Goal: Task Accomplishment & Management: Manage account settings

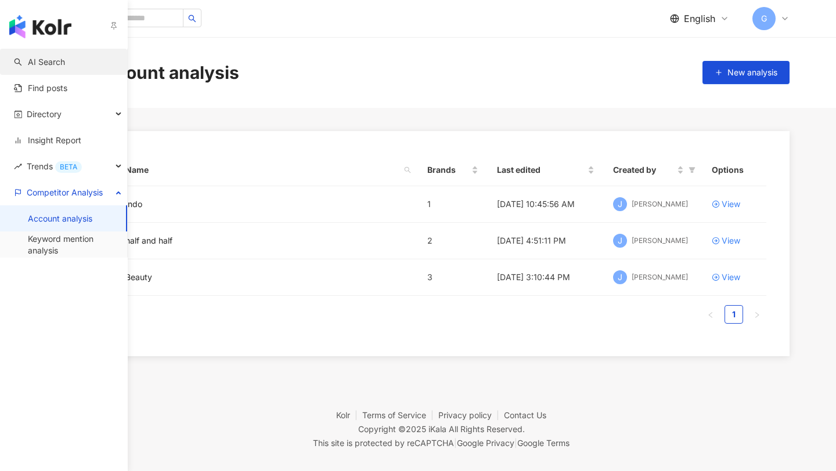
click at [23, 56] on link "AI Search" at bounding box center [39, 62] width 51 height 12
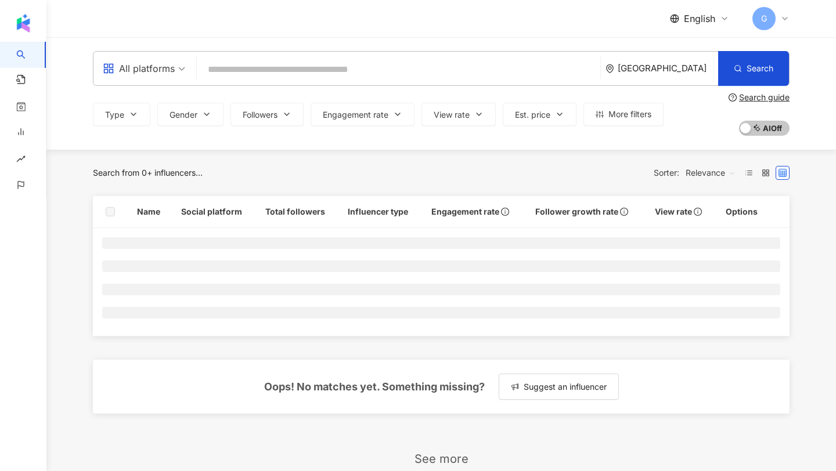
click at [363, 72] on input "search" at bounding box center [398, 70] width 394 height 22
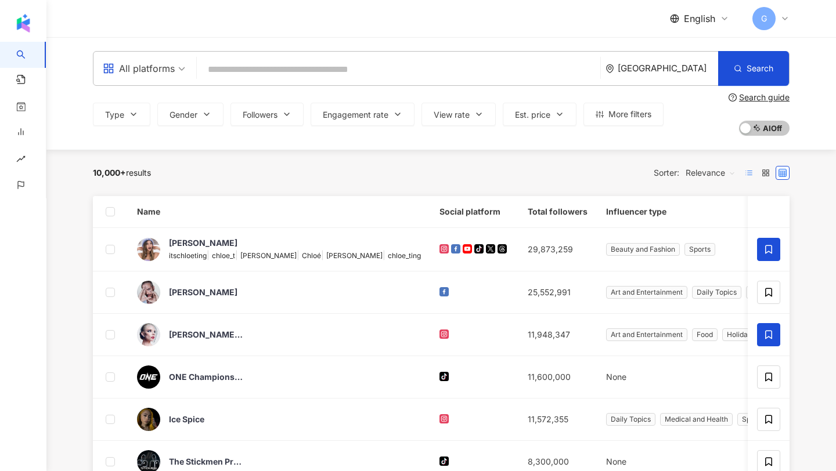
click at [752, 176] on icon at bounding box center [749, 173] width 8 height 8
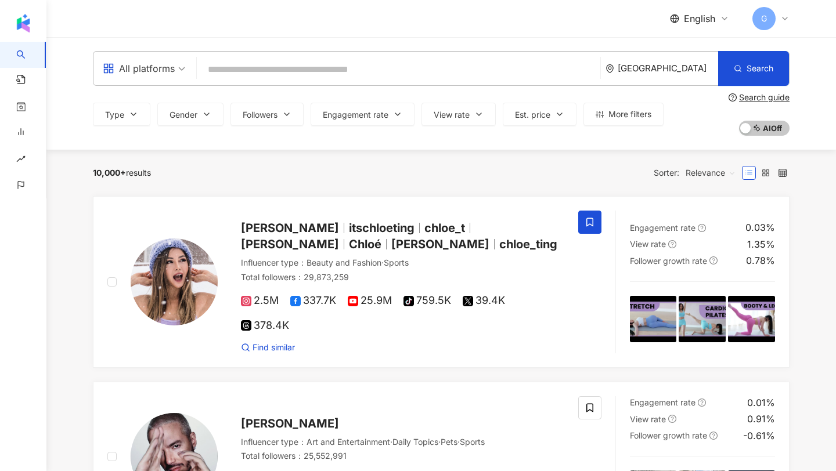
click at [444, 77] on input "search" at bounding box center [398, 70] width 394 height 22
type input "*"
click at [243, 71] on input "search" at bounding box center [398, 70] width 394 height 22
click at [267, 75] on input "search" at bounding box center [398, 70] width 394 height 22
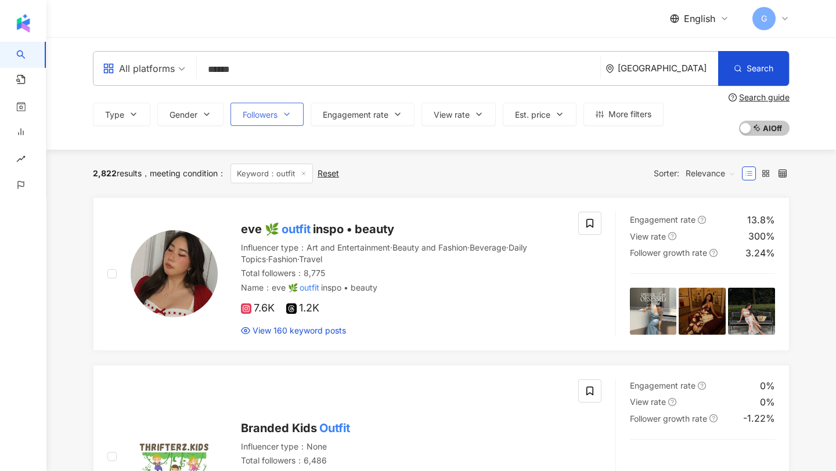
type input "******"
click at [290, 113] on icon "button" at bounding box center [286, 114] width 9 height 9
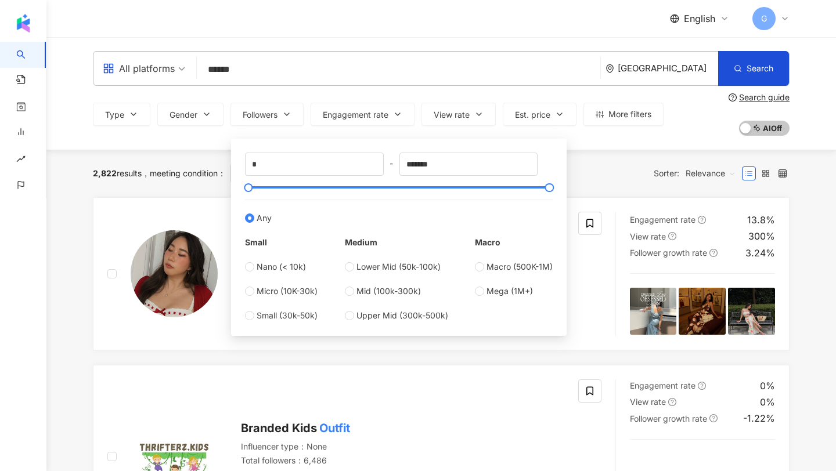
type input "*****"
click at [618, 188] on div "2,822 results meeting condition ： Keyword：outfit Reset Sorter: Relevance" at bounding box center [441, 174] width 697 height 48
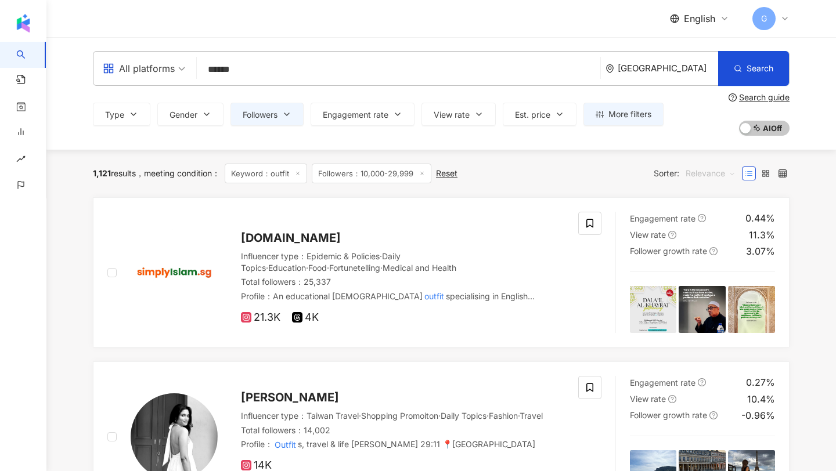
click at [731, 176] on span "Relevance" at bounding box center [711, 173] width 50 height 19
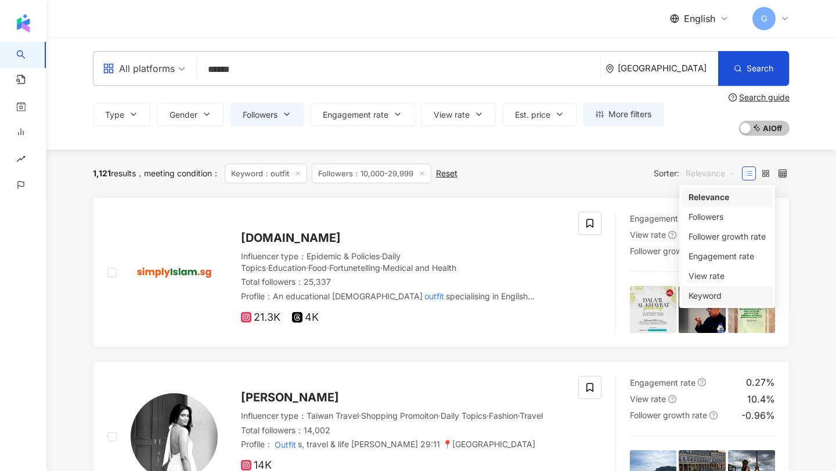
click at [706, 293] on div "Keyword" at bounding box center [726, 296] width 77 height 13
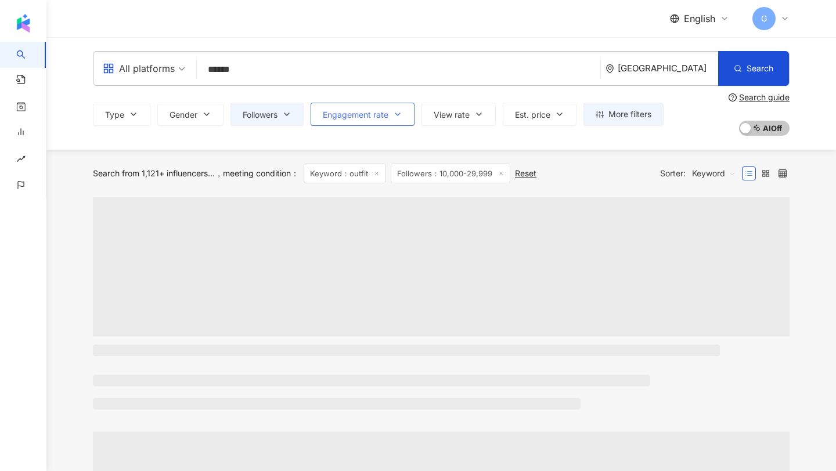
click at [371, 113] on span "Engagement rate" at bounding box center [356, 114] width 66 height 9
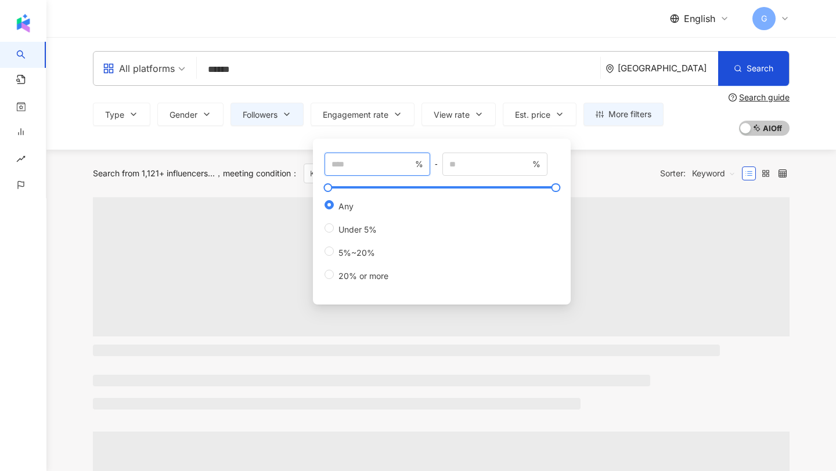
click at [352, 167] on input "number" at bounding box center [371, 164] width 81 height 13
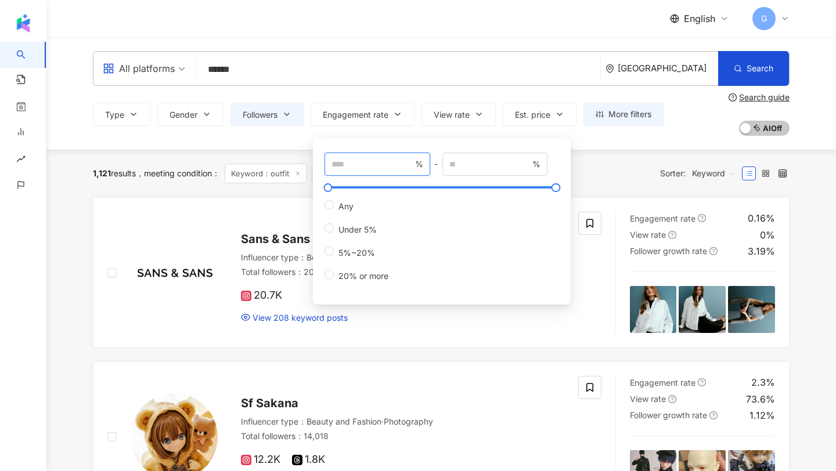
type input "*"
click at [218, 187] on div "1,121 results meeting condition ： Keyword：outfit Followers：10,000-29,999 Reset …" at bounding box center [441, 174] width 697 height 48
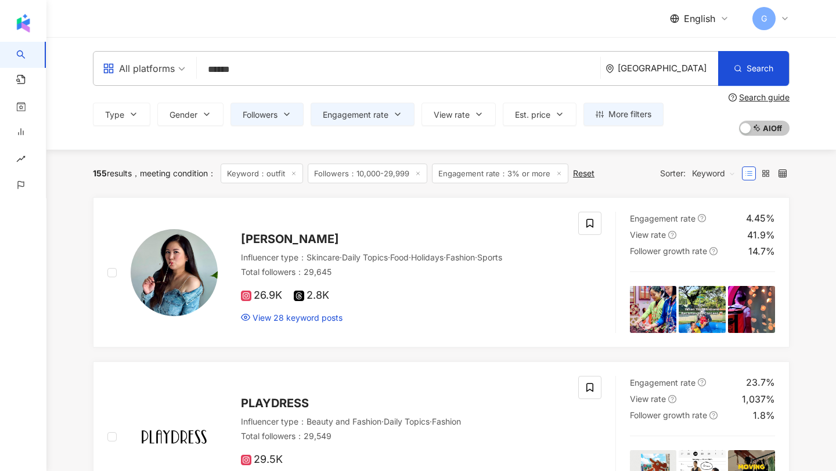
click at [225, 72] on input "******" at bounding box center [398, 70] width 394 height 22
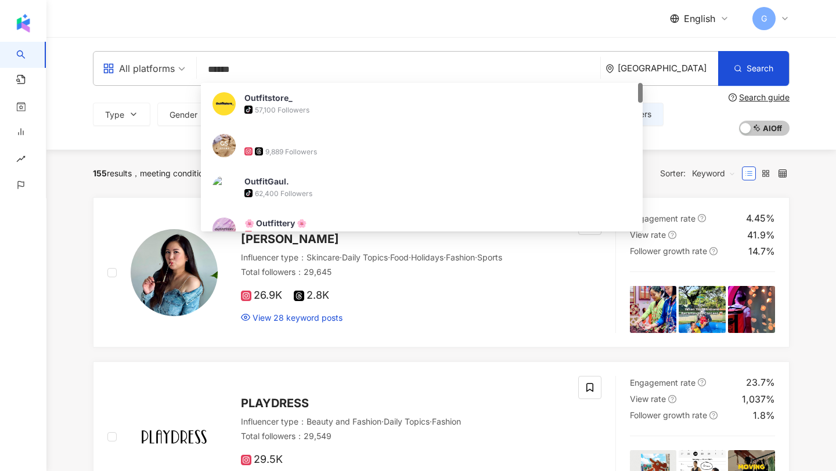
click at [225, 72] on input "******" at bounding box center [398, 70] width 394 height 22
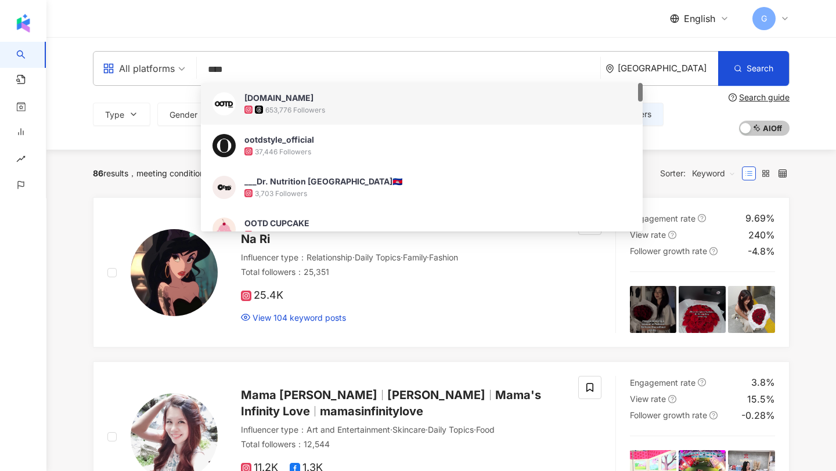
click at [217, 65] on input "****" at bounding box center [398, 70] width 394 height 22
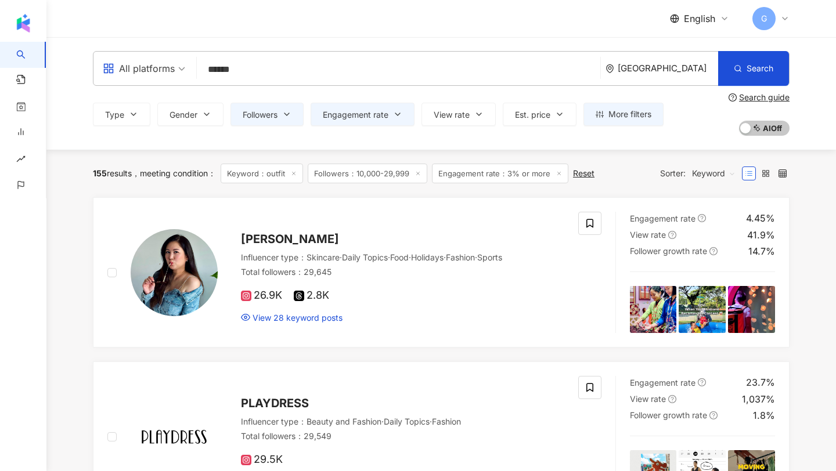
click at [472, 111] on button "View rate" at bounding box center [458, 114] width 74 height 23
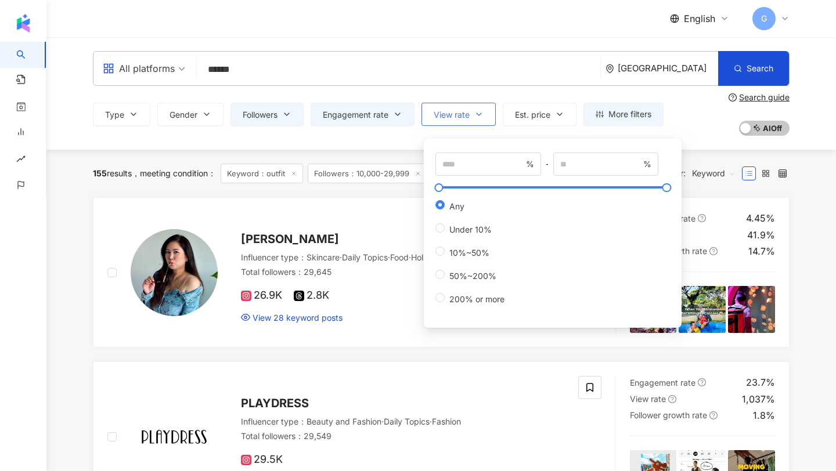
click at [472, 111] on button "View rate" at bounding box center [458, 114] width 74 height 23
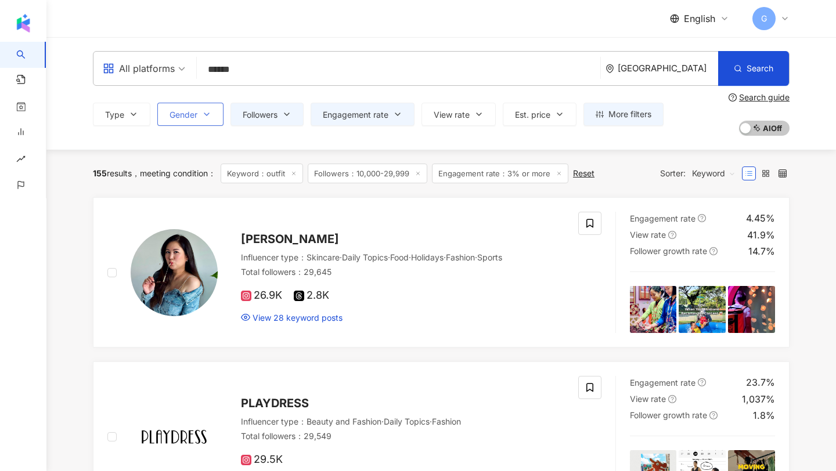
click at [199, 113] on button "Gender" at bounding box center [190, 114] width 66 height 23
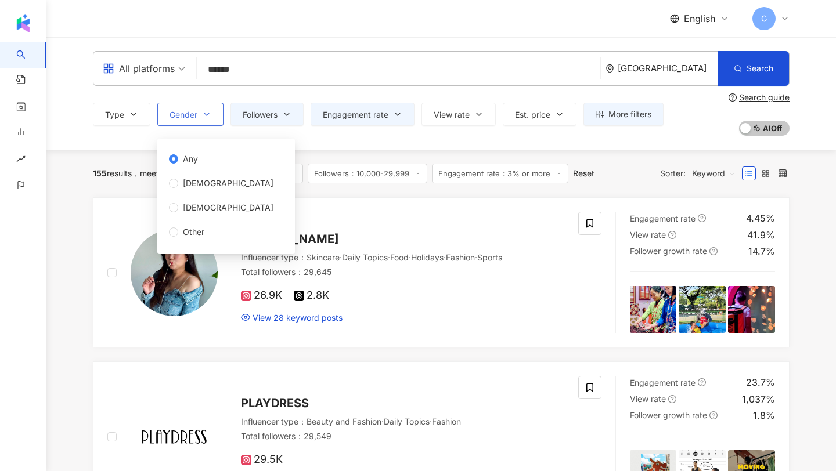
click at [199, 113] on button "Gender" at bounding box center [190, 114] width 66 height 23
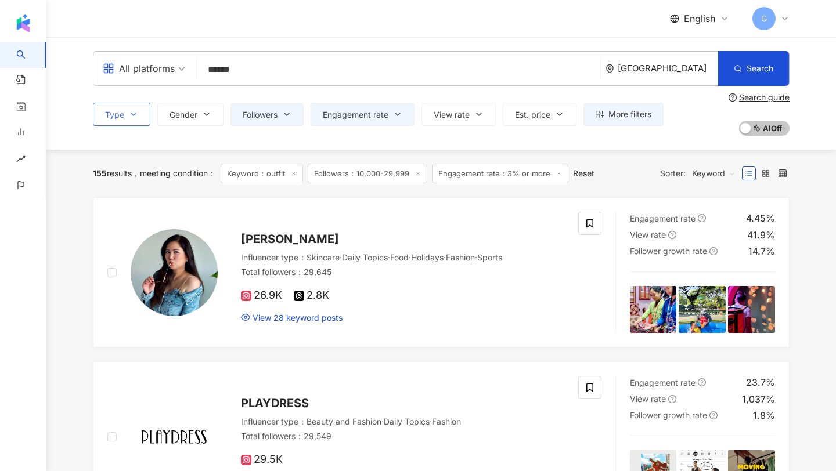
click at [129, 115] on icon "button" at bounding box center [133, 114] width 9 height 9
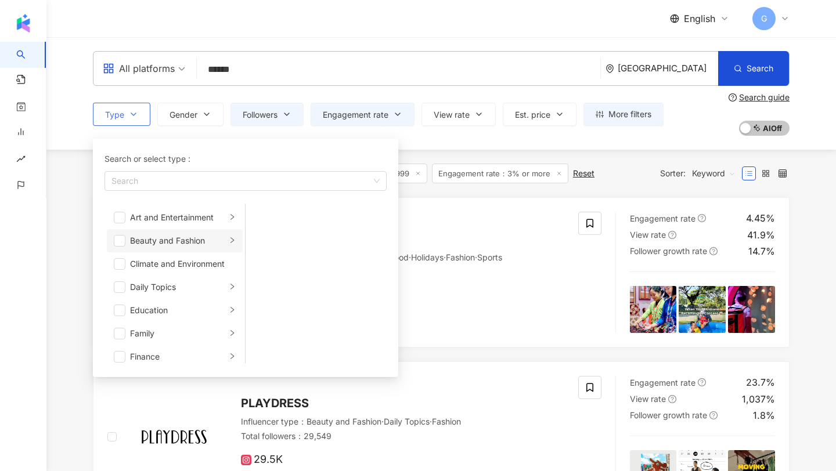
click at [123, 234] on li "Beauty and Fashion" at bounding box center [175, 240] width 136 height 23
click at [116, 247] on li "Beauty and Fashion" at bounding box center [175, 240] width 136 height 23
click at [117, 243] on span "button" at bounding box center [120, 241] width 12 height 12
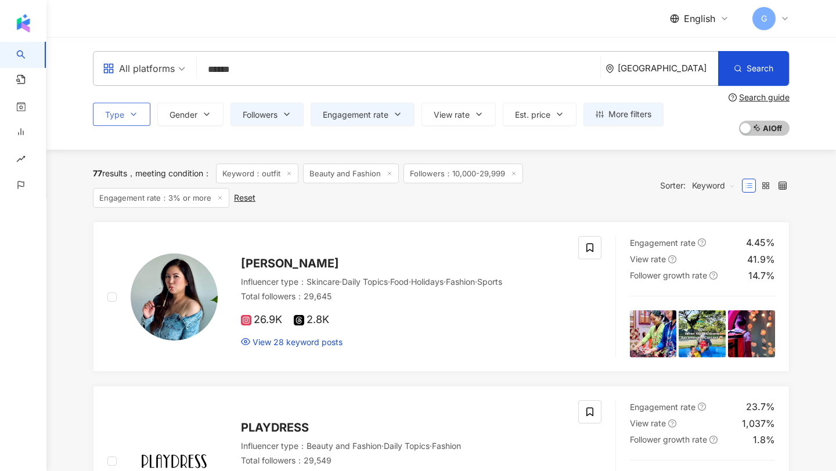
click at [120, 125] on button "Type" at bounding box center [121, 114] width 57 height 23
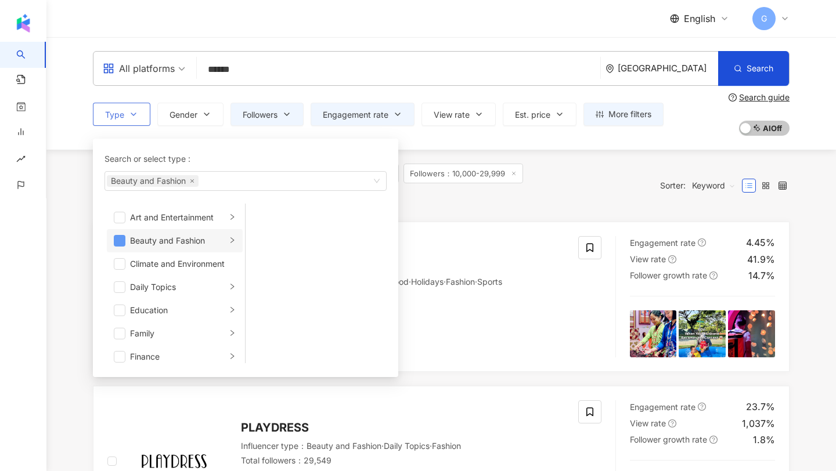
click at [118, 236] on span "button" at bounding box center [120, 241] width 12 height 12
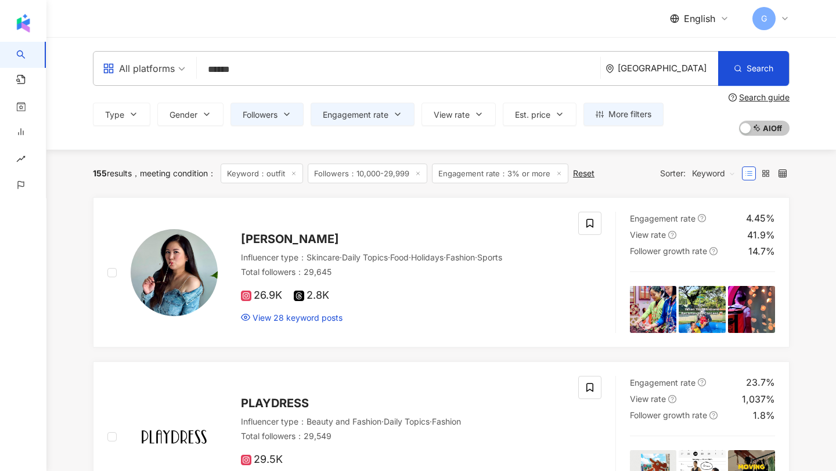
click at [240, 75] on input "******" at bounding box center [398, 70] width 394 height 22
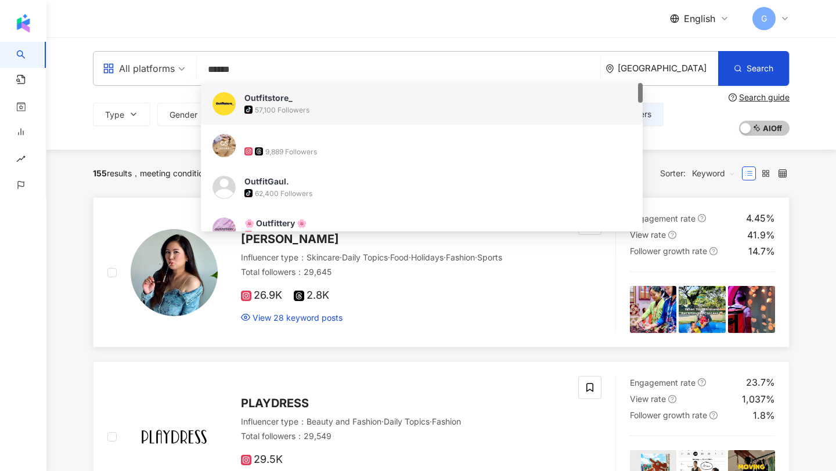
click at [107, 234] on div at bounding box center [162, 272] width 110 height 121
drag, startPoint x: 240, startPoint y: 70, endPoint x: 176, endPoint y: 70, distance: 63.3
click at [176, 70] on div "All platforms ****** Singapore Search 55a0d47a-478c-4fb6-b5ef-67ed4e1bcd57 0a0e…" at bounding box center [441, 68] width 697 height 35
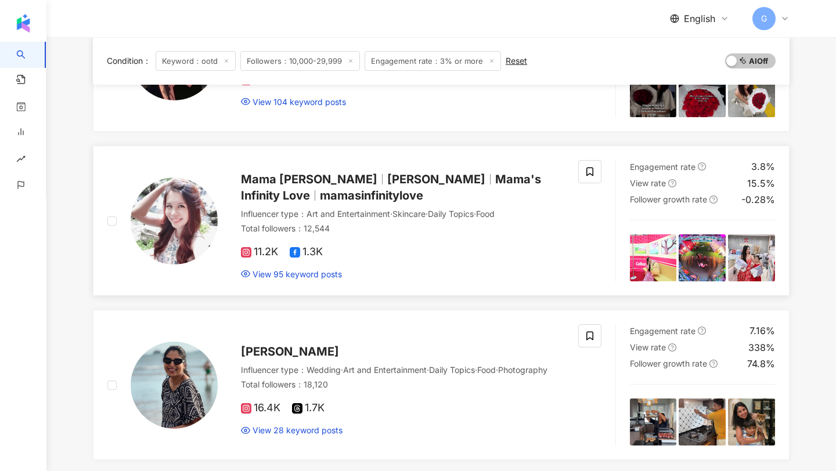
scroll to position [204, 0]
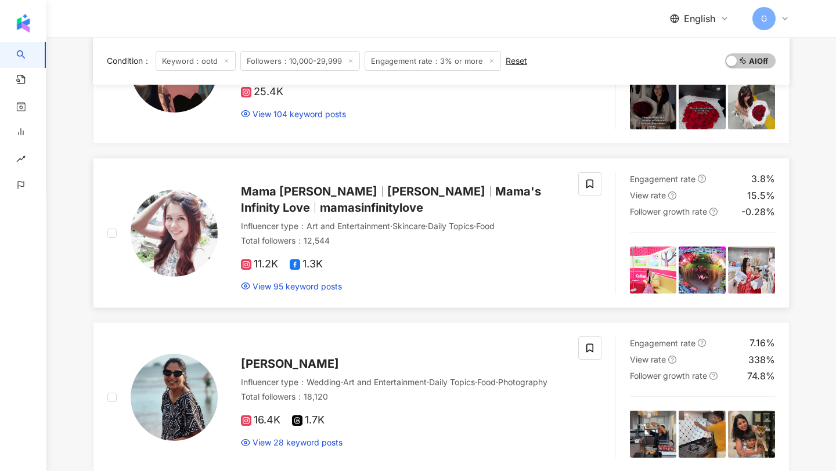
click at [295, 200] on div "Mama Joyce Joreen Mama's Infinity Love mamasinfinitylove" at bounding box center [402, 199] width 323 height 33
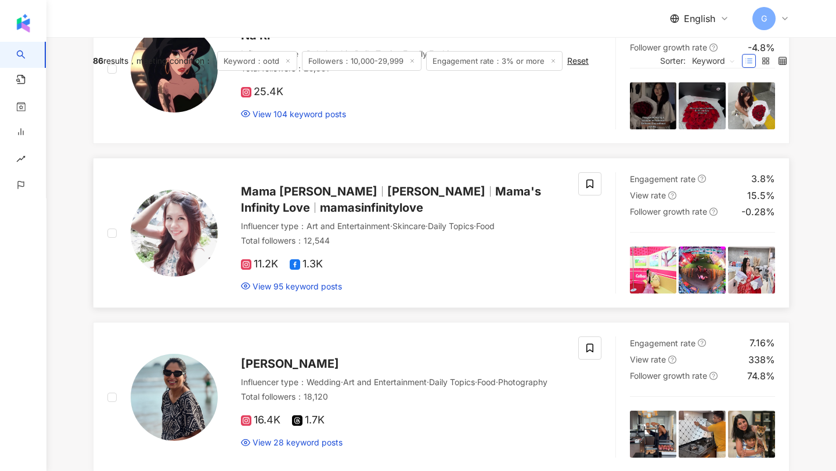
scroll to position [0, 0]
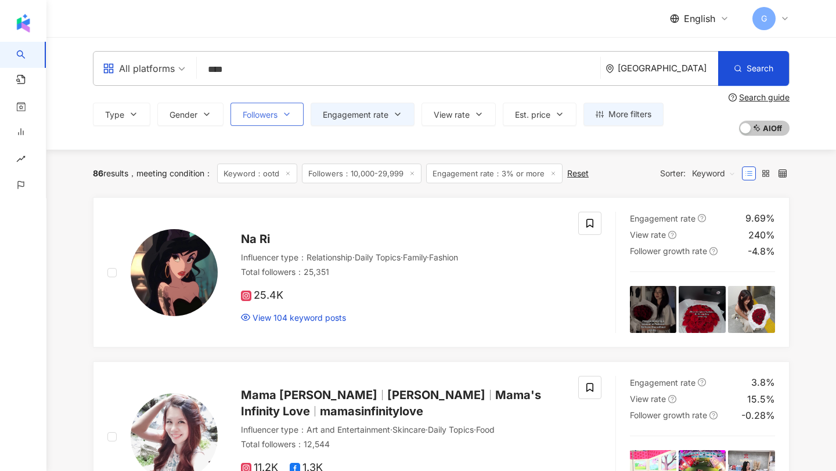
click at [275, 111] on span "Followers" at bounding box center [260, 114] width 35 height 9
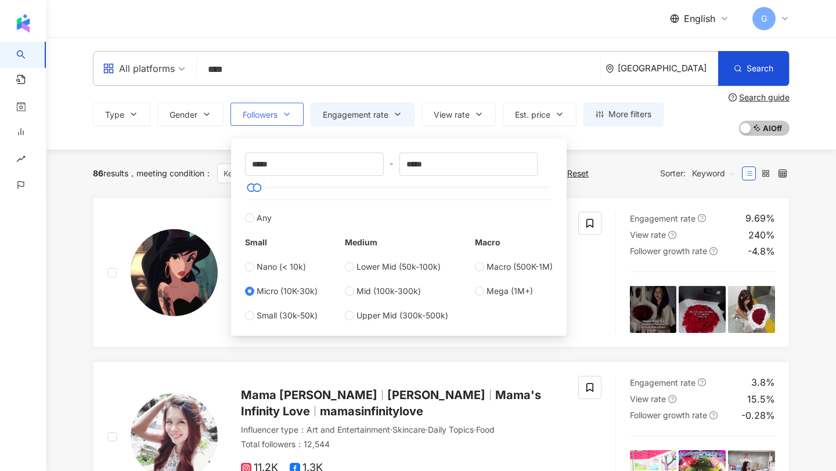
click at [275, 111] on span "Followers" at bounding box center [260, 114] width 35 height 9
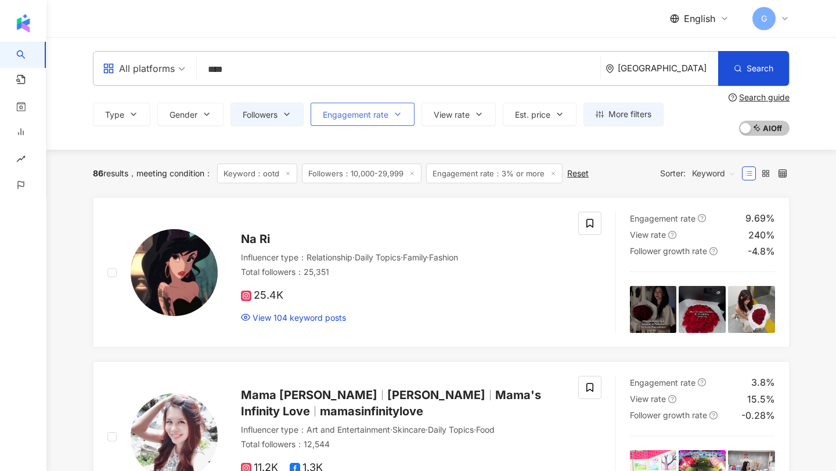
click at [349, 112] on span "Engagement rate" at bounding box center [356, 114] width 66 height 9
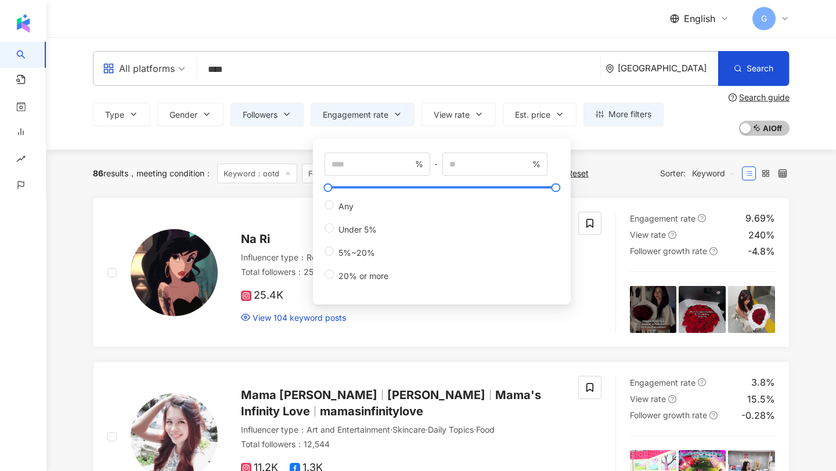
click at [271, 140] on div "All platforms **** Singapore Search be3c14cd-7bc3-45c3-b667-3c4cb4963223 71c6d2…" at bounding box center [441, 93] width 790 height 113
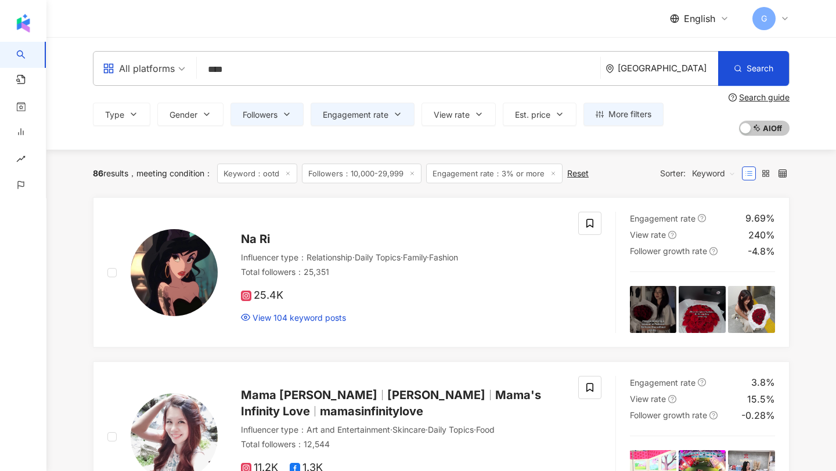
click at [165, 68] on div "All platforms" at bounding box center [139, 68] width 72 height 19
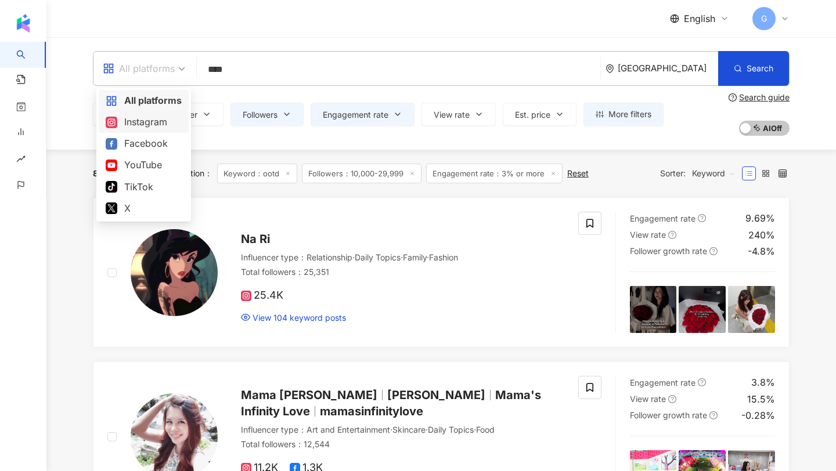
click at [152, 128] on div "Instagram" at bounding box center [144, 122] width 76 height 15
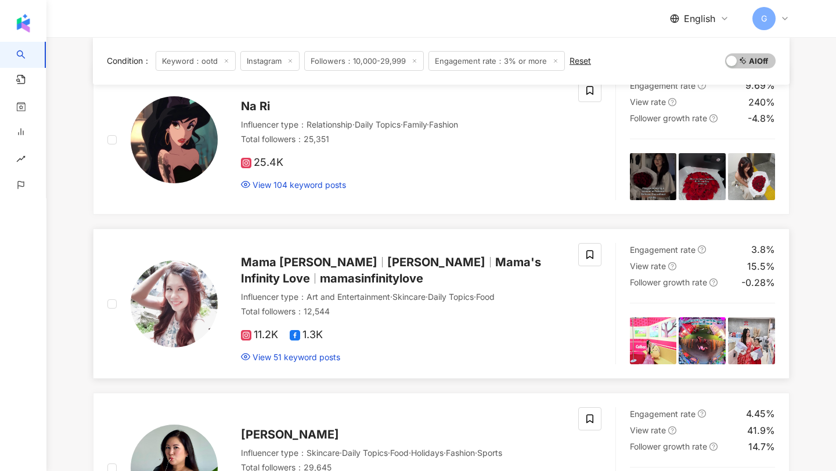
scroll to position [568, 0]
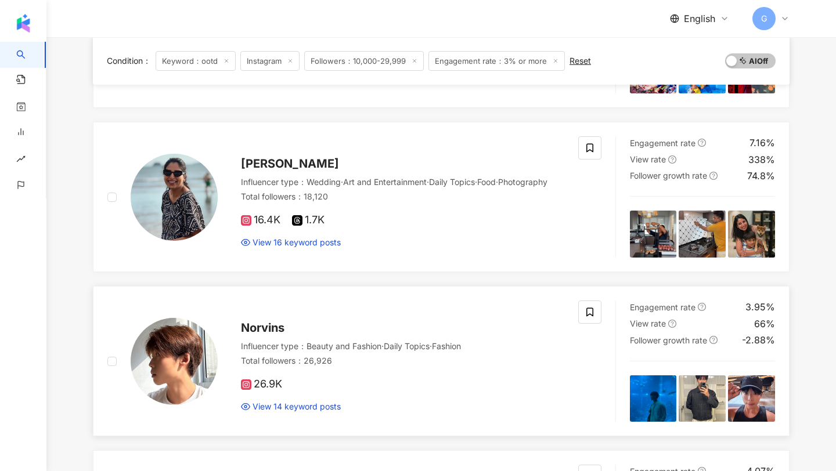
click at [271, 327] on span "Norvins" at bounding box center [263, 328] width 44 height 14
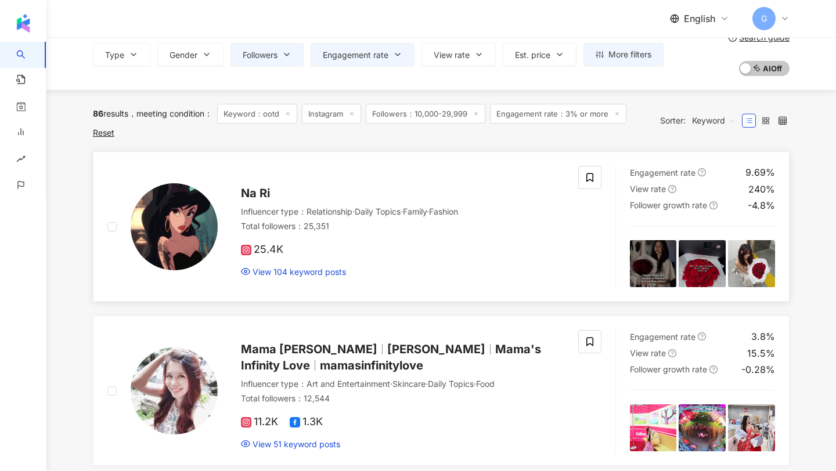
scroll to position [0, 0]
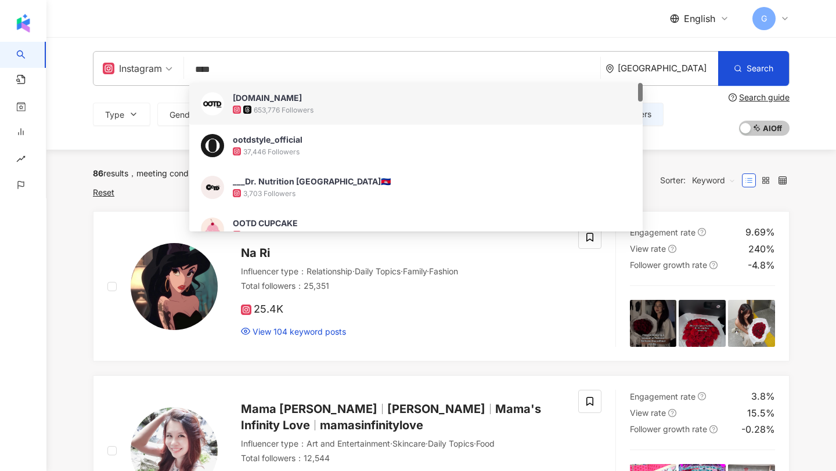
click at [214, 69] on input "****" at bounding box center [392, 70] width 407 height 22
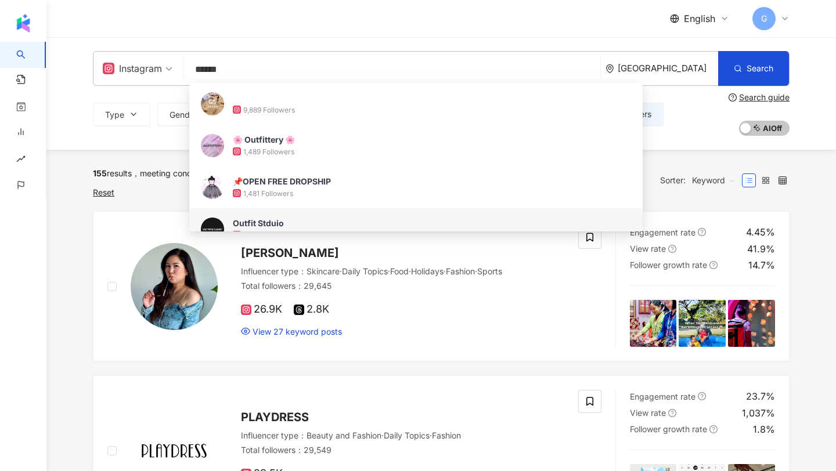
type input "******"
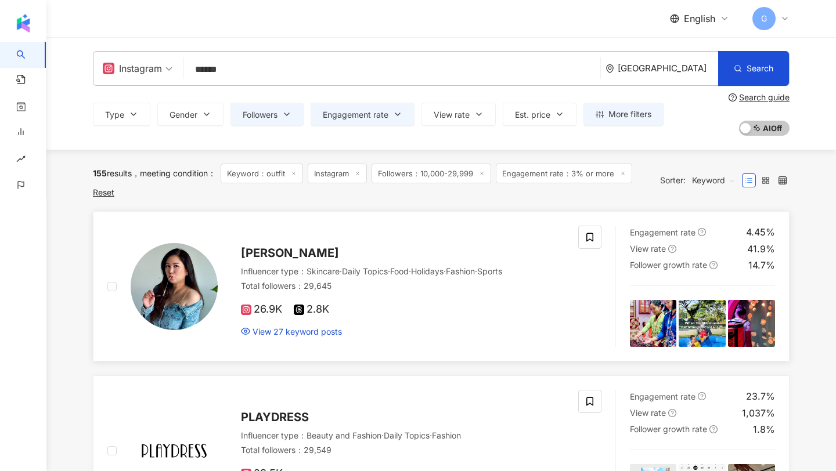
click at [276, 251] on span "Lim Ming Fei" at bounding box center [290, 253] width 98 height 14
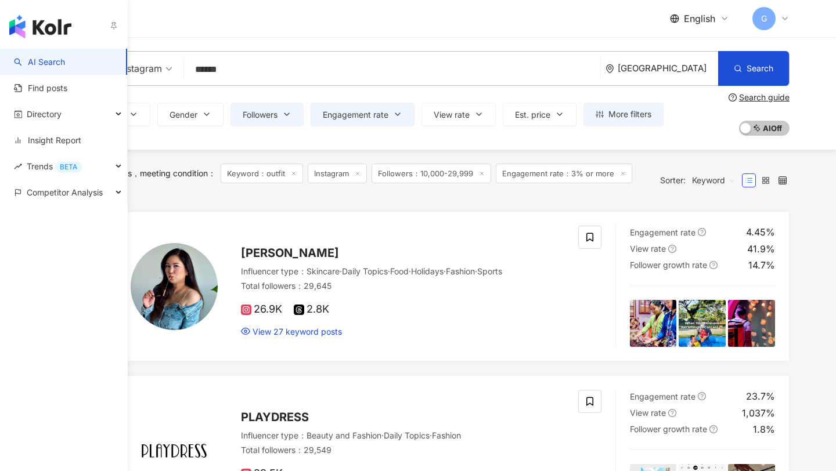
click at [42, 56] on link "AI Search" at bounding box center [39, 62] width 51 height 12
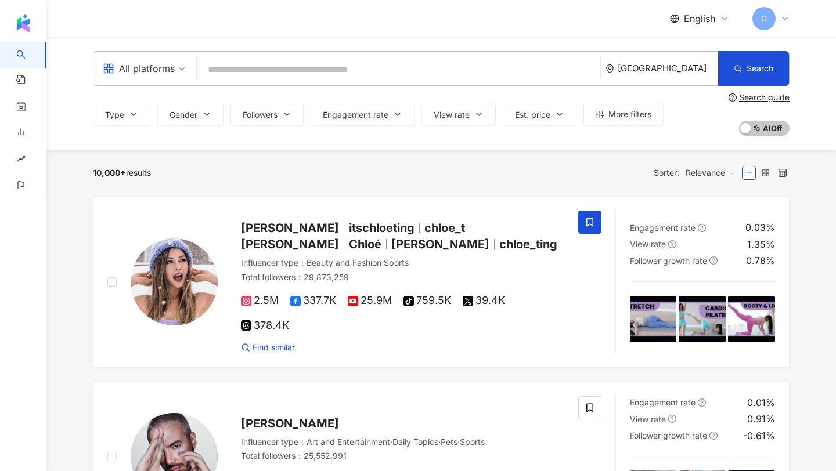
click at [269, 77] on input "search" at bounding box center [398, 70] width 394 height 22
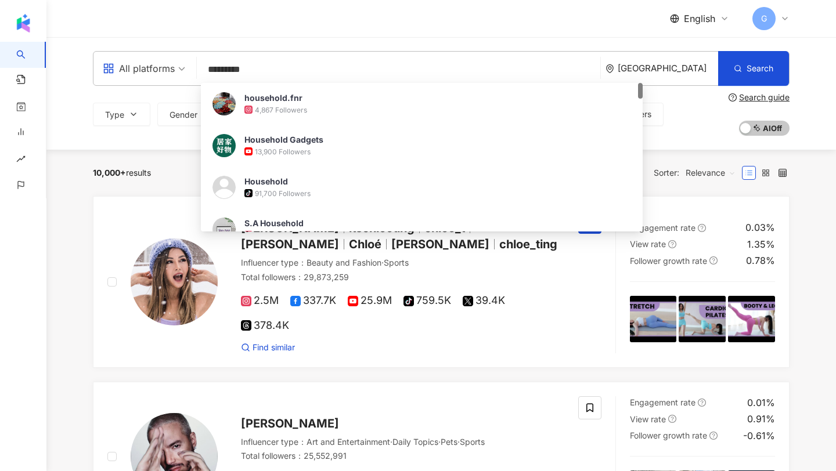
type input "*********"
click at [693, 67] on div "Singapore" at bounding box center [668, 68] width 100 height 10
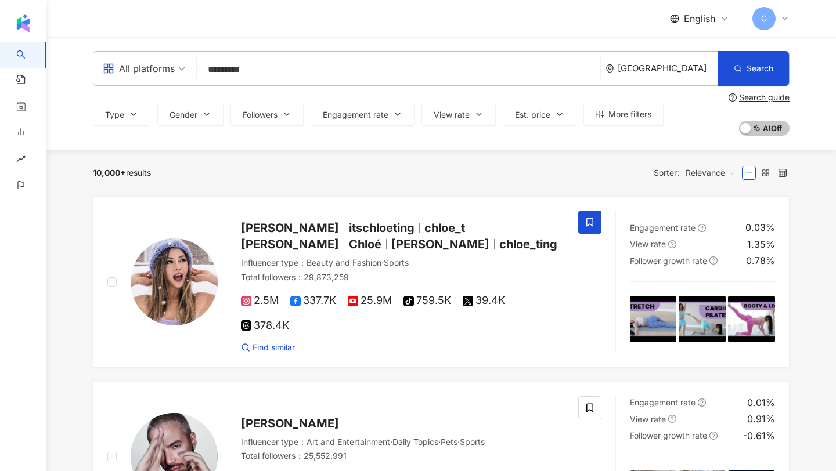
scroll to position [22, 0]
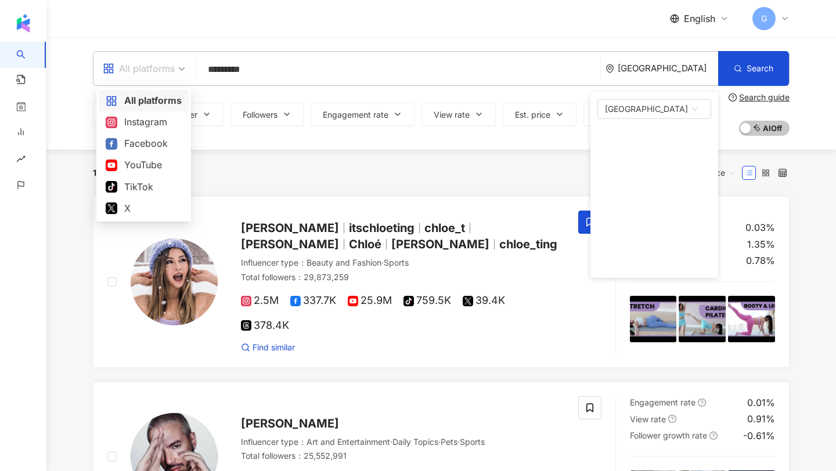
click at [148, 74] on div "All platforms" at bounding box center [139, 68] width 72 height 19
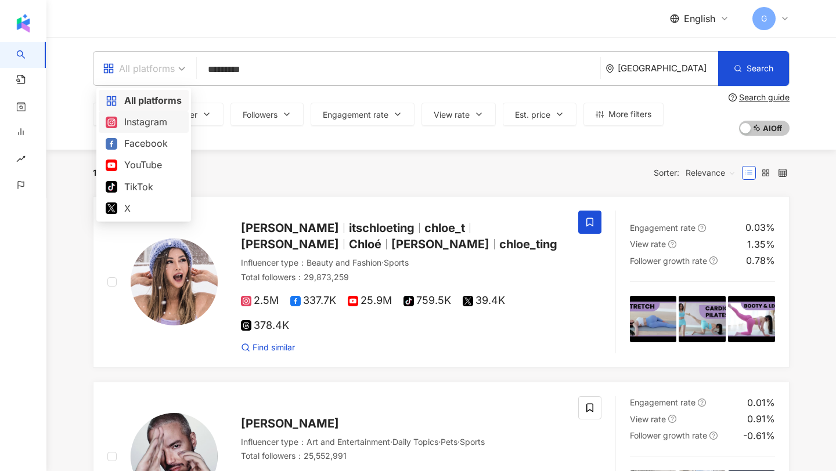
click at [158, 125] on div "Instagram" at bounding box center [144, 122] width 76 height 15
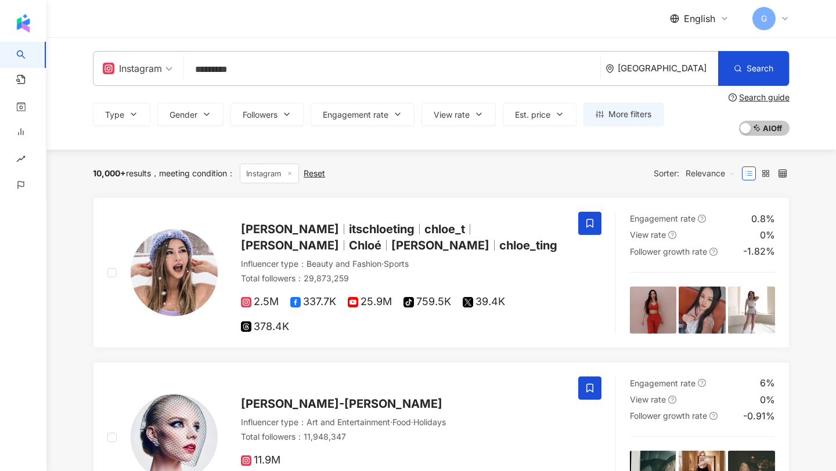
click at [718, 180] on span "Relevance" at bounding box center [711, 173] width 50 height 19
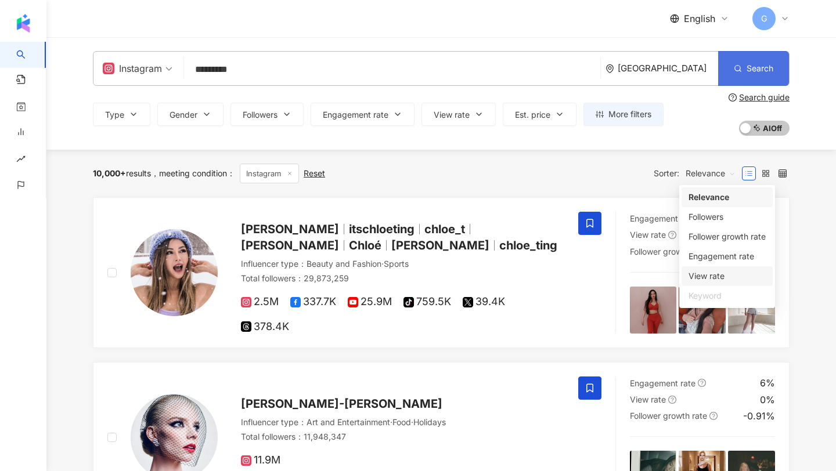
click at [763, 66] on span "Search" at bounding box center [760, 68] width 27 height 9
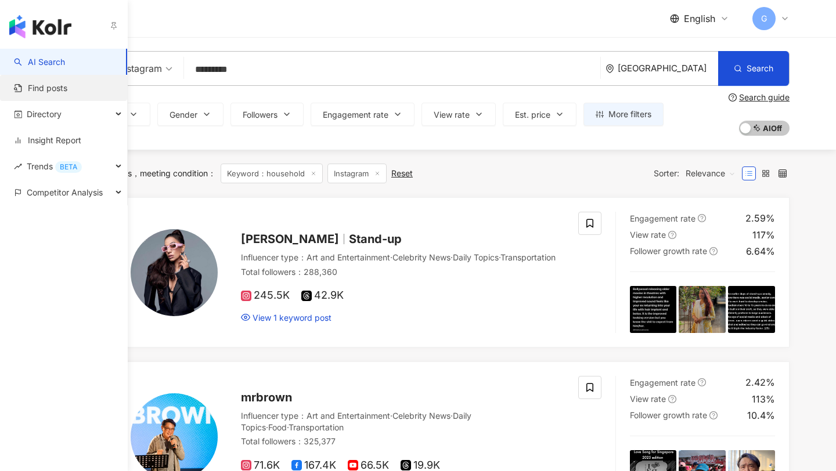
click at [33, 89] on link "Find posts" at bounding box center [40, 88] width 53 height 12
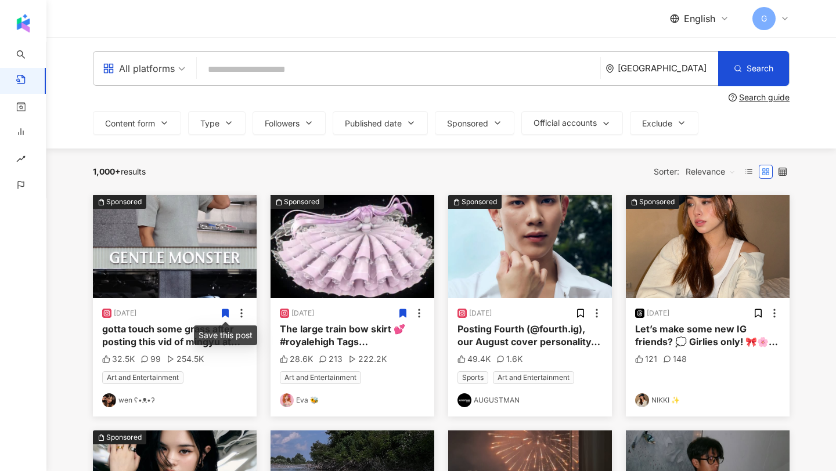
click at [301, 71] on input "search" at bounding box center [398, 69] width 394 height 25
type input "******"
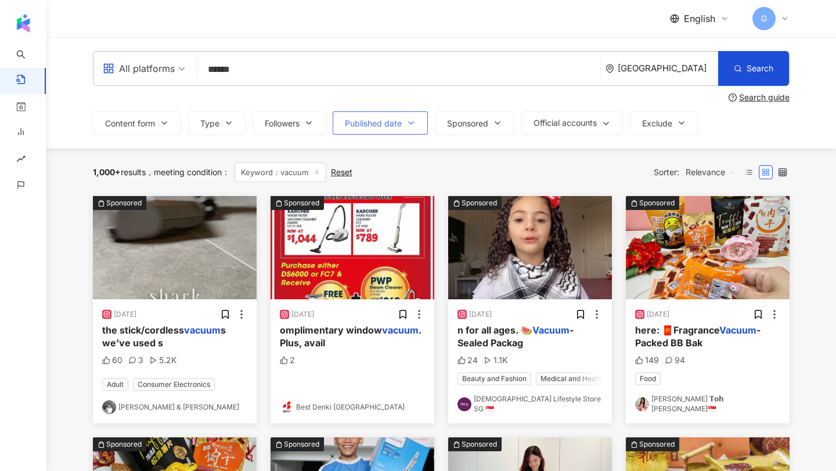
click at [380, 122] on span "Published date" at bounding box center [373, 123] width 57 height 9
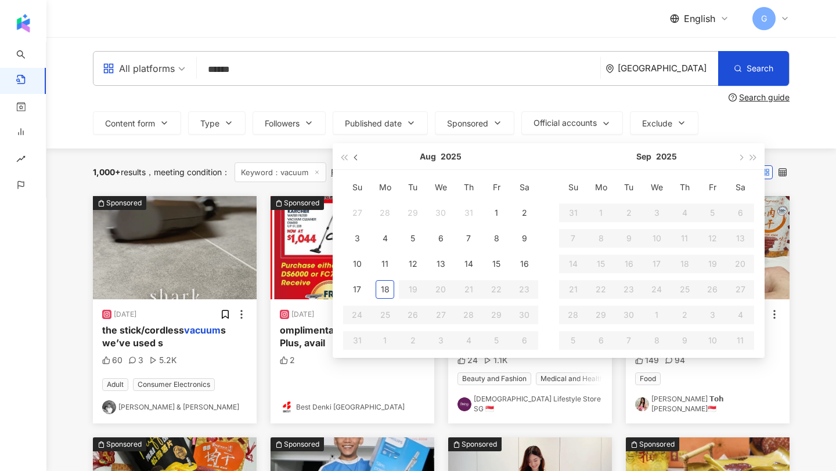
click at [360, 156] on span "button" at bounding box center [357, 157] width 6 height 6
type input "**********"
click at [473, 207] on div "1" at bounding box center [468, 213] width 19 height 19
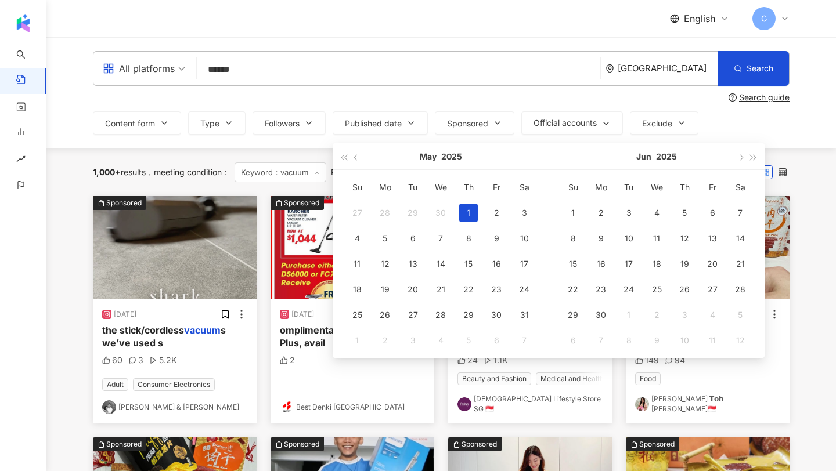
click at [763, 158] on div "Jun 2025" at bounding box center [657, 156] width 216 height 27
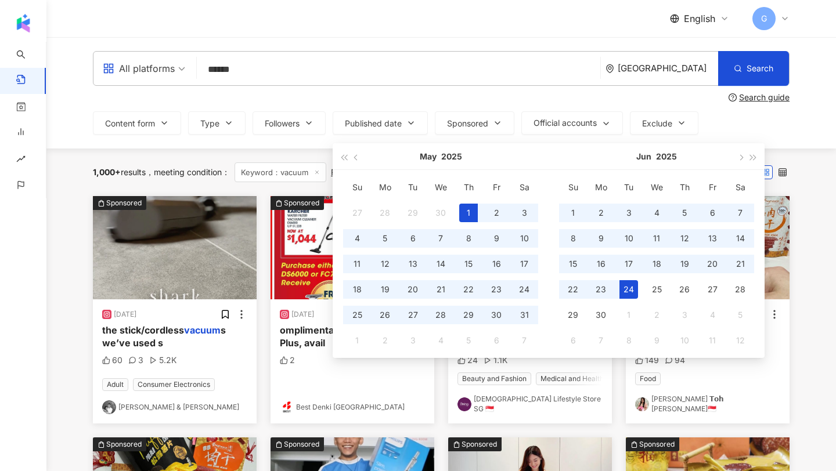
type input "**********"
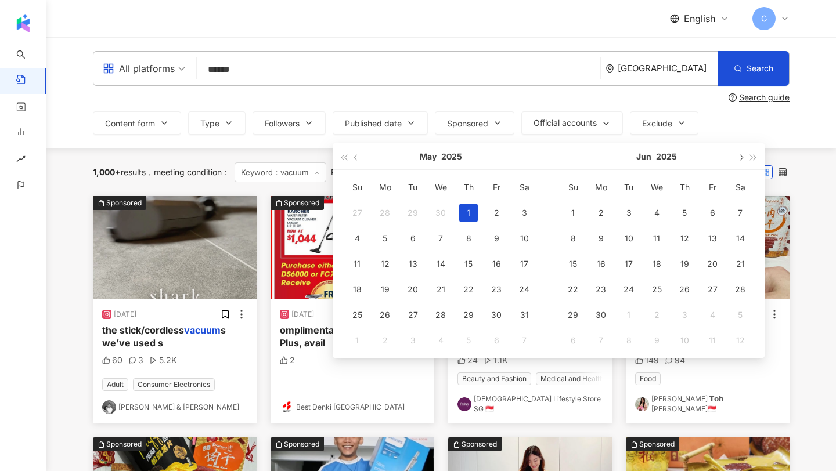
click at [742, 156] on span "button" at bounding box center [740, 157] width 6 height 6
type input "**********"
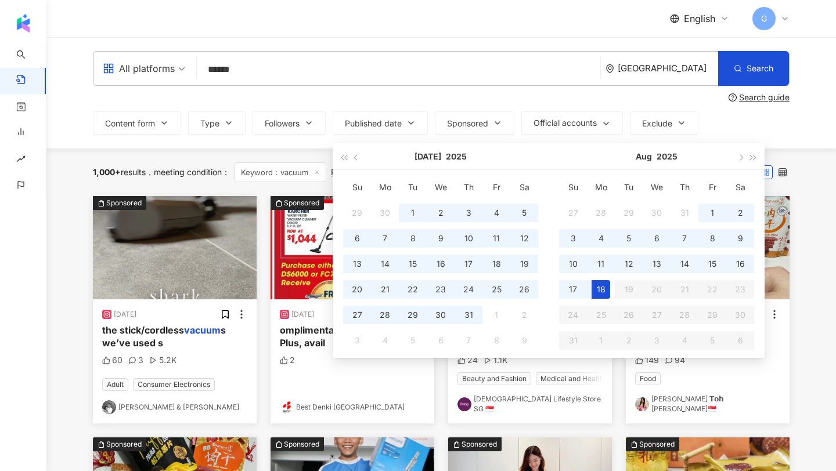
click at [600, 291] on div "18" at bounding box center [601, 289] width 19 height 19
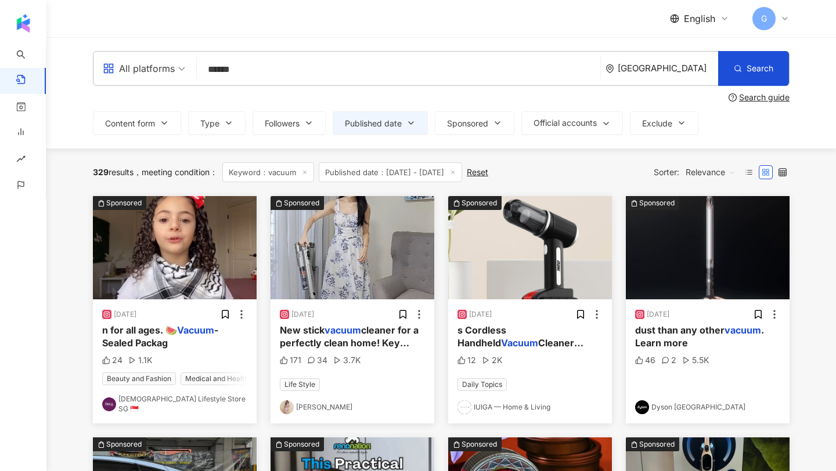
click at [474, 357] on div "12" at bounding box center [466, 361] width 19 height 12
click at [496, 334] on span "s Cordless Handheld" at bounding box center [481, 337] width 49 height 24
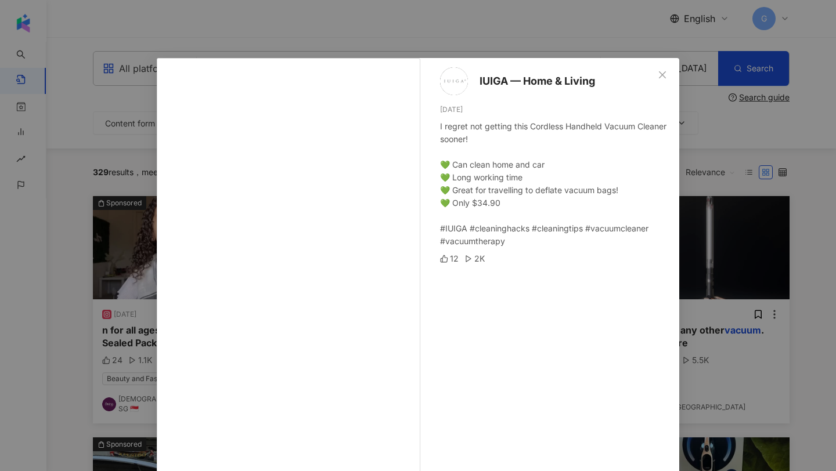
click at [698, 233] on div "IUIGA — Home & Living 7/24/25 I regret not getting this Cordless Handheld Vacuu…" at bounding box center [418, 235] width 836 height 471
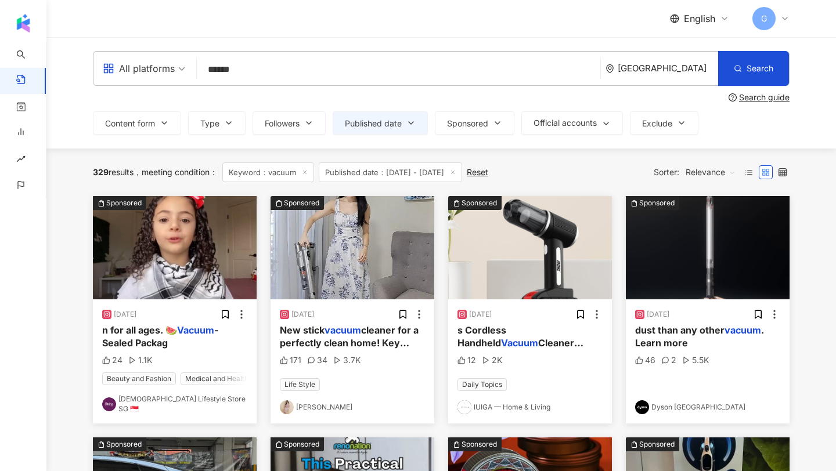
drag, startPoint x: 268, startPoint y: 74, endPoint x: 77, endPoint y: 66, distance: 191.1
click at [77, 66] on div "**********" at bounding box center [441, 93] width 743 height 84
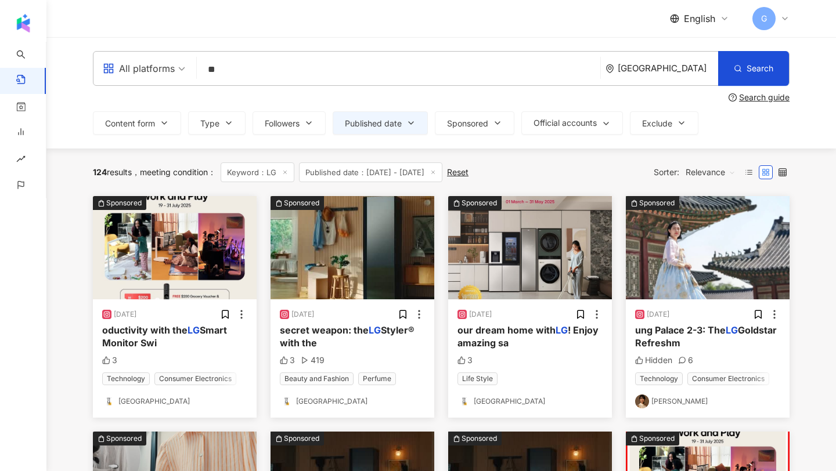
click at [632, 125] on div "**********" at bounding box center [441, 122] width 697 height 23
click at [723, 178] on span "Relevance" at bounding box center [711, 172] width 50 height 19
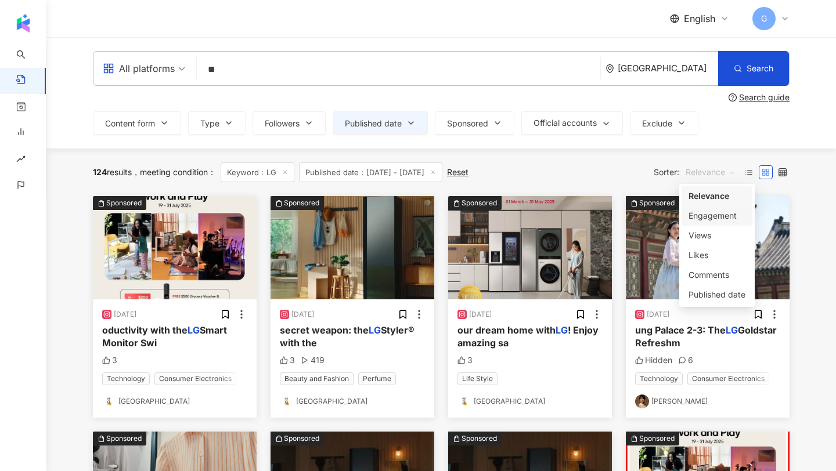
click at [711, 214] on div "Engagement" at bounding box center [716, 216] width 57 height 13
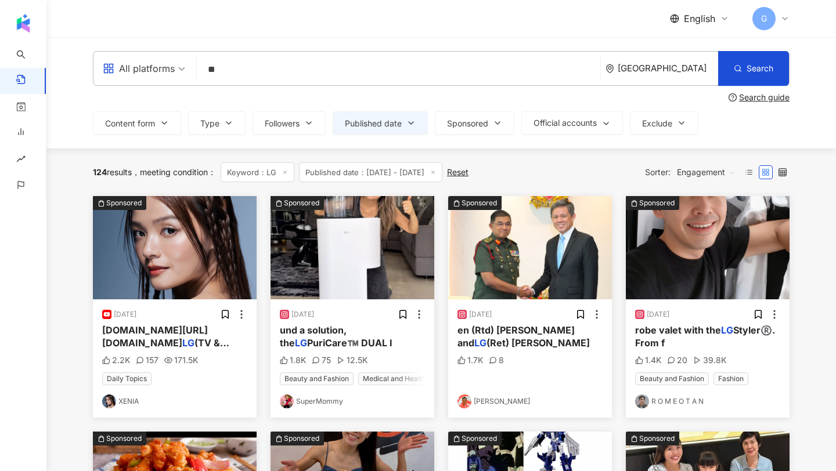
drag, startPoint x: 222, startPoint y: 71, endPoint x: 181, endPoint y: 71, distance: 41.2
click at [181, 71] on div "All platforms LG ** Singapore Search" at bounding box center [441, 68] width 697 height 35
click at [383, 134] on button "Published date" at bounding box center [380, 122] width 95 height 23
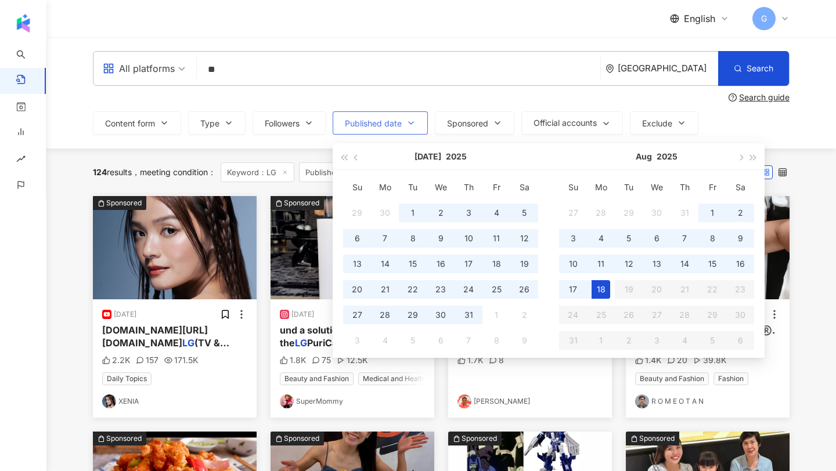
click at [367, 121] on span "Published date" at bounding box center [373, 123] width 57 height 9
click at [358, 123] on span "Published date" at bounding box center [373, 123] width 57 height 9
click at [309, 142] on div "**********" at bounding box center [441, 92] width 790 height 111
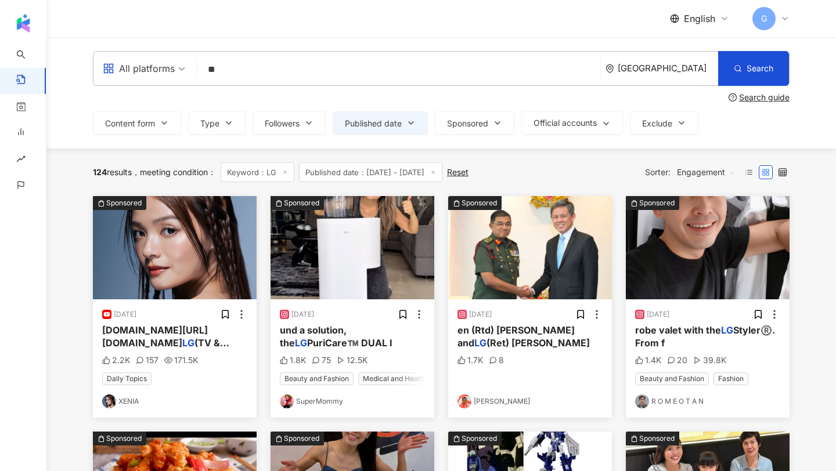
click at [212, 75] on input "**" at bounding box center [398, 69] width 394 height 25
type input "******"
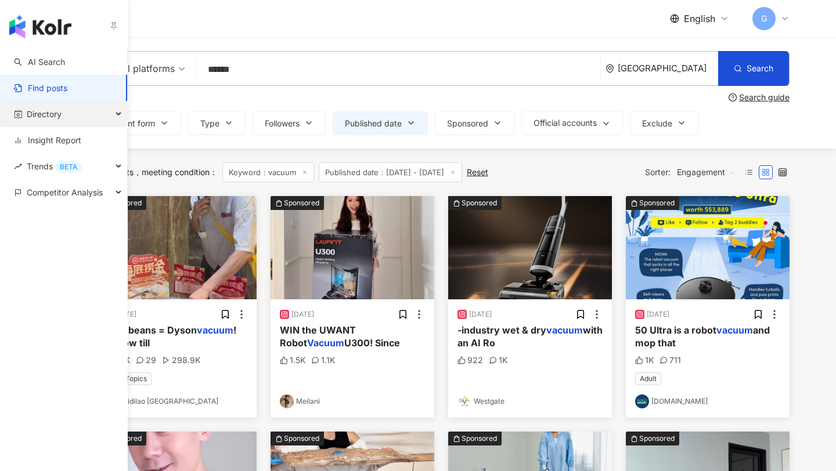
click at [48, 125] on span "Directory" at bounding box center [44, 114] width 35 height 26
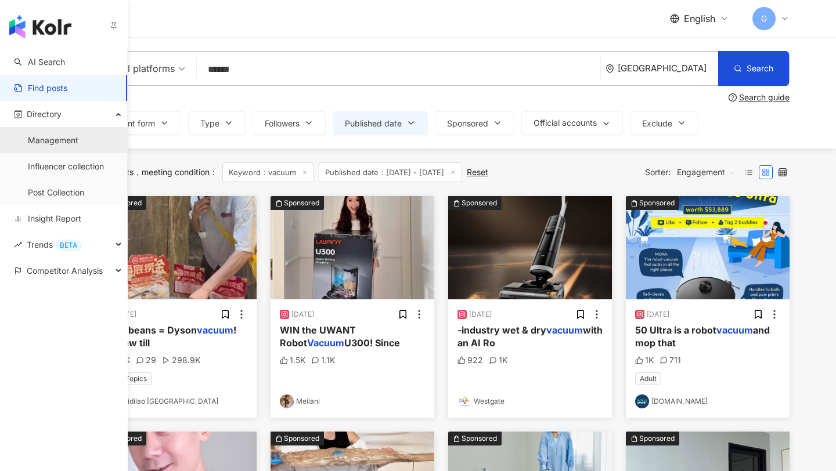
click at [48, 137] on link "Management" at bounding box center [53, 141] width 51 height 12
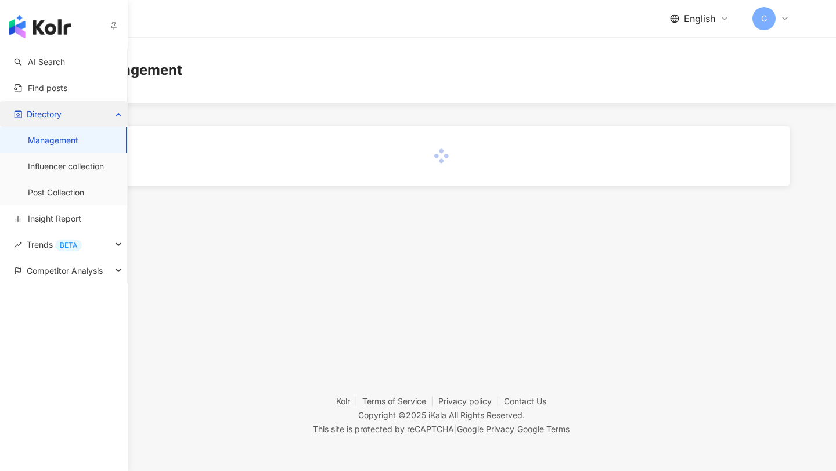
click at [51, 113] on span "Directory" at bounding box center [44, 114] width 35 height 26
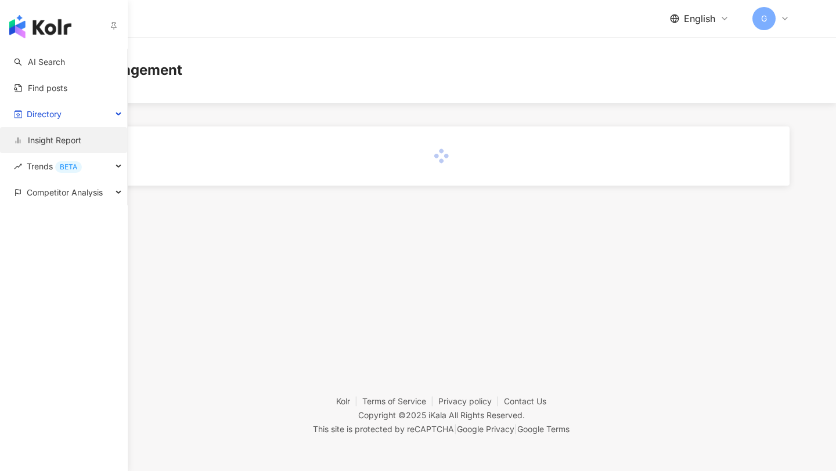
click at [48, 140] on link "Insight Report" at bounding box center [47, 141] width 67 height 12
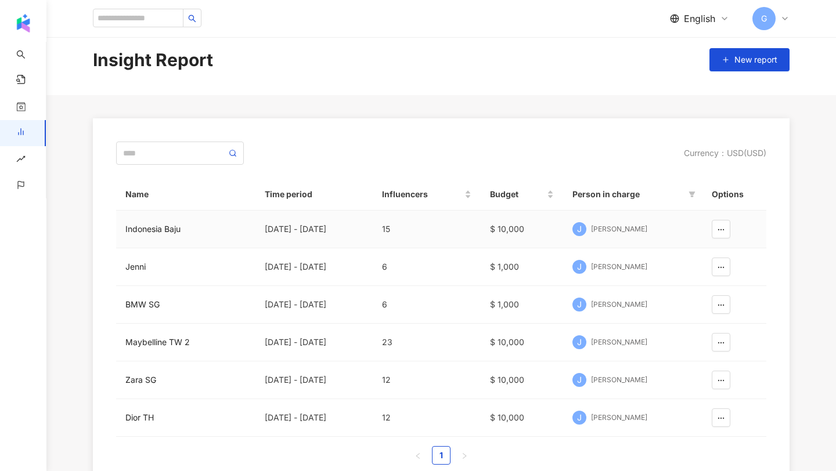
scroll to position [5, 0]
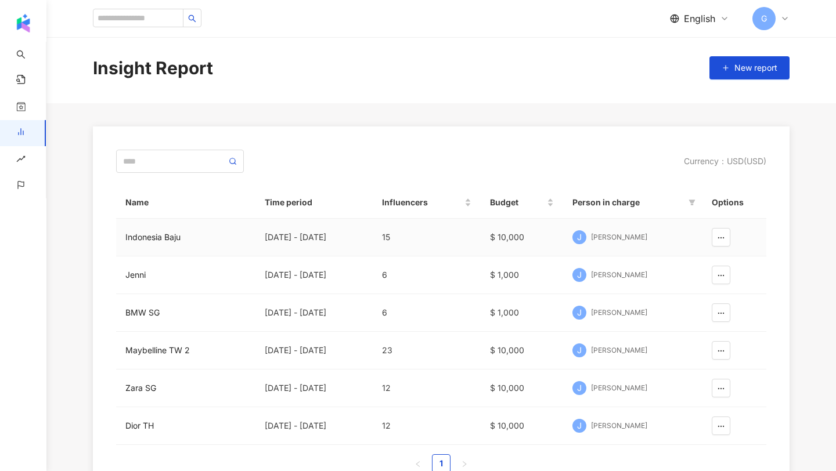
click at [158, 235] on div "Indonesia Baju" at bounding box center [185, 237] width 121 height 13
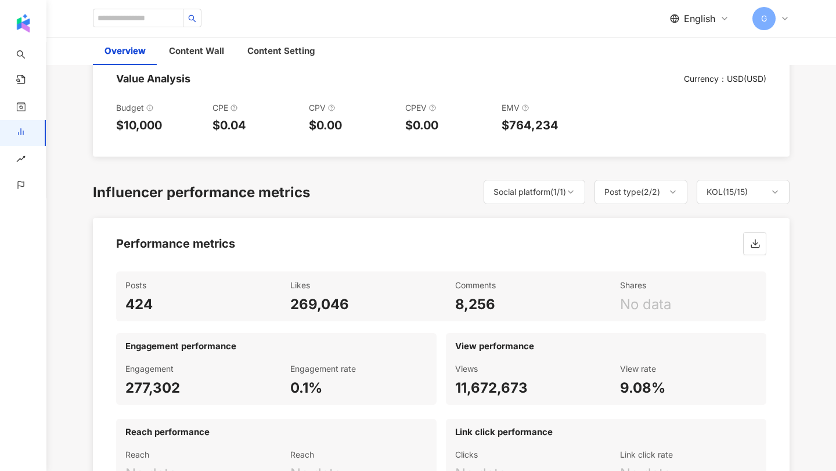
scroll to position [649, 0]
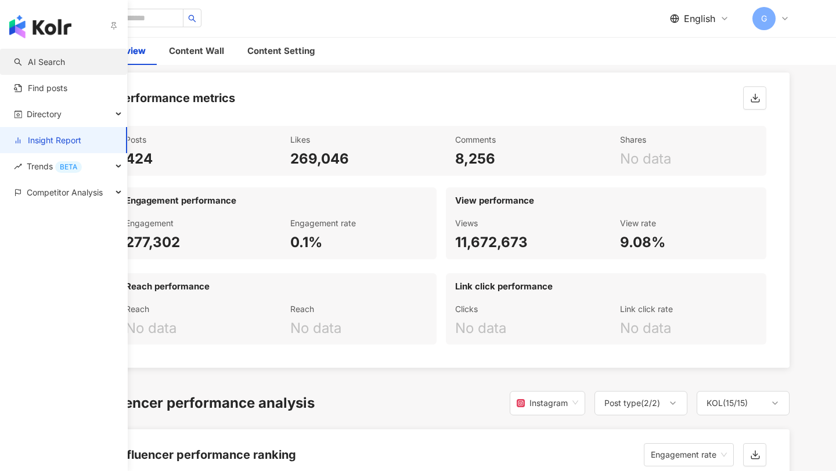
click at [49, 66] on link "AI Search" at bounding box center [39, 62] width 51 height 12
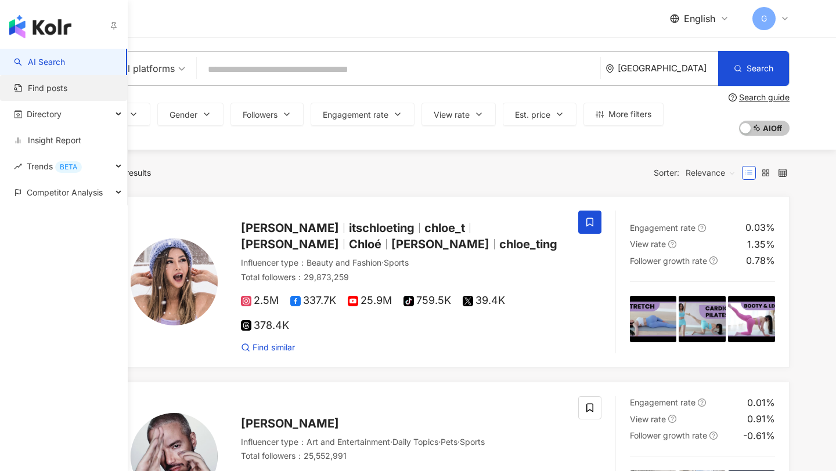
click at [51, 88] on link "Find posts" at bounding box center [40, 88] width 53 height 12
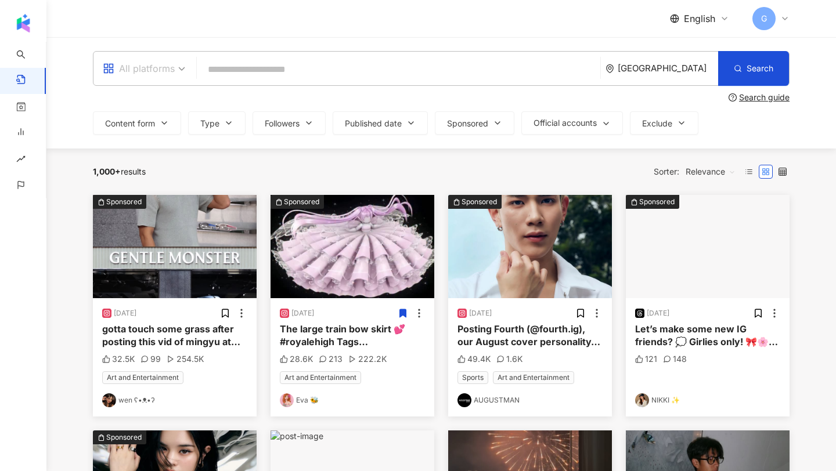
click at [97, 63] on div "All platforms" at bounding box center [143, 69] width 95 height 34
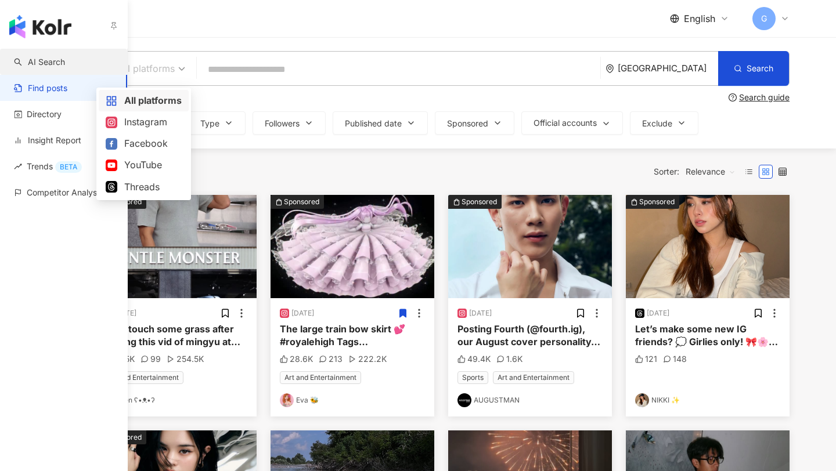
click at [27, 57] on link "AI Search" at bounding box center [39, 62] width 51 height 12
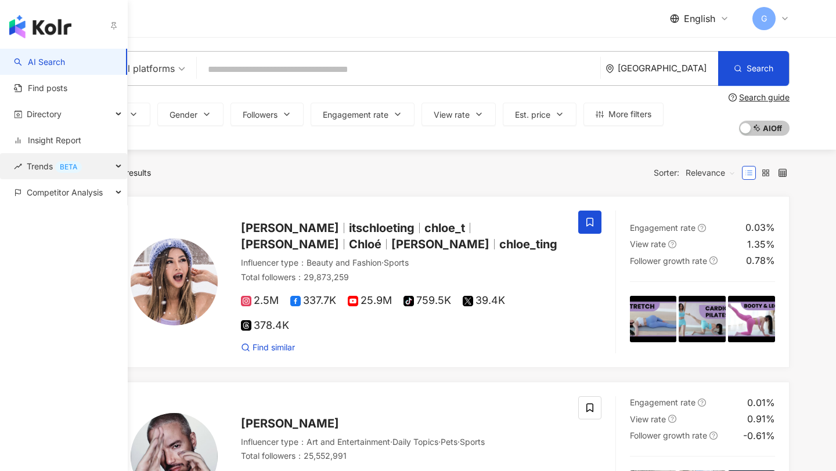
click at [102, 170] on div "Trends BETA" at bounding box center [63, 166] width 127 height 26
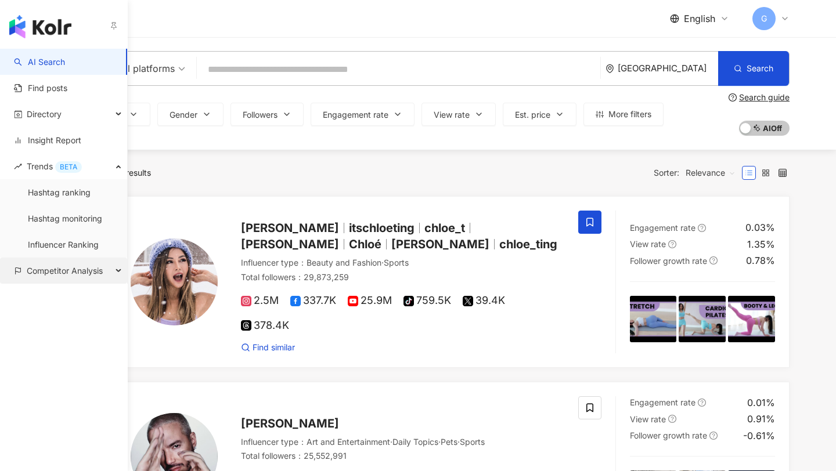
click at [65, 270] on span "Competitor Analysis" at bounding box center [65, 271] width 76 height 26
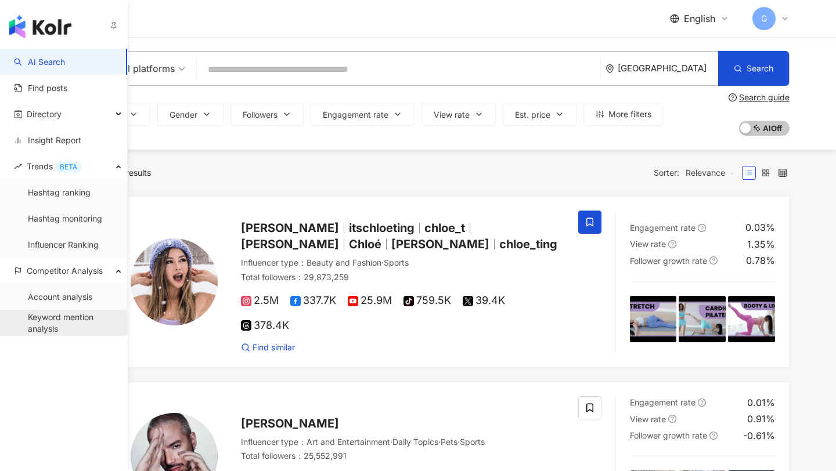
click at [57, 320] on link "Keyword mention analysis" at bounding box center [73, 323] width 90 height 23
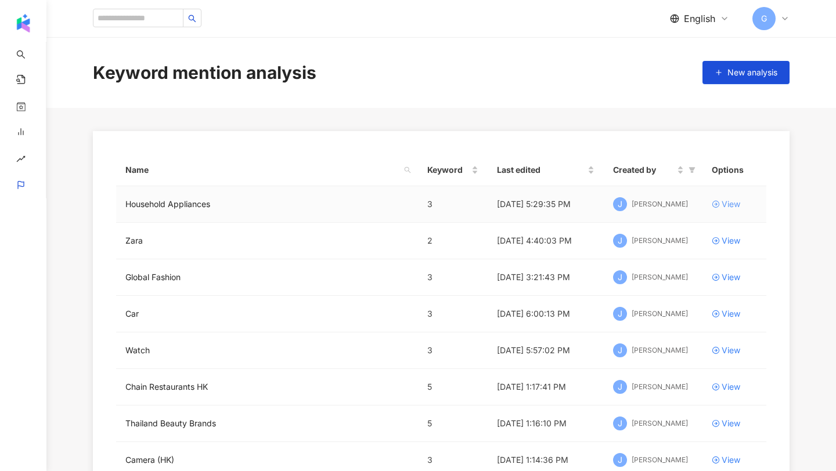
click at [723, 201] on div "View" at bounding box center [731, 204] width 19 height 13
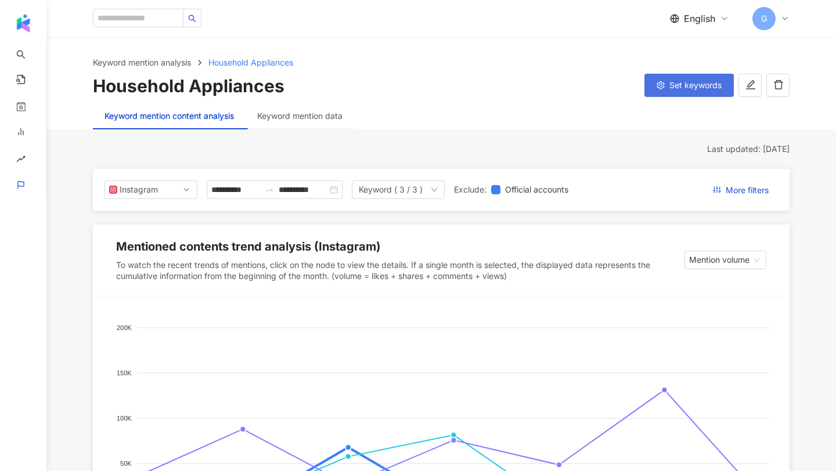
click at [701, 90] on span "Set keywords" at bounding box center [695, 85] width 52 height 9
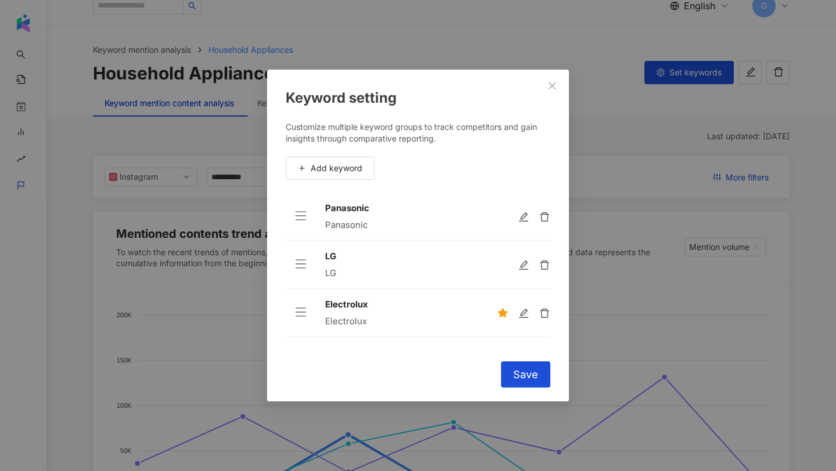
scroll to position [13, 0]
click at [524, 212] on icon "edit" at bounding box center [524, 217] width 12 height 12
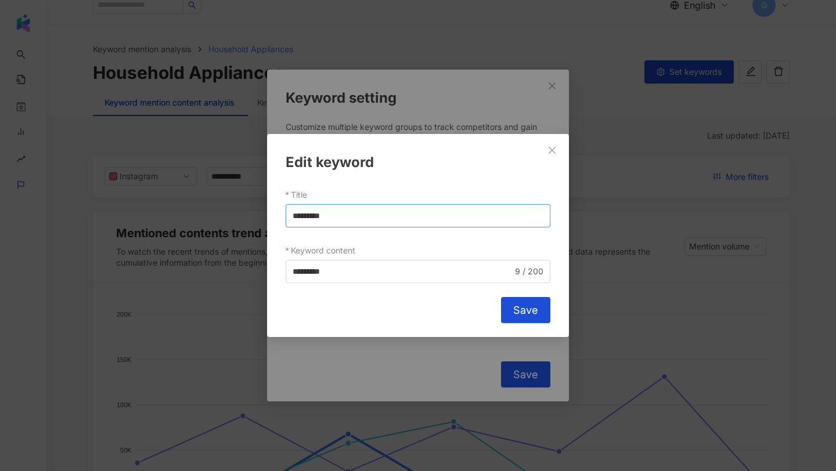
click at [324, 217] on input "*********" at bounding box center [418, 215] width 265 height 23
click at [309, 268] on input "*********" at bounding box center [403, 271] width 220 height 13
click at [368, 272] on input "*********" at bounding box center [403, 271] width 220 height 13
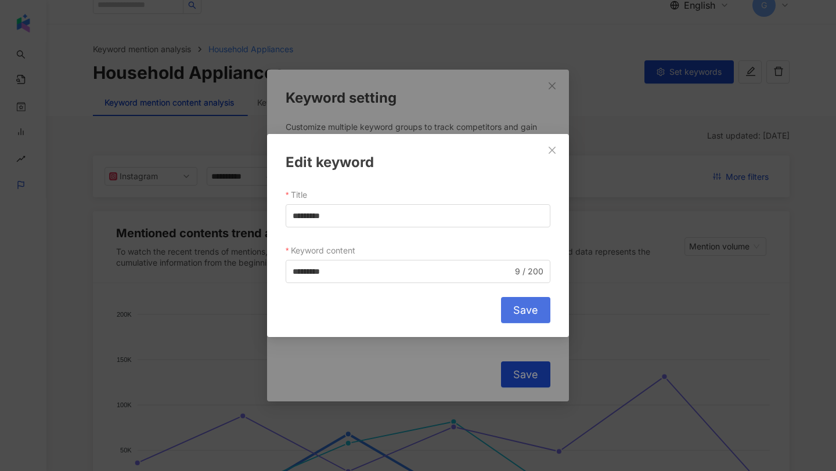
click at [514, 305] on span "Save" at bounding box center [525, 310] width 25 height 13
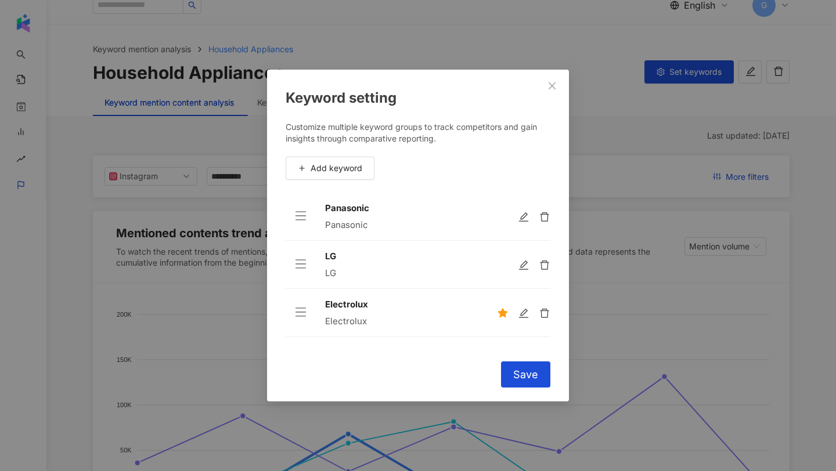
click at [358, 226] on div "Panasonic" at bounding box center [401, 225] width 153 height 12
click at [330, 268] on div "LG" at bounding box center [401, 274] width 153 height 12
click at [517, 222] on div at bounding box center [523, 217] width 53 height 12
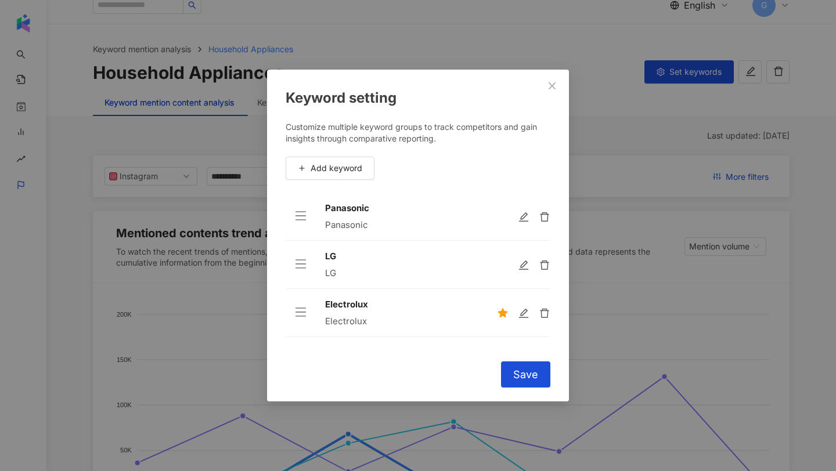
click at [519, 224] on td at bounding box center [519, 217] width 63 height 48
click at [511, 371] on button "Save" at bounding box center [525, 375] width 49 height 26
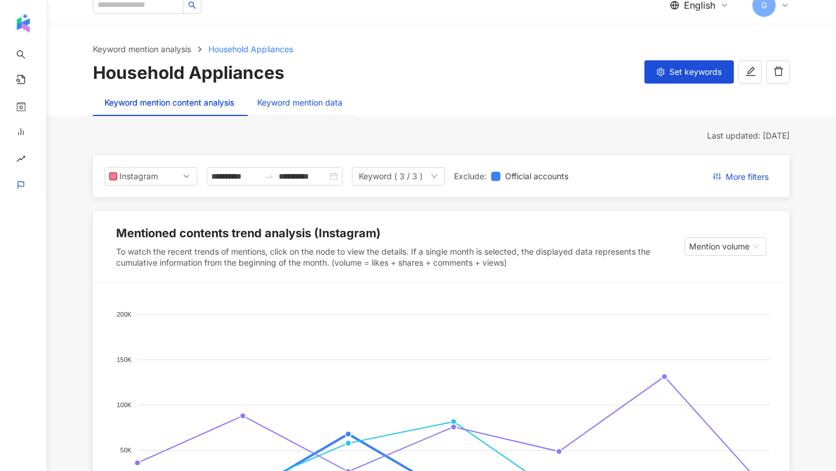
click at [330, 105] on div "Keyword mention data" at bounding box center [299, 102] width 85 height 13
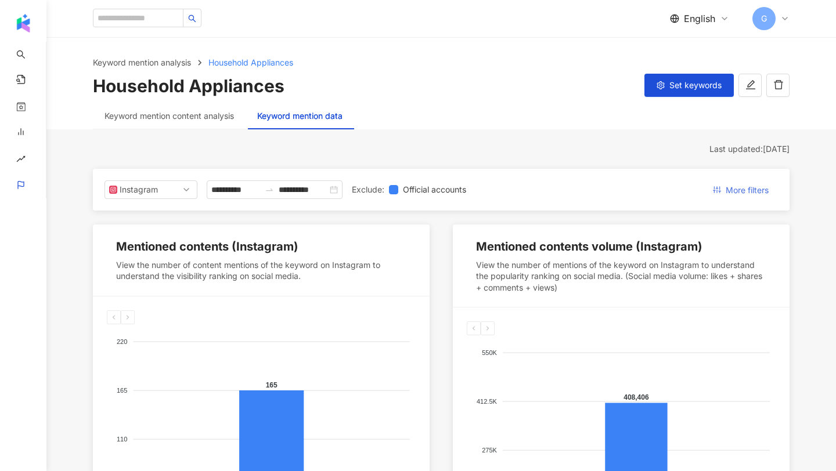
click at [755, 187] on span "More filters" at bounding box center [747, 190] width 43 height 19
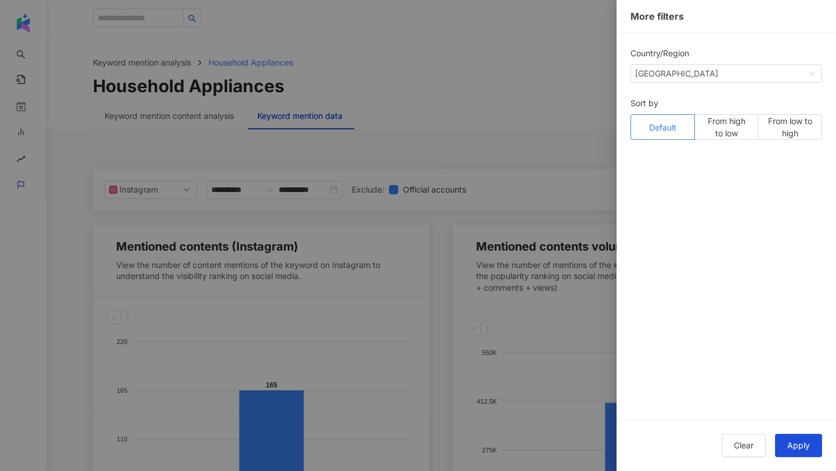
click at [554, 165] on div at bounding box center [418, 235] width 836 height 471
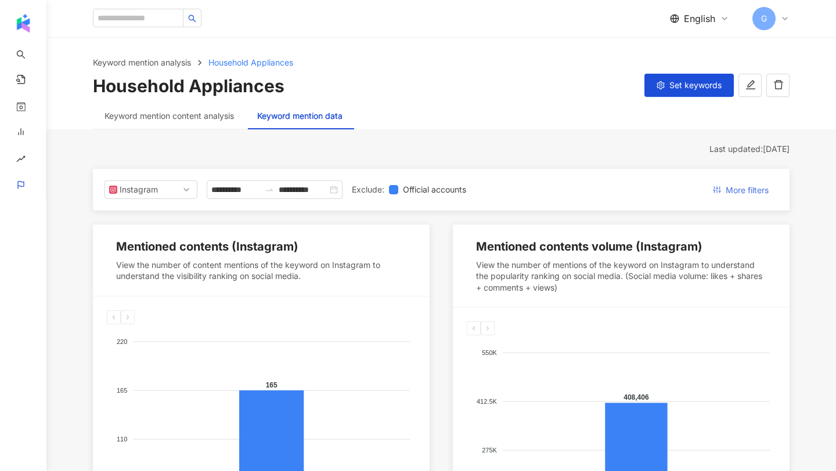
click at [727, 187] on span "More filters" at bounding box center [747, 190] width 43 height 19
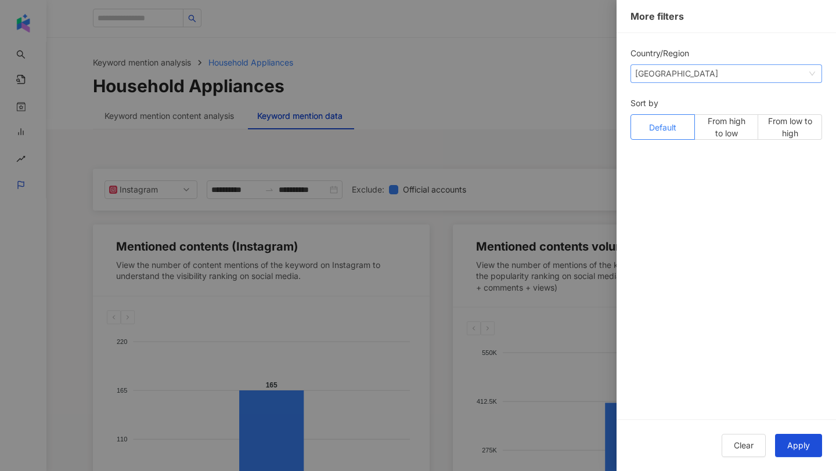
click at [713, 73] on span "Singapore" at bounding box center [726, 73] width 182 height 17
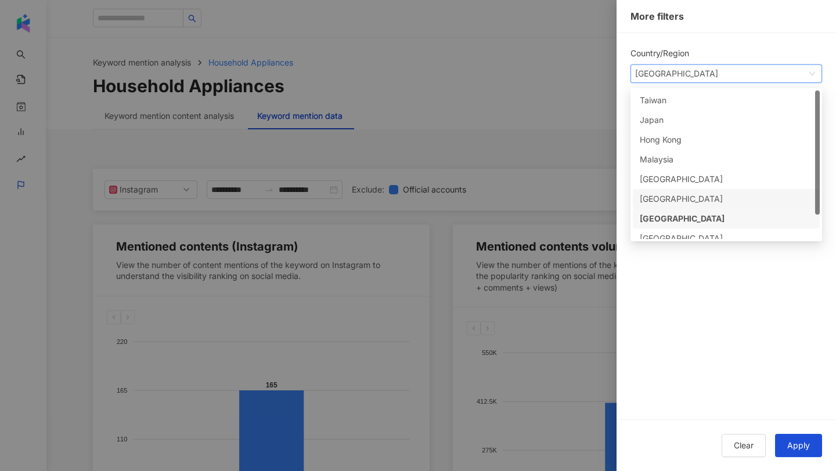
scroll to position [29, 0]
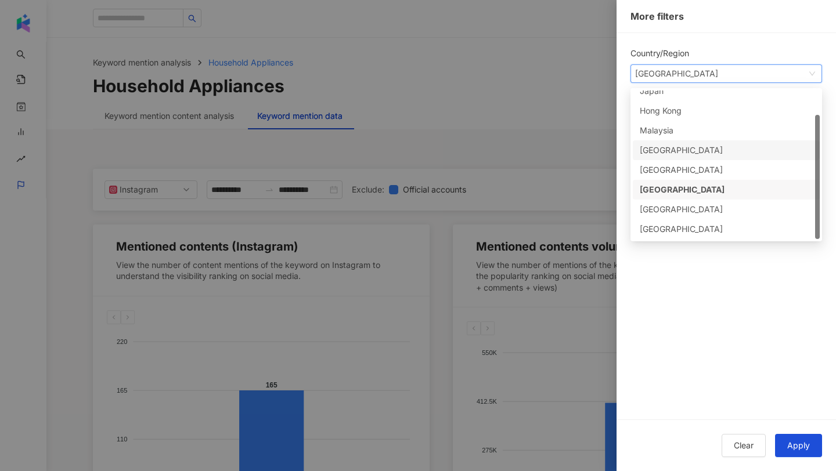
click at [667, 147] on div "Thailand" at bounding box center [659, 150] width 38 height 13
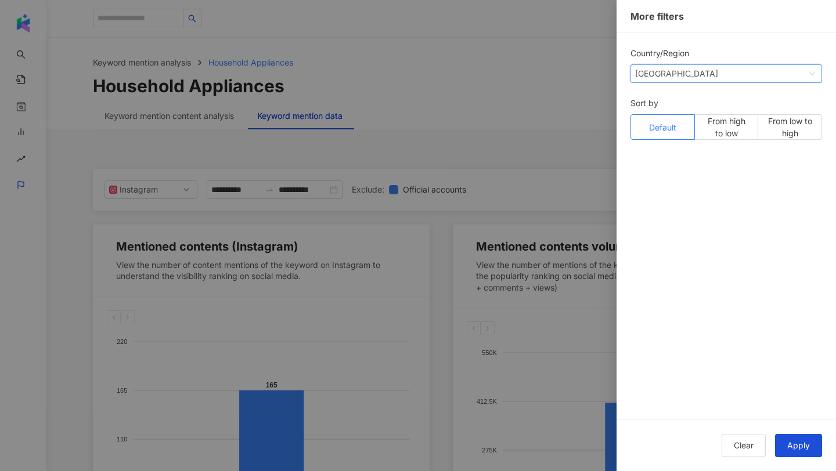
click at [448, 232] on div at bounding box center [418, 235] width 836 height 471
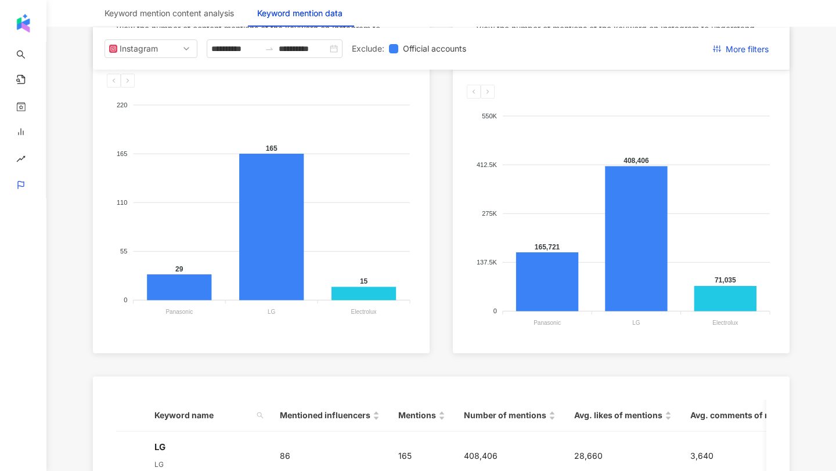
scroll to position [0, 0]
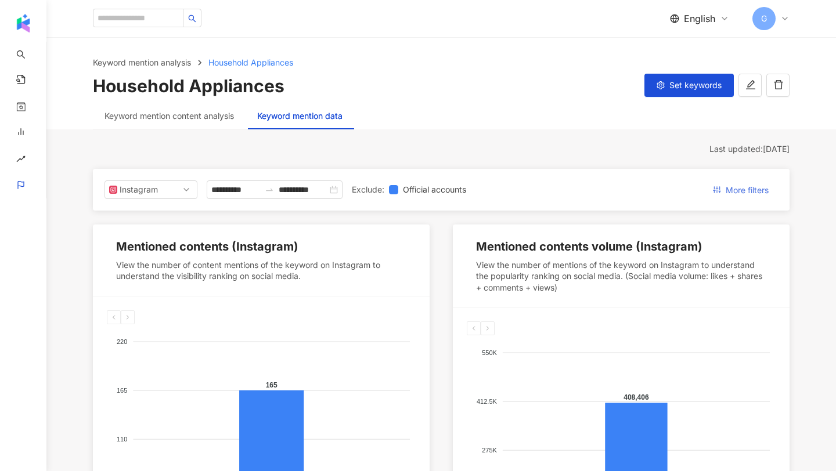
click at [739, 181] on span "More filters" at bounding box center [747, 190] width 43 height 19
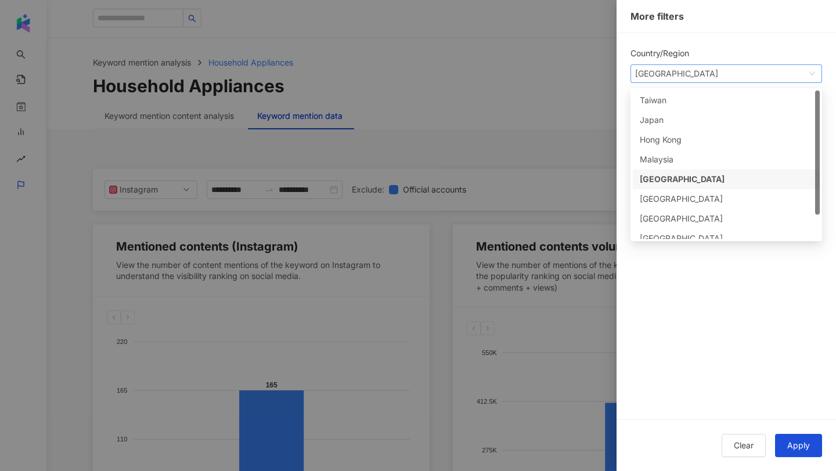
click at [704, 82] on div "Thailand my th vn Taiwan Japan Hong Kong Malaysia Thailand Vietnam Singapore So…" at bounding box center [726, 73] width 192 height 19
click at [664, 219] on div "Singapore" at bounding box center [659, 218] width 38 height 13
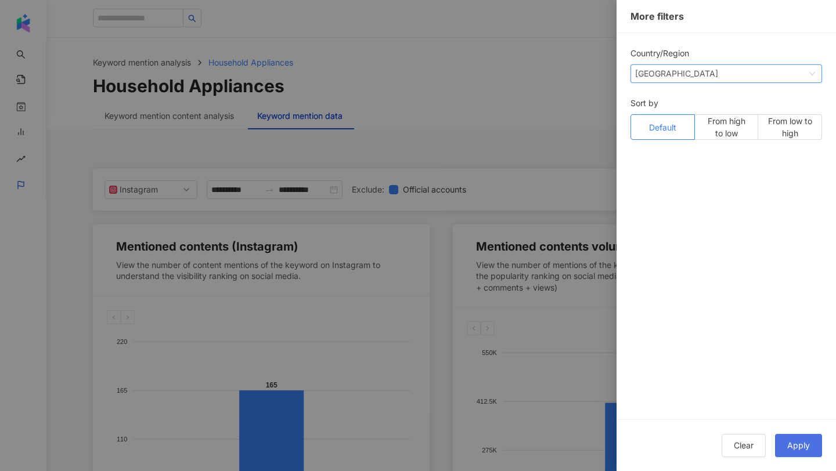
click at [810, 449] on button "Apply" at bounding box center [798, 445] width 47 height 23
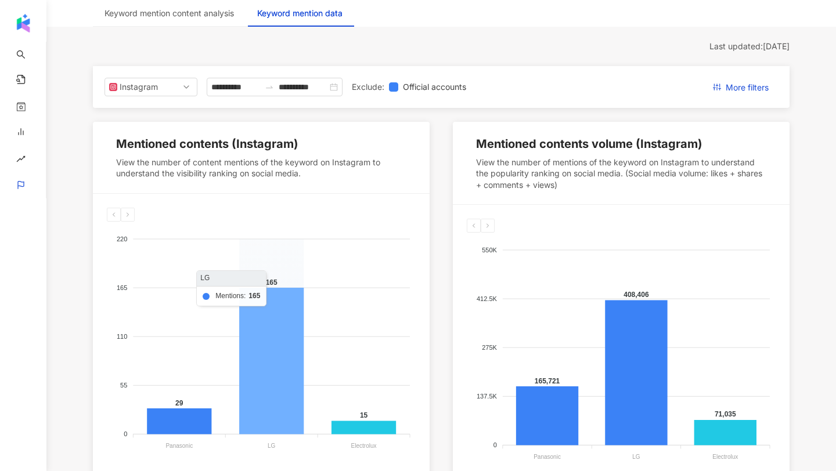
scroll to position [64, 0]
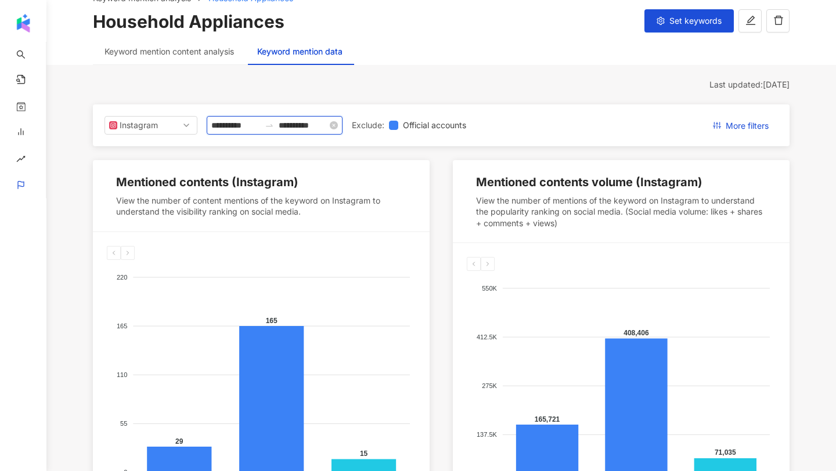
click at [325, 127] on input "**********" at bounding box center [303, 125] width 49 height 13
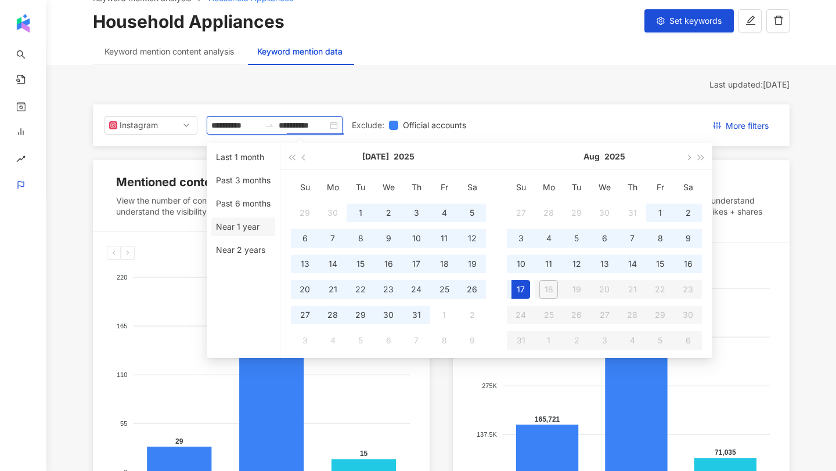
type input "**********"
click at [247, 175] on li "Past 3 months" at bounding box center [243, 180] width 64 height 19
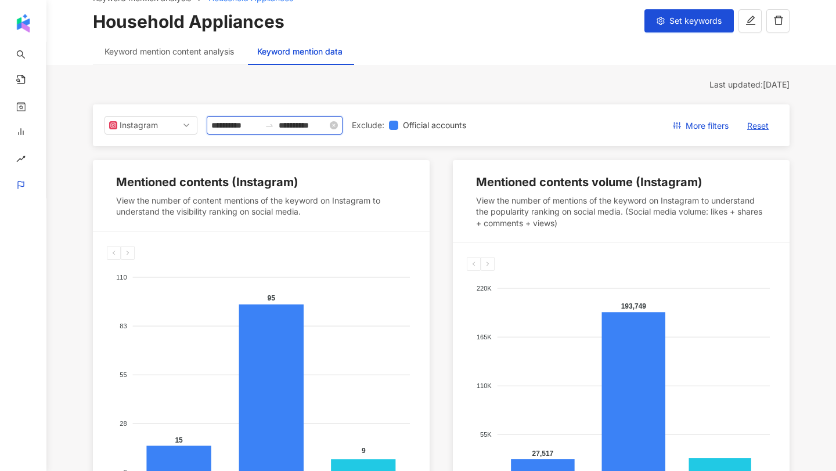
click at [327, 128] on input "**********" at bounding box center [303, 125] width 49 height 13
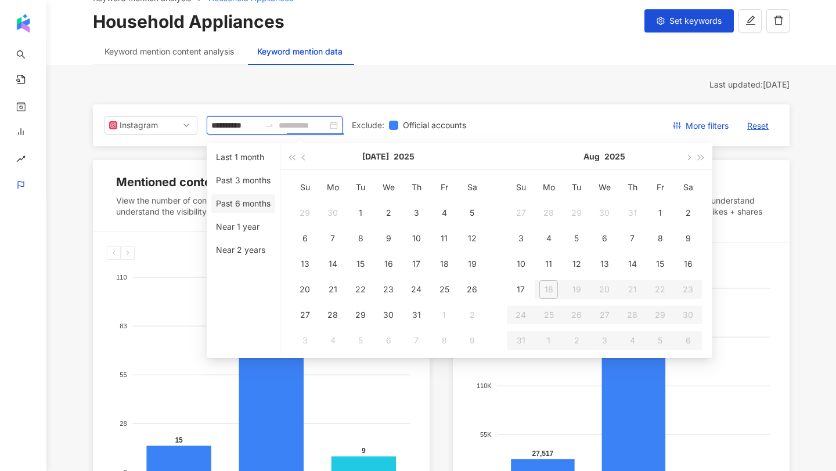
type input "**********"
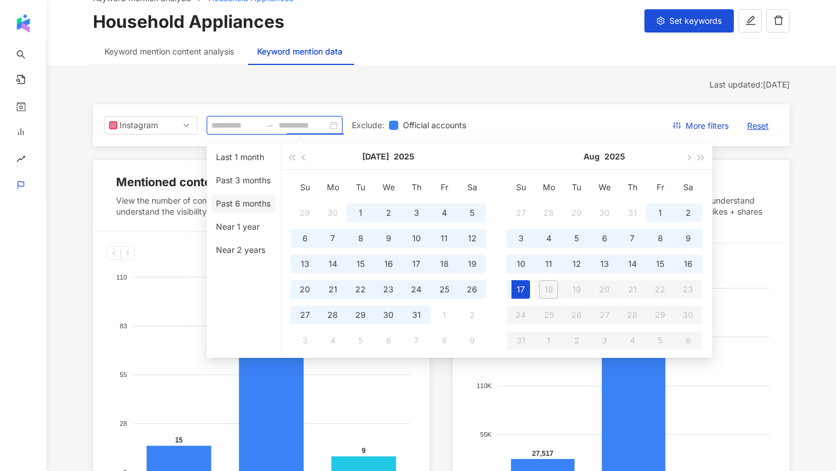
type input "**********"
click at [243, 199] on li "Past 6 months" at bounding box center [243, 203] width 64 height 19
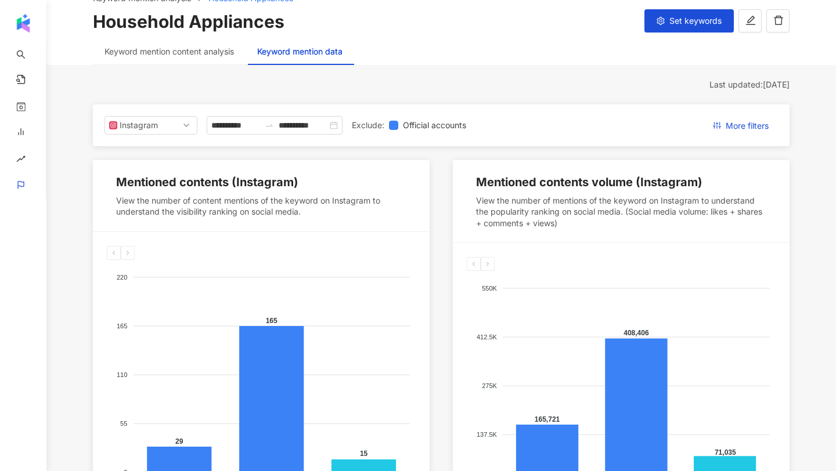
click at [137, 243] on div "220 220 165 165 110 110 55 55 0 0 29 165 15 Panasonic Panasonic LG LG Electrolu…" at bounding box center [261, 373] width 337 height 283
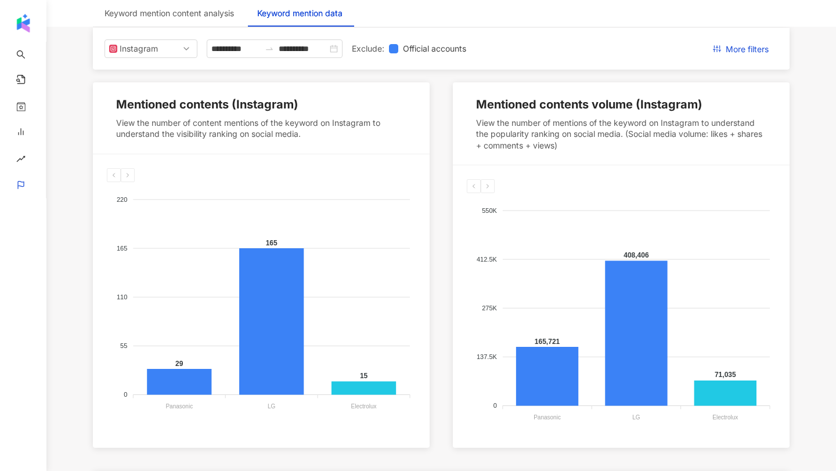
scroll to position [118, 0]
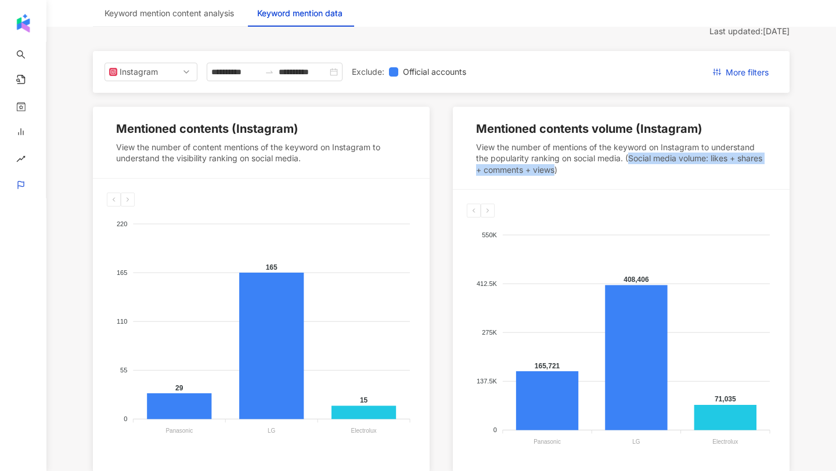
drag, startPoint x: 628, startPoint y: 157, endPoint x: 583, endPoint y: 168, distance: 46.0
click at [583, 168] on div "View the number of mentions of the keyword on Instagram to understand the popul…" at bounding box center [621, 159] width 290 height 34
click at [674, 168] on div "View the number of mentions of the keyword on Instagram to understand the popul…" at bounding box center [621, 159] width 290 height 34
drag, startPoint x: 583, startPoint y: 172, endPoint x: 628, endPoint y: 157, distance: 47.4
click at [628, 157] on div "View the number of mentions of the keyword on Instagram to understand the popul…" at bounding box center [621, 159] width 290 height 34
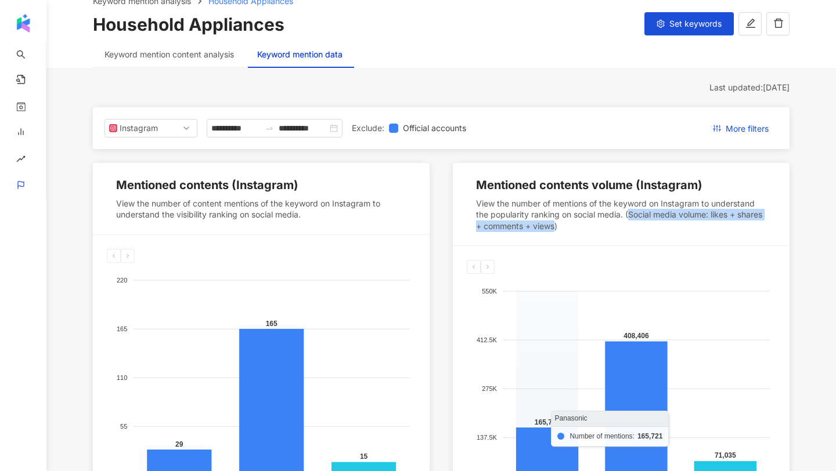
scroll to position [0, 0]
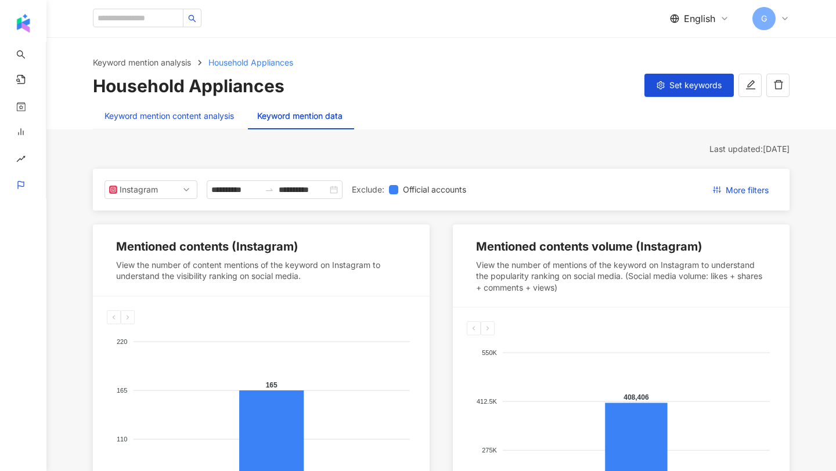
click at [192, 116] on div "Keyword mention content analysis" at bounding box center [168, 116] width 129 height 13
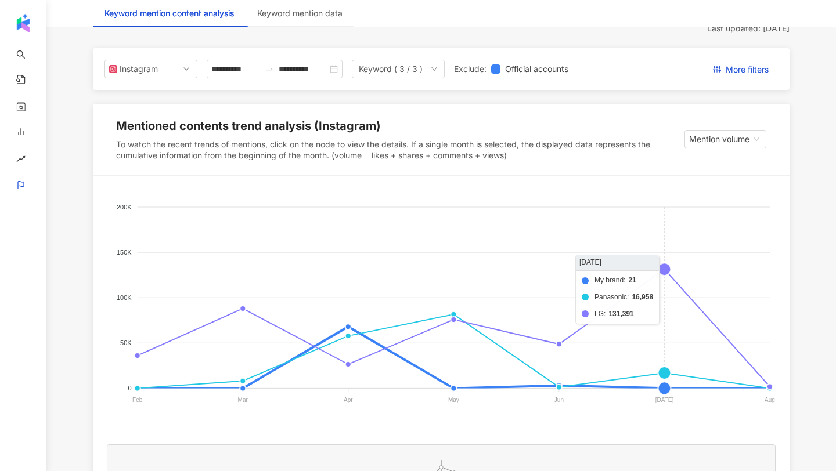
scroll to position [119, 0]
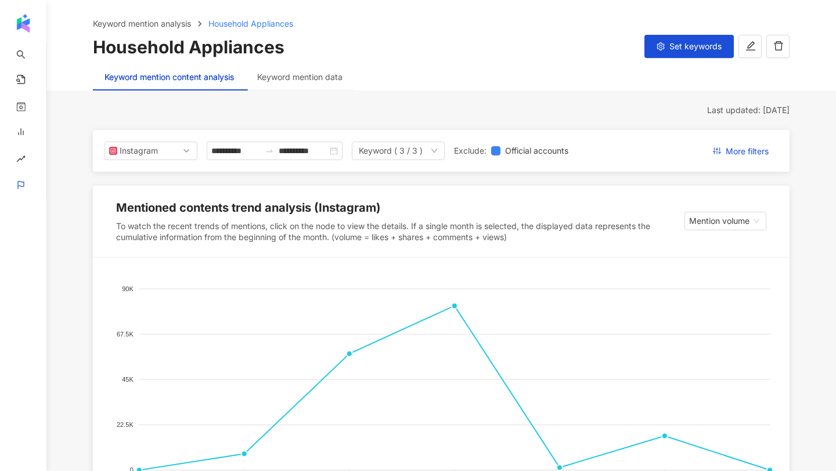
scroll to position [0, 0]
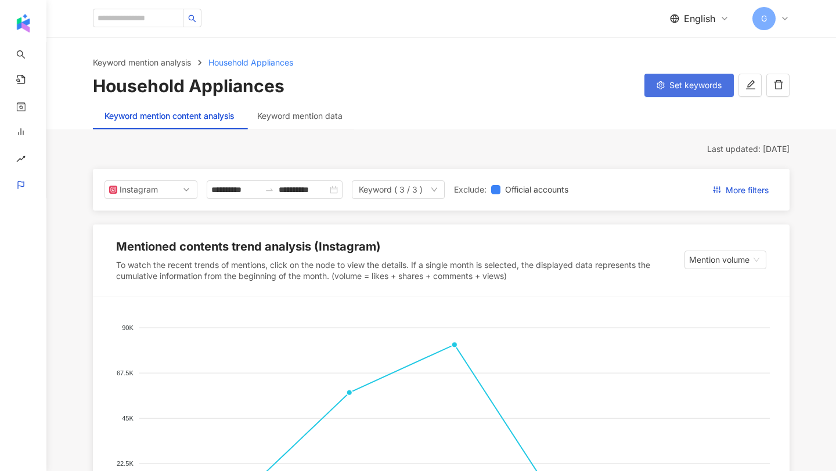
click at [680, 85] on span "Set keywords" at bounding box center [695, 85] width 52 height 9
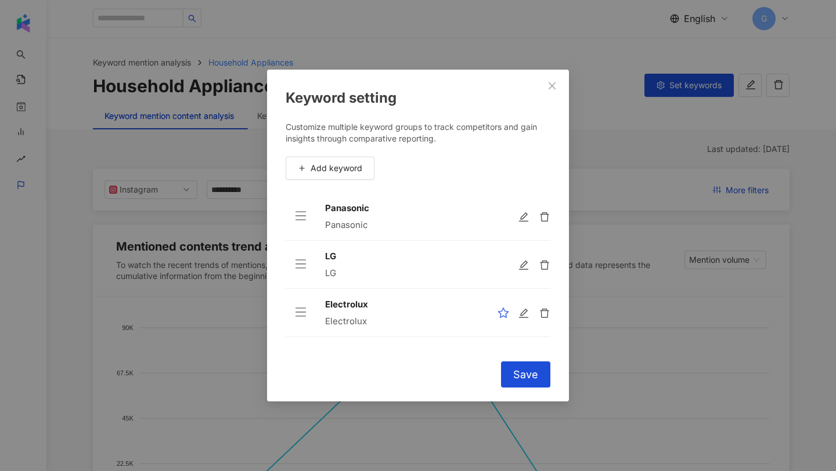
click at [503, 308] on icon "star" at bounding box center [504, 314] width 12 height 12
click at [515, 376] on span "Save" at bounding box center [525, 375] width 25 height 13
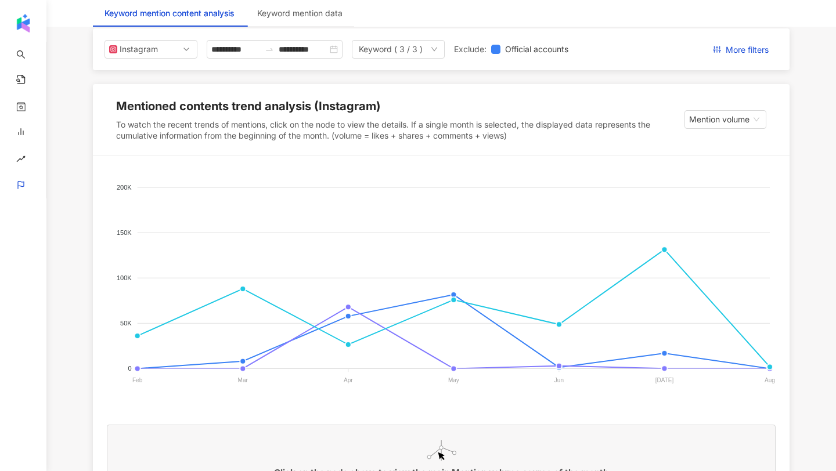
scroll to position [189, 0]
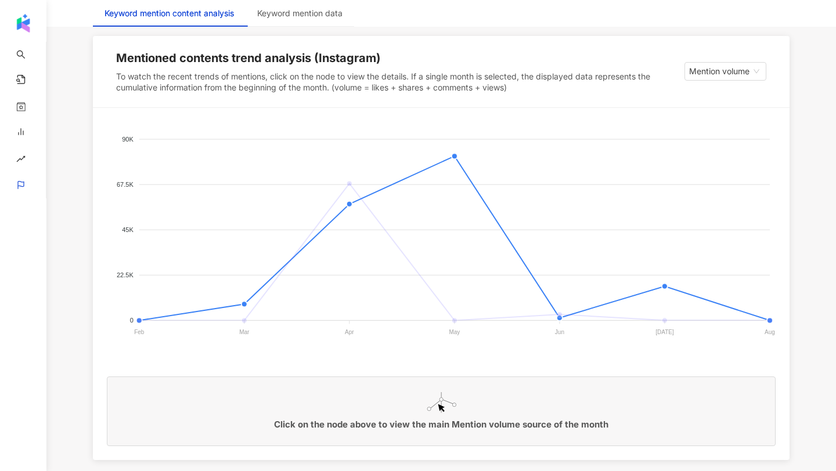
click at [142, 432] on span "Panasonic" at bounding box center [121, 436] width 41 height 8
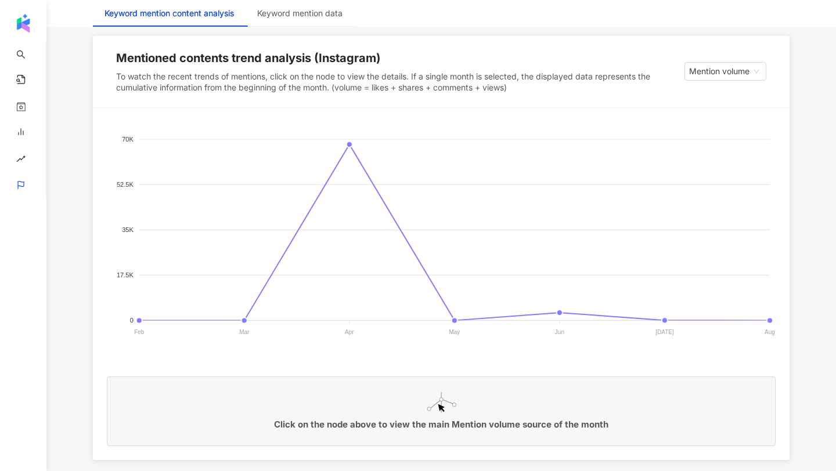
click at [395, 342] on div "Panasonic" at bounding box center [441, 391] width 663 height 99
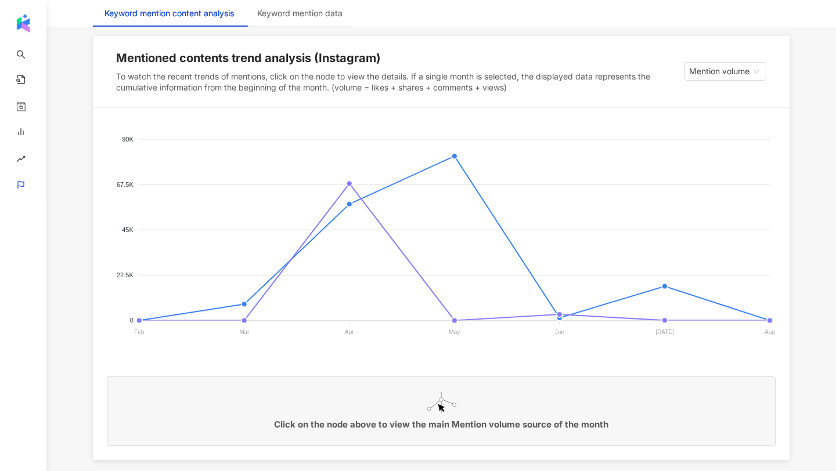
click at [485, 341] on div "Panasonic Electrolux LG" at bounding box center [441, 398] width 669 height 116
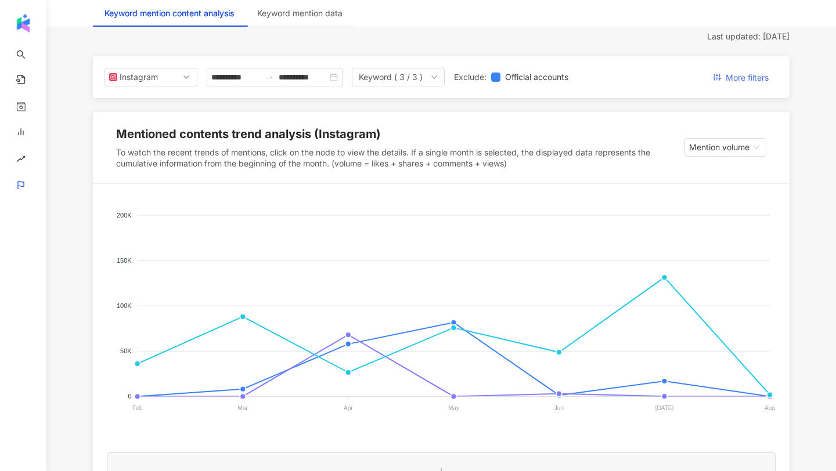
scroll to position [0, 0]
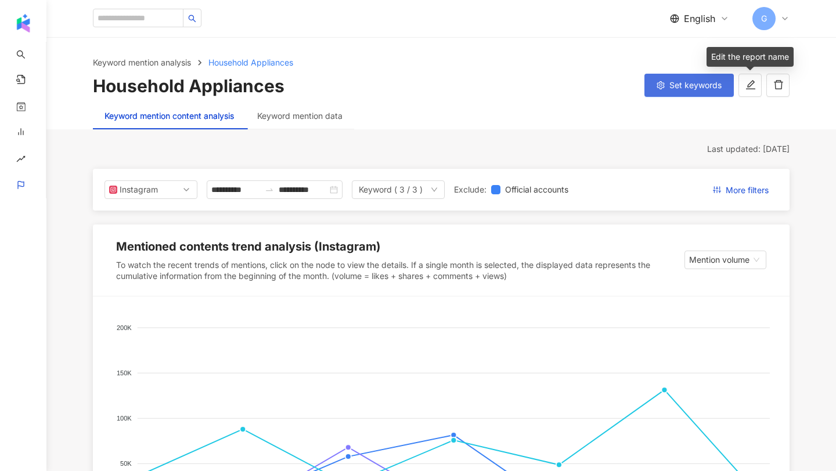
click at [700, 75] on button "Set keywords" at bounding box center [688, 85] width 89 height 23
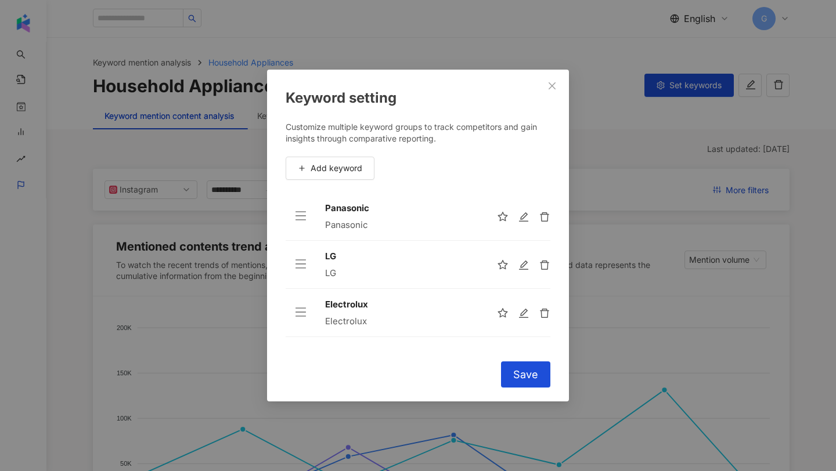
scroll to position [34, 0]
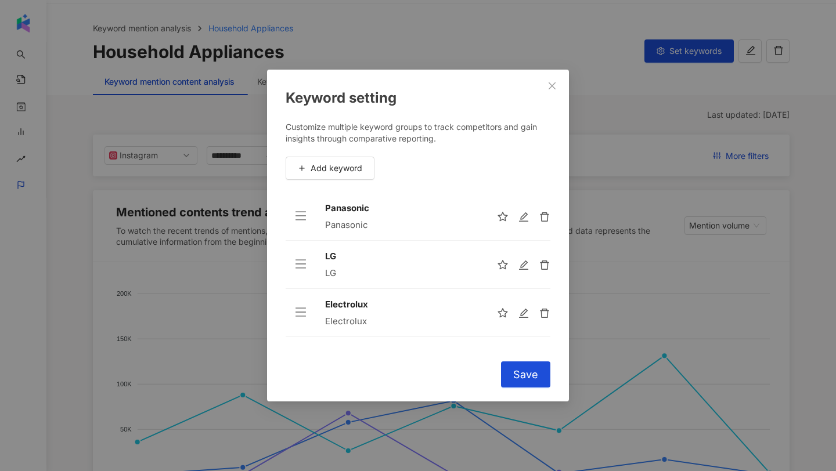
click at [679, 323] on div "Keyword setting Customize multiple keyword groups to track competitors and gain…" at bounding box center [418, 235] width 836 height 471
click at [547, 80] on button "Close" at bounding box center [551, 85] width 23 height 23
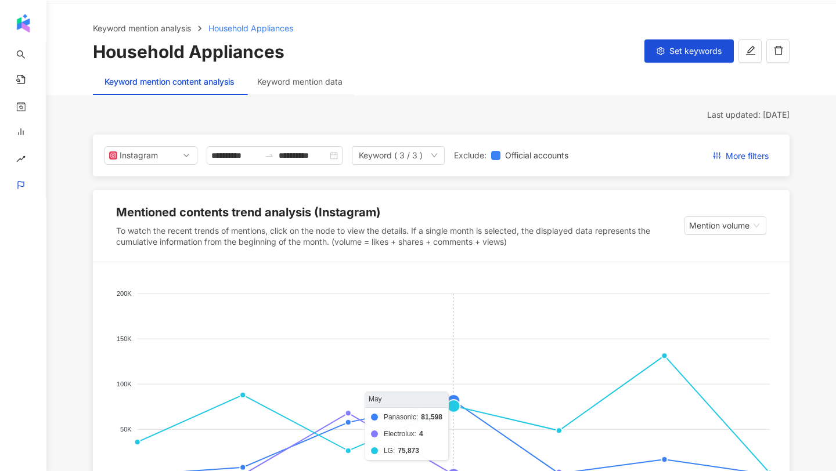
scroll to position [211, 0]
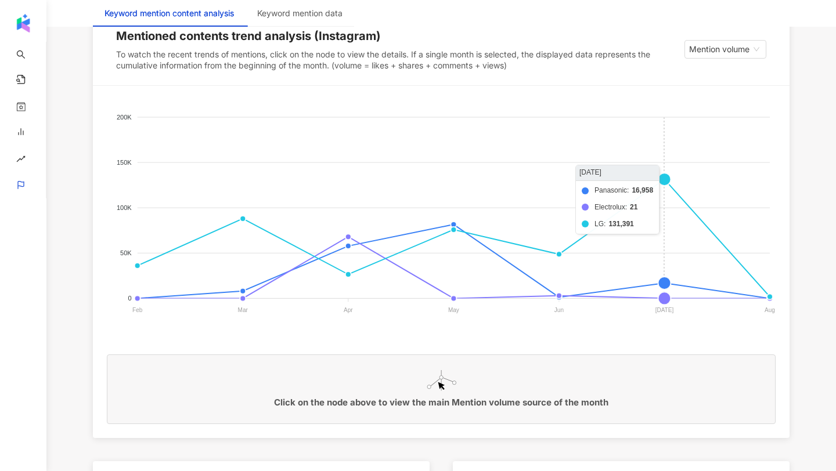
click at [665, 183] on foreignobject "Panasonic Electrolux LG" at bounding box center [441, 216] width 669 height 232
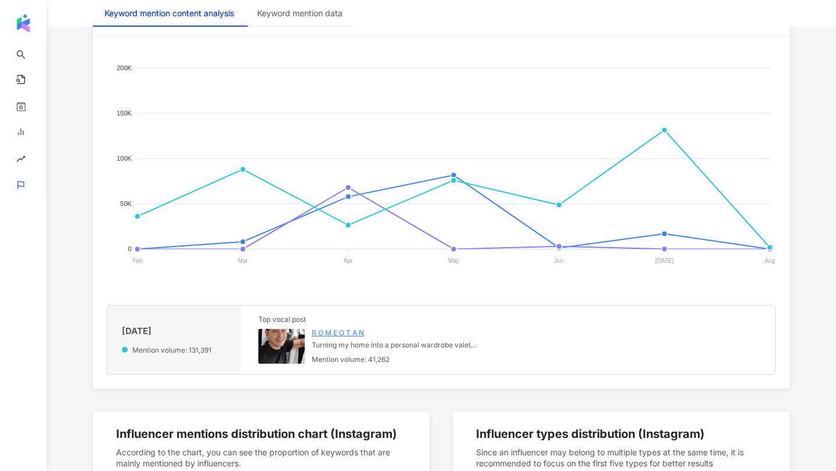
scroll to position [294, 0]
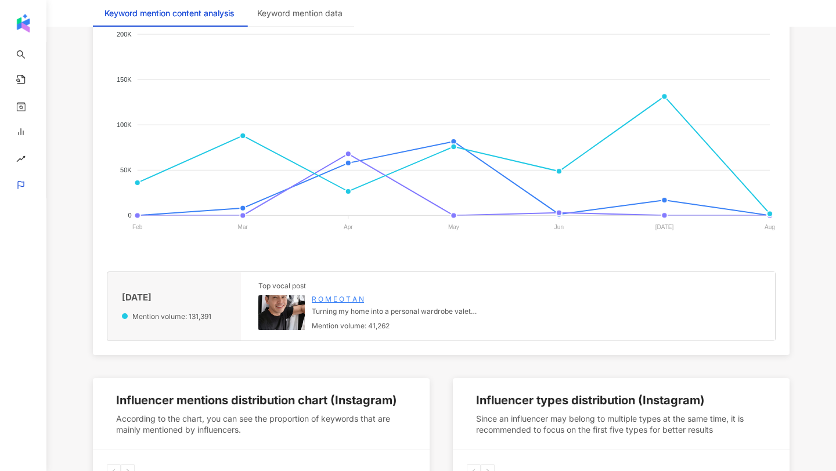
click at [295, 307] on img at bounding box center [281, 312] width 46 height 35
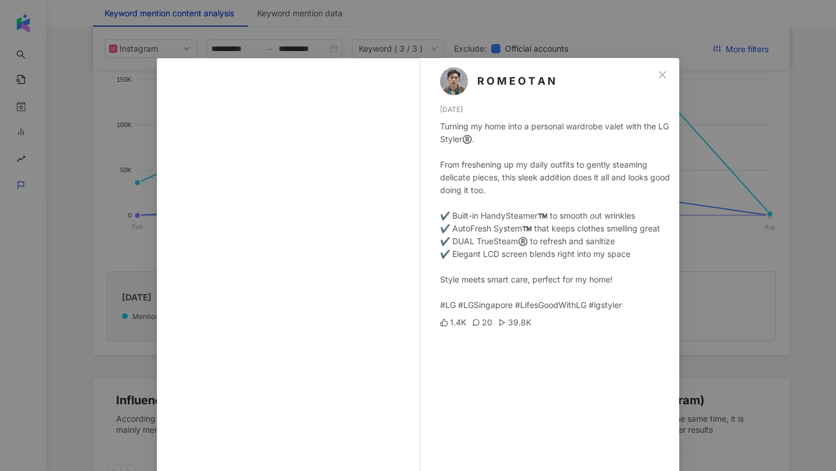
scroll to position [272, 0]
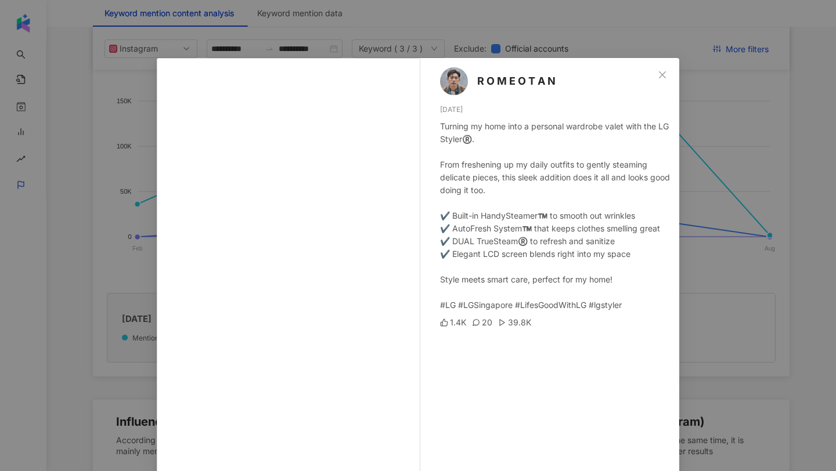
click at [595, 302] on div "Turning my home into a personal wardrobe valet with the LG Styler®️. From fresh…" at bounding box center [555, 216] width 230 height 192
click at [494, 80] on span "R O M E O T A N" at bounding box center [516, 81] width 78 height 16
click at [664, 75] on icon "close" at bounding box center [662, 74] width 9 height 9
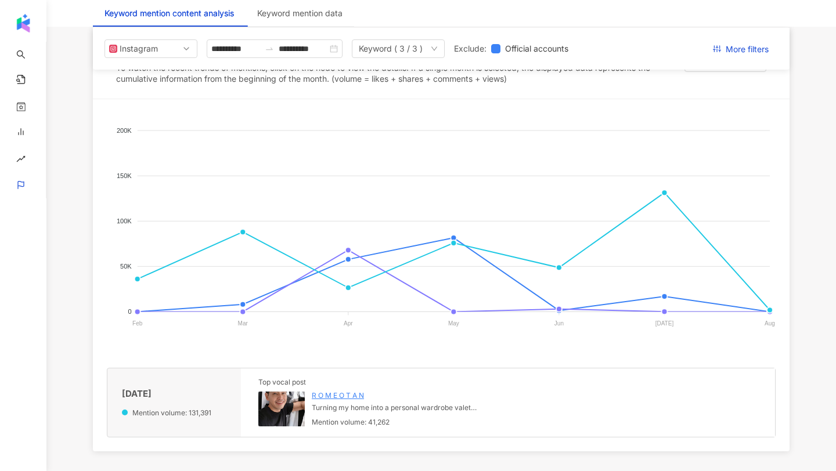
scroll to position [186, 0]
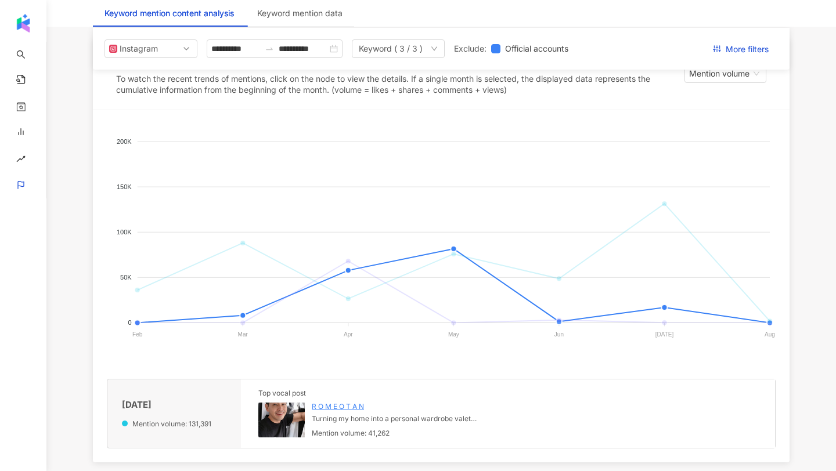
click at [142, 434] on span "Panasonic" at bounding box center [121, 438] width 41 height 8
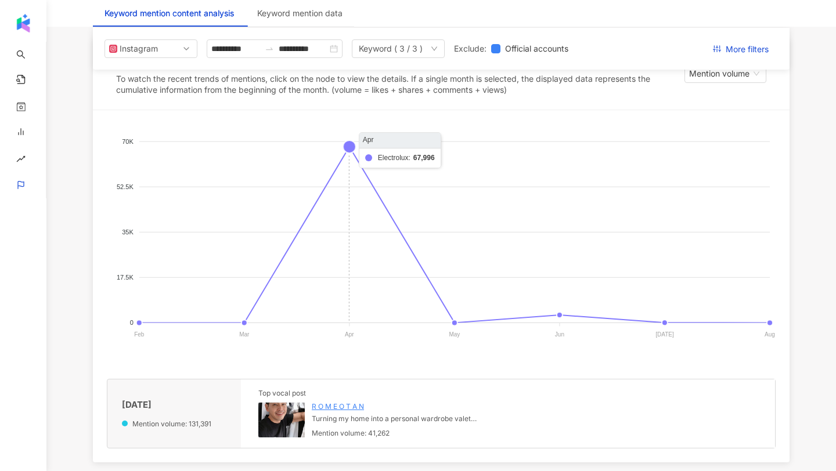
click at [347, 145] on foreignobject "Panasonic Electrolux LG" at bounding box center [441, 240] width 669 height 232
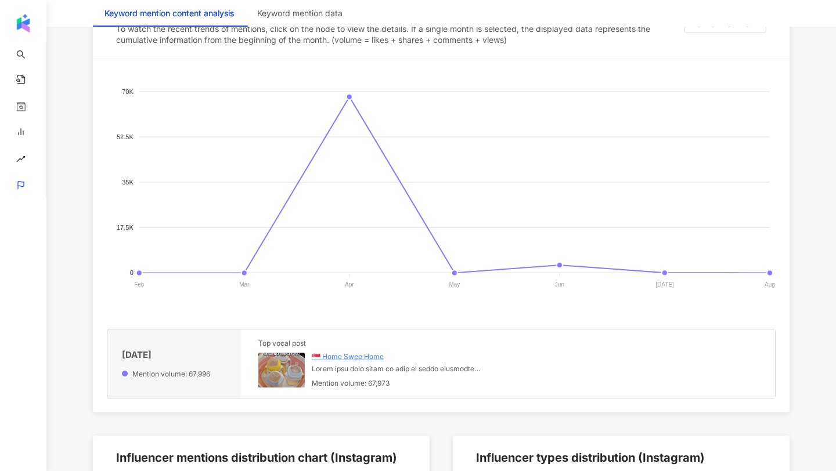
scroll to position [294, 0]
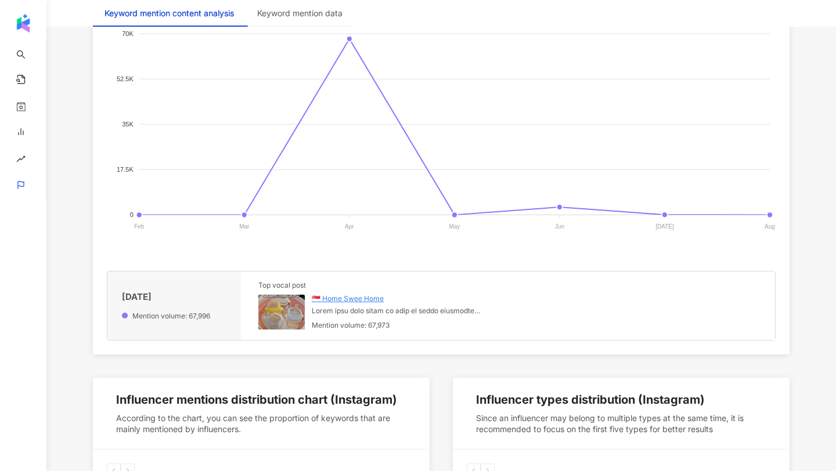
click at [290, 319] on img at bounding box center [281, 312] width 46 height 35
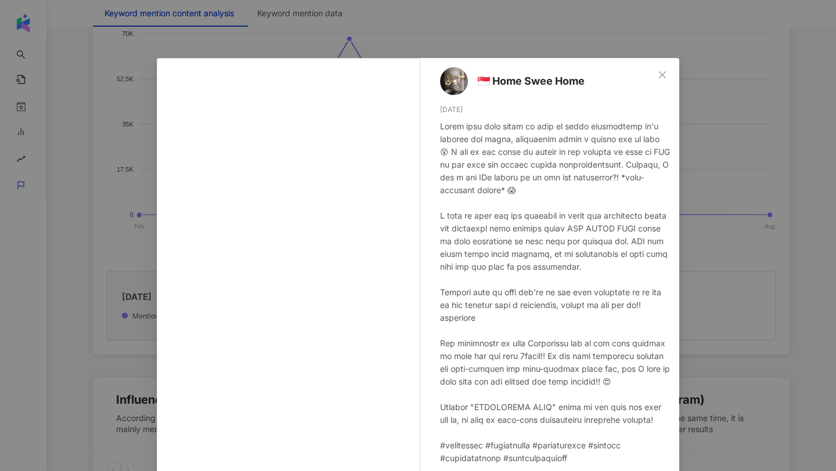
scroll to position [9, 0]
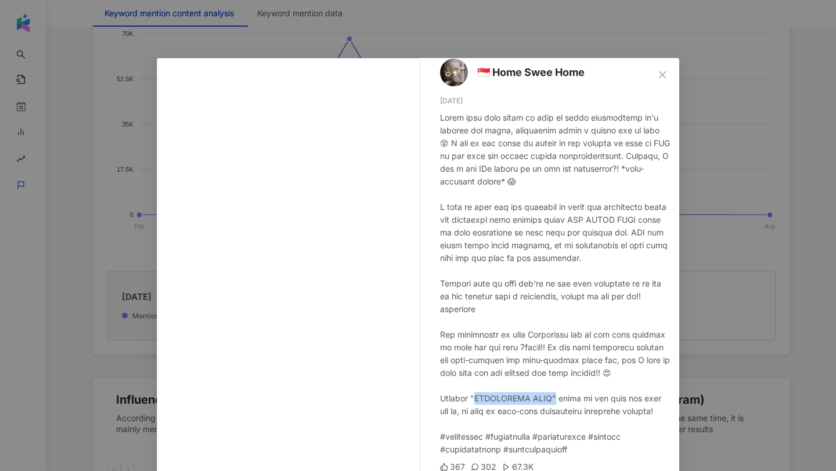
drag, startPoint x: 482, startPoint y: 399, endPoint x: 560, endPoint y: 399, distance: 77.8
click at [560, 399] on div at bounding box center [555, 283] width 230 height 345
click at [540, 75] on span "🇸🇬 Home Swee Home" at bounding box center [530, 72] width 107 height 16
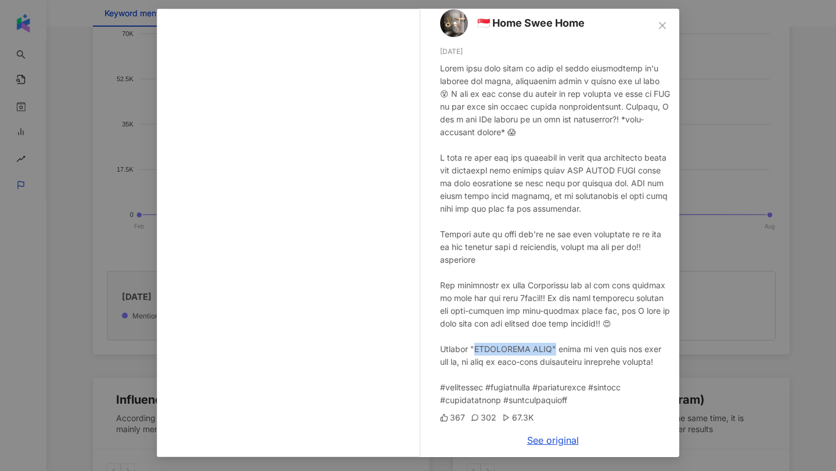
scroll to position [0, 0]
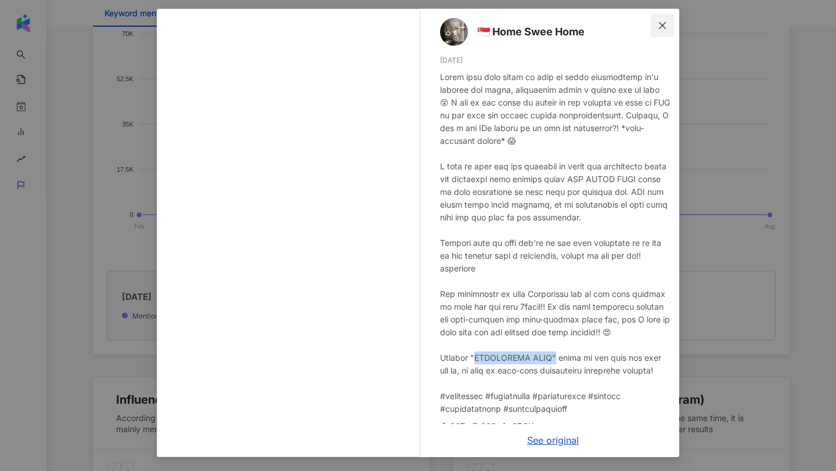
click at [661, 31] on button "Close" at bounding box center [662, 25] width 23 height 23
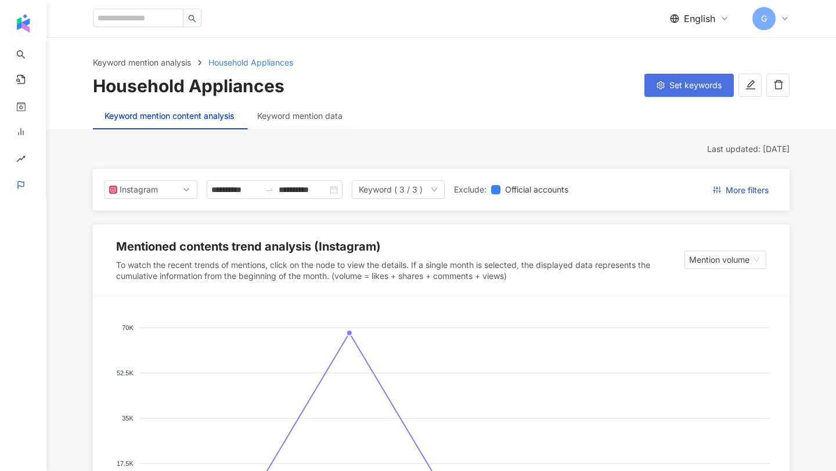
click at [668, 86] on button "Set keywords" at bounding box center [688, 85] width 89 height 23
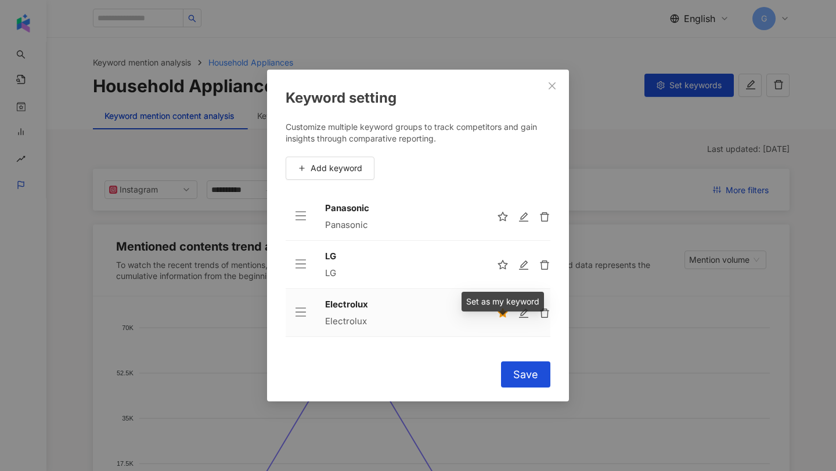
scroll to position [14, 0]
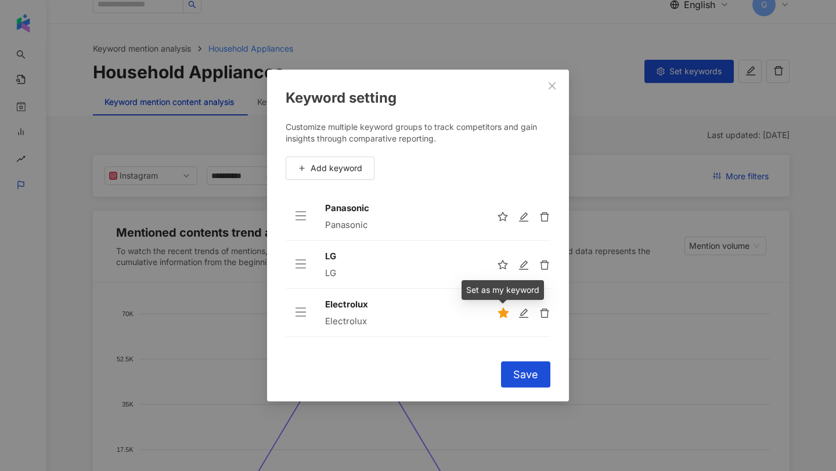
click at [506, 318] on icon "star" at bounding box center [503, 313] width 11 height 10
click at [535, 376] on span "Save" at bounding box center [525, 375] width 25 height 13
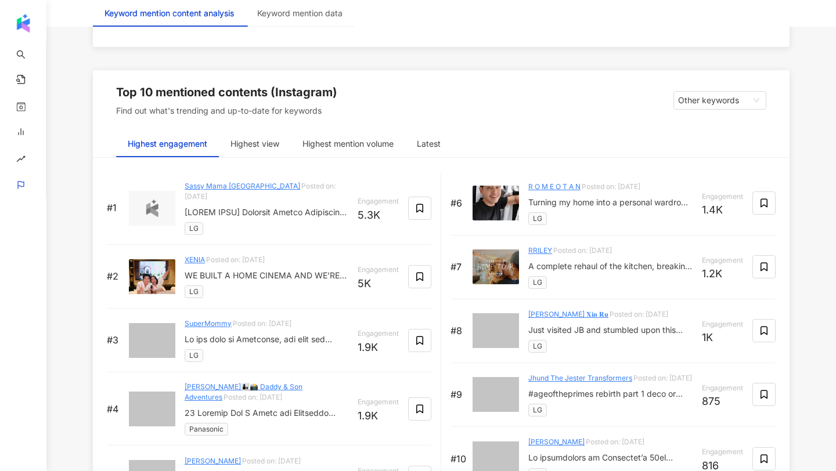
scroll to position [1823, 0]
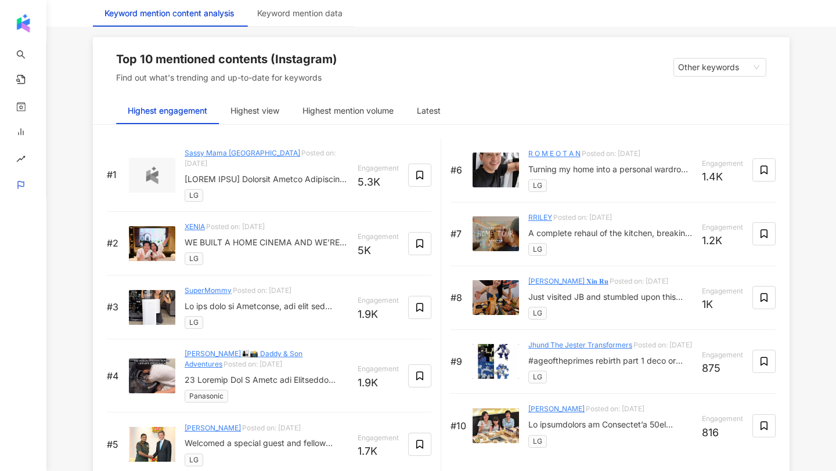
click at [720, 77] on div "Top 10 mentioned contents (Instagram) Find out what's trending and up-to-date f…" at bounding box center [441, 67] width 697 height 60
click at [718, 70] on span "Other keywords" at bounding box center [720, 67] width 84 height 17
click at [704, 114] on div "My keyword" at bounding box center [720, 110] width 74 height 13
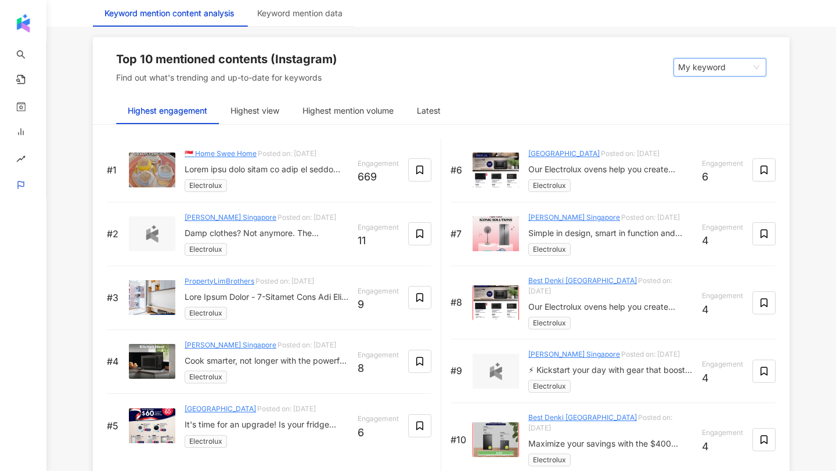
click at [730, 66] on span "My keyword" at bounding box center [720, 67] width 84 height 17
click at [721, 81] on div "Other keywords" at bounding box center [720, 91] width 88 height 20
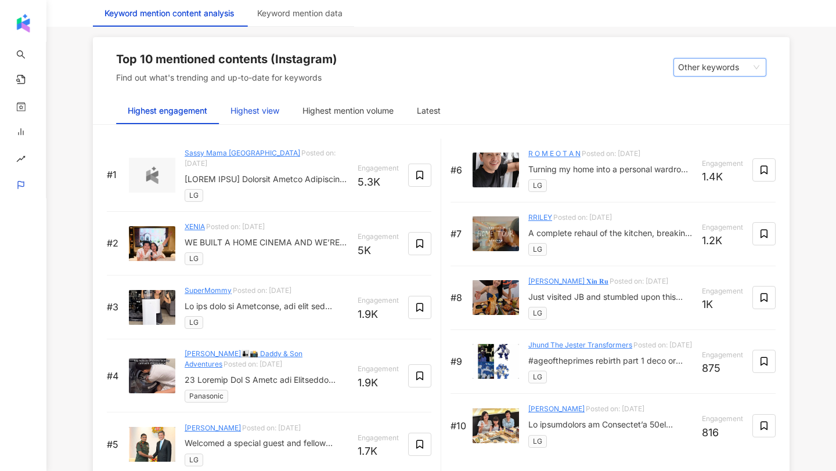
click at [244, 104] on div "Highest view" at bounding box center [254, 110] width 49 height 13
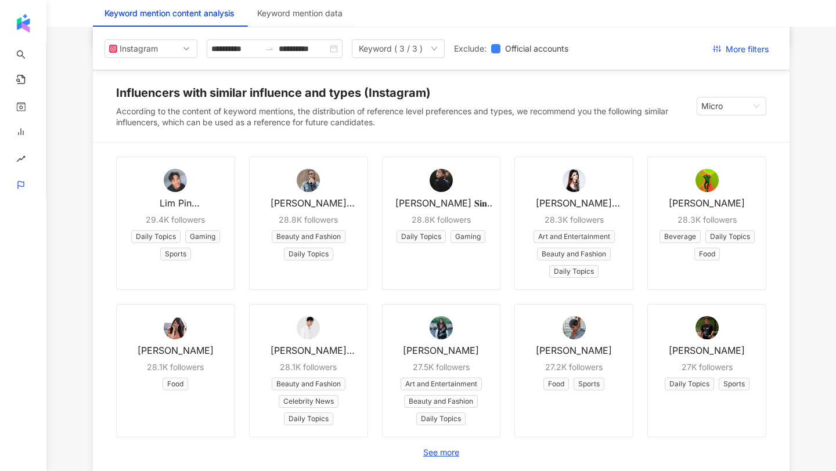
scroll to position [0, 0]
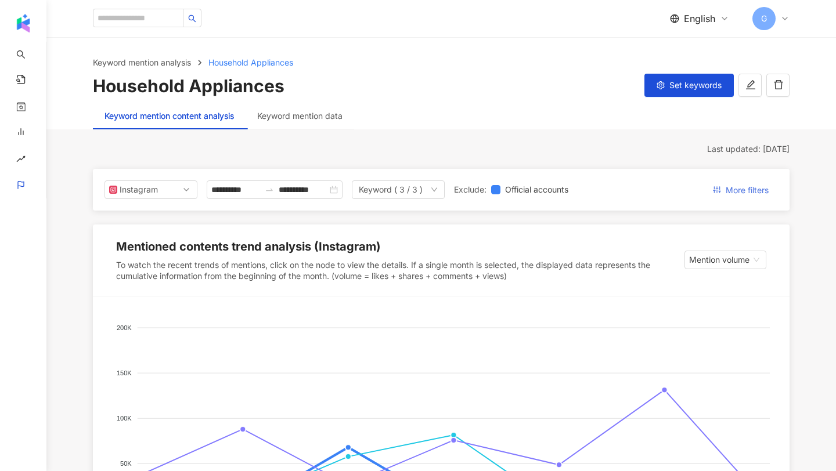
click at [739, 186] on span "More filters" at bounding box center [747, 190] width 43 height 19
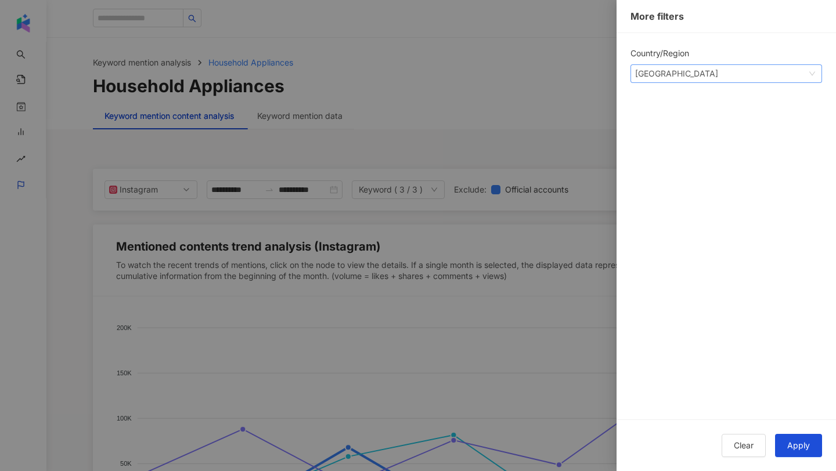
click at [697, 71] on span "Singapore" at bounding box center [726, 73] width 182 height 17
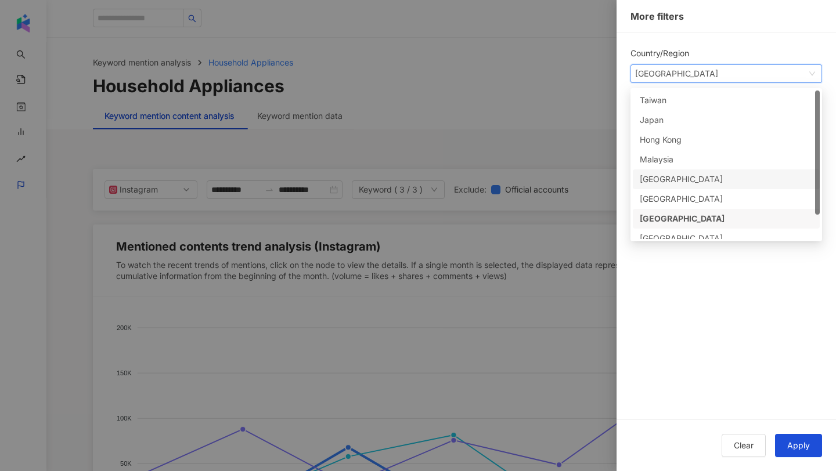
scroll to position [29, 0]
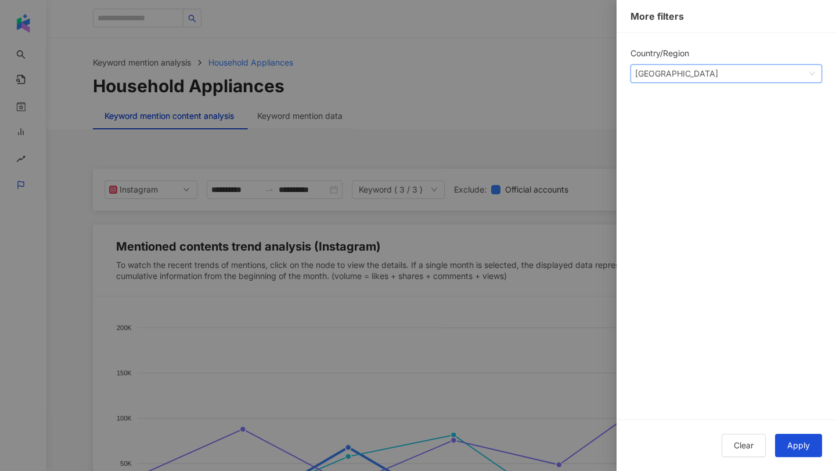
click at [688, 77] on span "Singapore" at bounding box center [726, 73] width 182 height 17
click at [536, 74] on div at bounding box center [418, 235] width 836 height 471
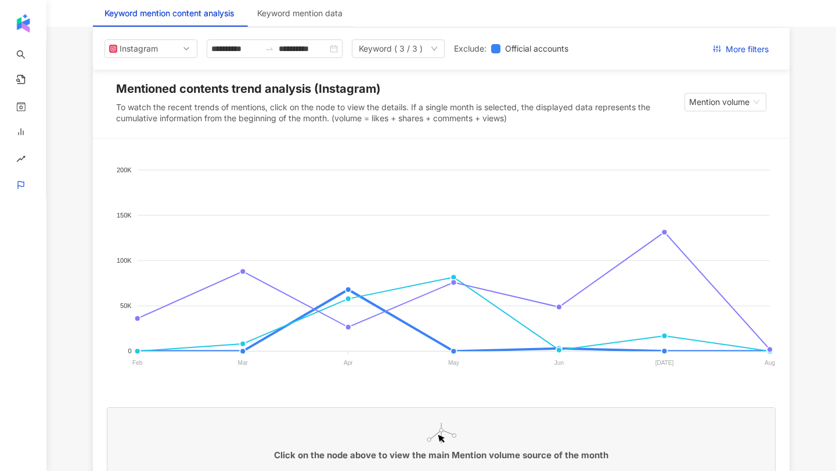
scroll to position [89, 0]
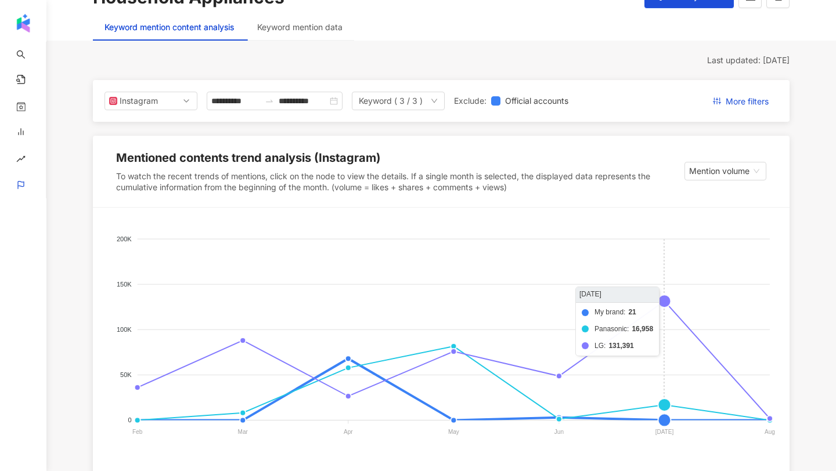
click at [658, 298] on foreignobject "My brand Panasonic LG" at bounding box center [441, 338] width 669 height 232
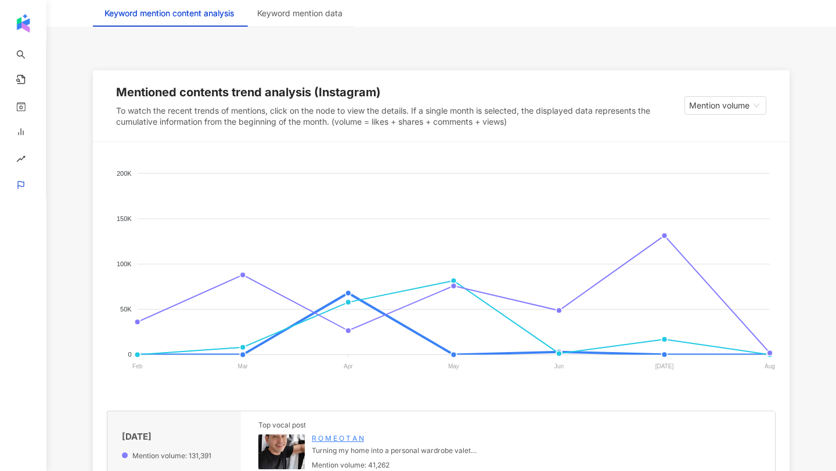
scroll to position [293, 0]
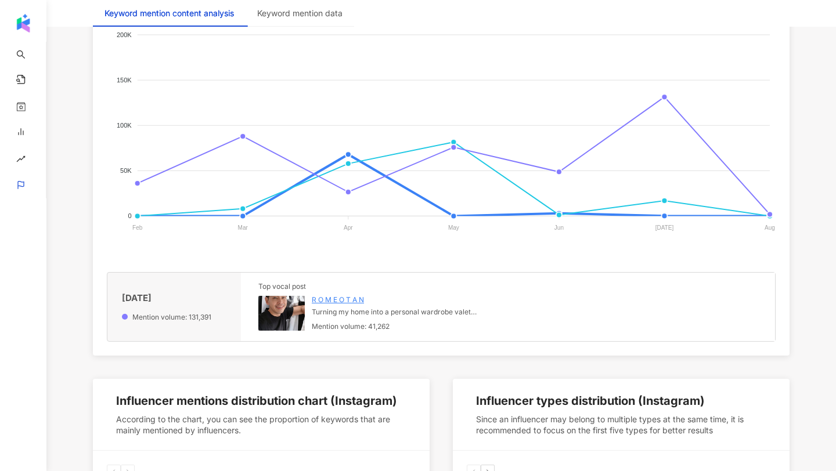
click at [292, 318] on img at bounding box center [281, 313] width 46 height 35
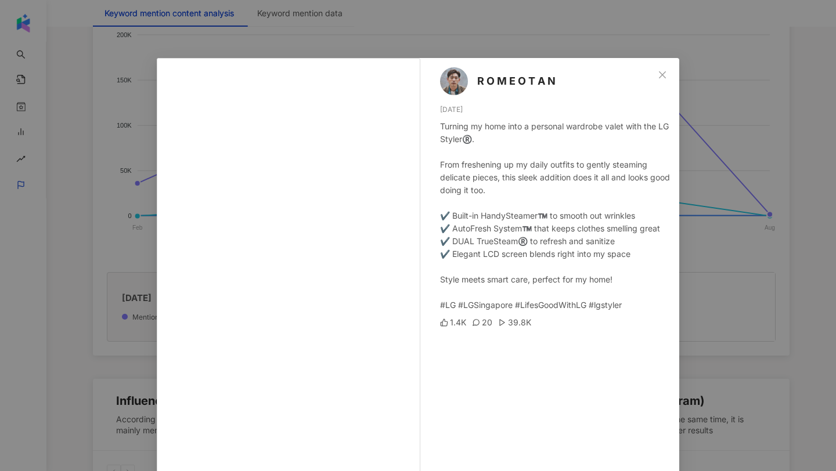
click at [758, 243] on div "R O M E O T A N 7/15/25 Turning my home into a personal wardrobe valet with the…" at bounding box center [418, 235] width 836 height 471
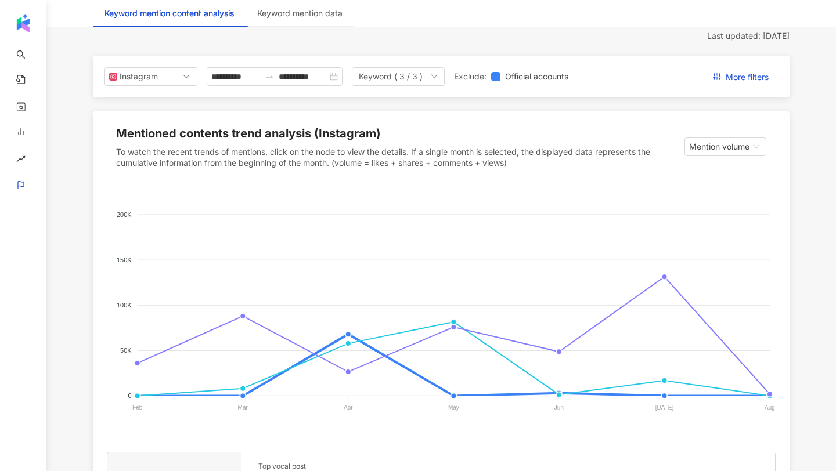
scroll to position [0, 0]
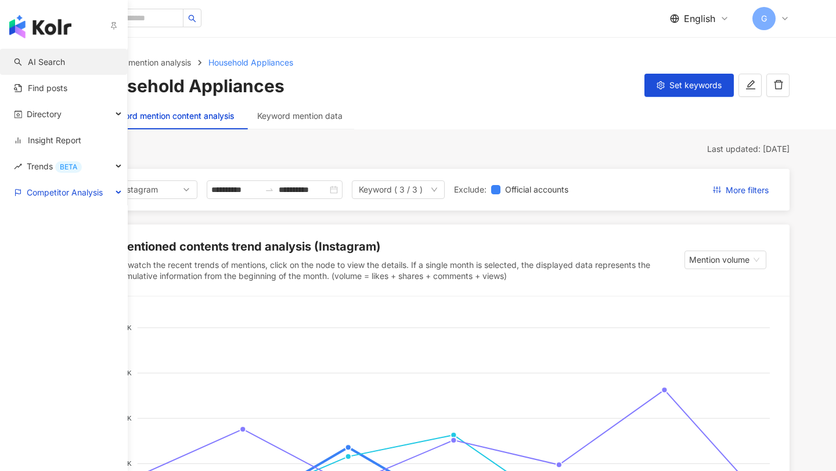
click at [36, 64] on link "AI Search" at bounding box center [39, 62] width 51 height 12
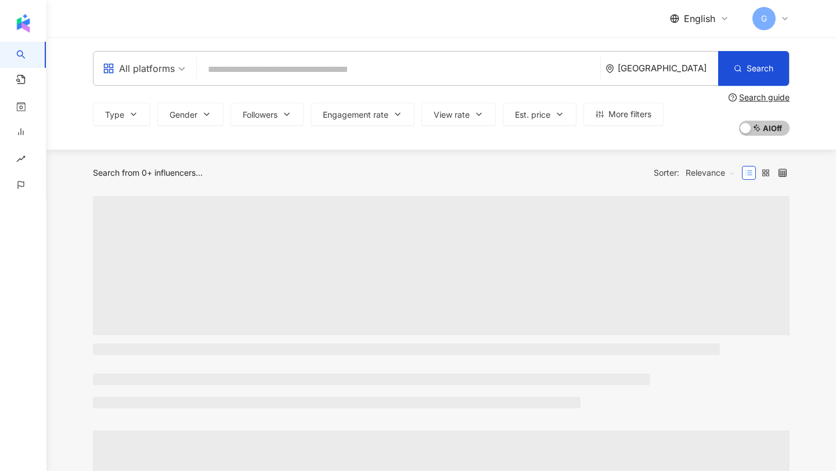
click at [222, 74] on input "search" at bounding box center [398, 70] width 394 height 22
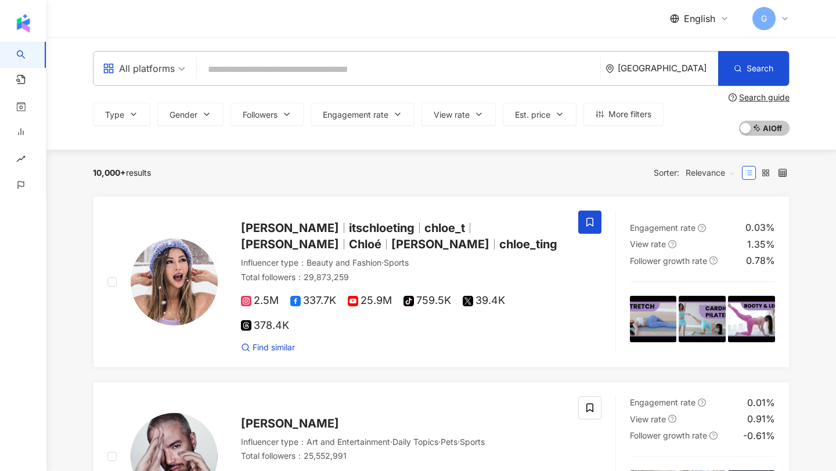
click at [306, 73] on input "search" at bounding box center [398, 70] width 394 height 22
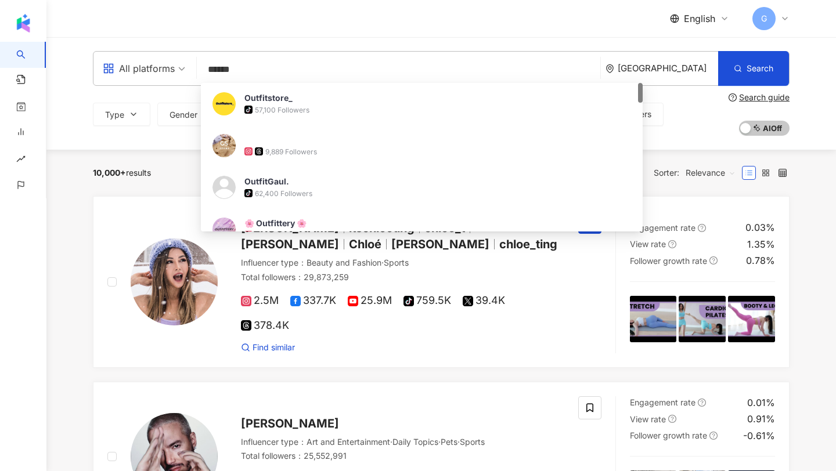
type input "******"
click at [687, 75] on div "Singapore" at bounding box center [661, 69] width 113 height 34
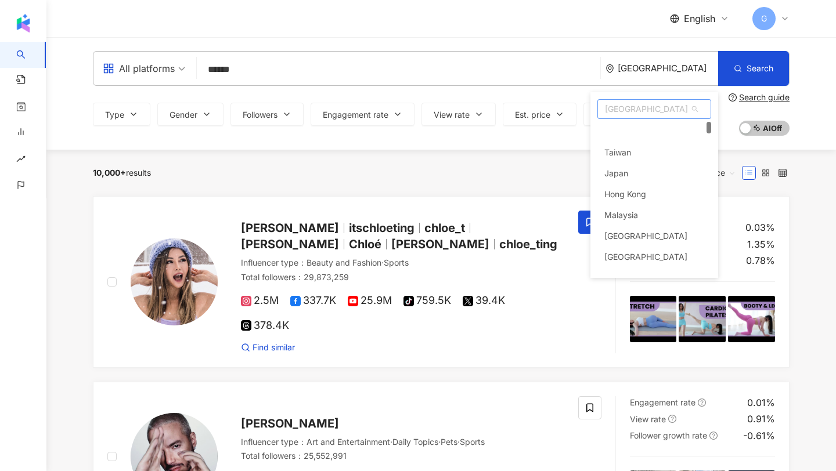
scroll to position [22, 0]
click at [120, 74] on div "All platforms" at bounding box center [139, 68] width 72 height 19
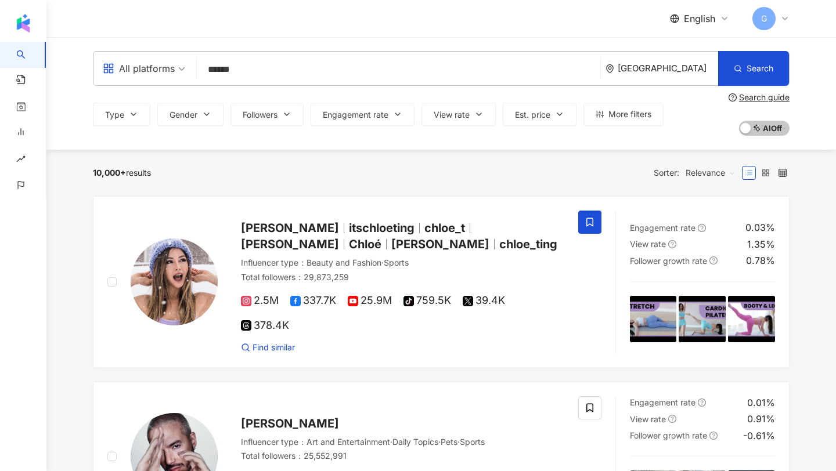
click at [247, 153] on div "10,000+ results Sorter: Relevance" at bounding box center [441, 173] width 697 height 46
click at [121, 118] on span "Type" at bounding box center [114, 114] width 19 height 9
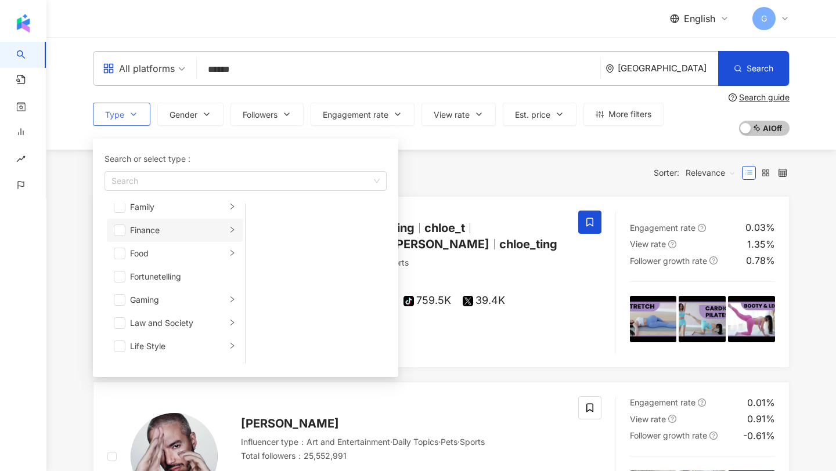
scroll to position [0, 0]
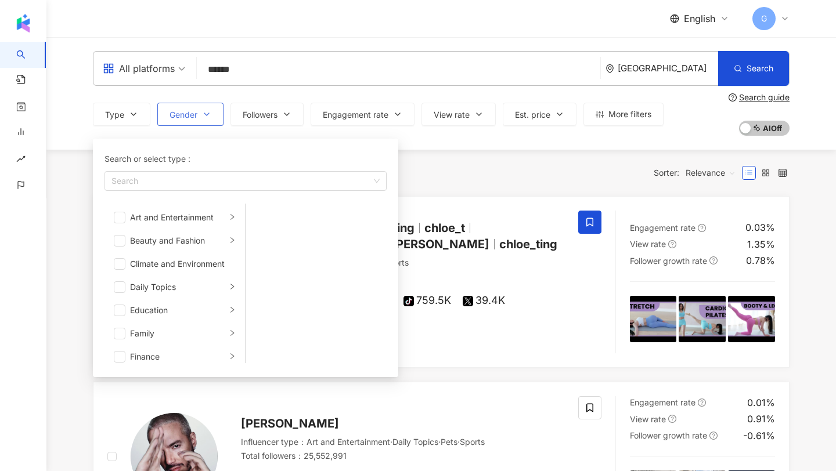
click at [197, 116] on span "Gender" at bounding box center [184, 114] width 28 height 9
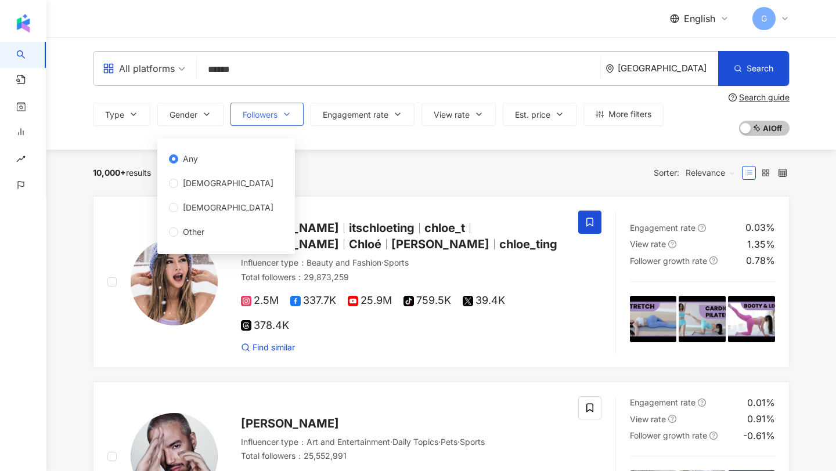
click at [252, 116] on span "Followers" at bounding box center [260, 114] width 35 height 9
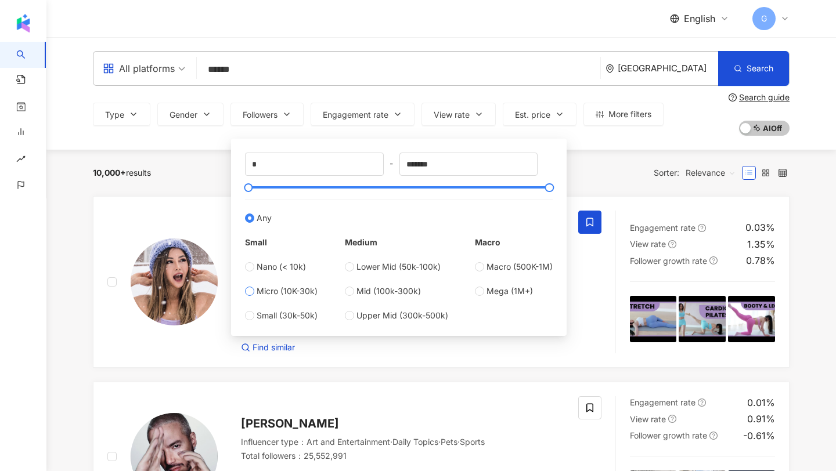
type input "*****"
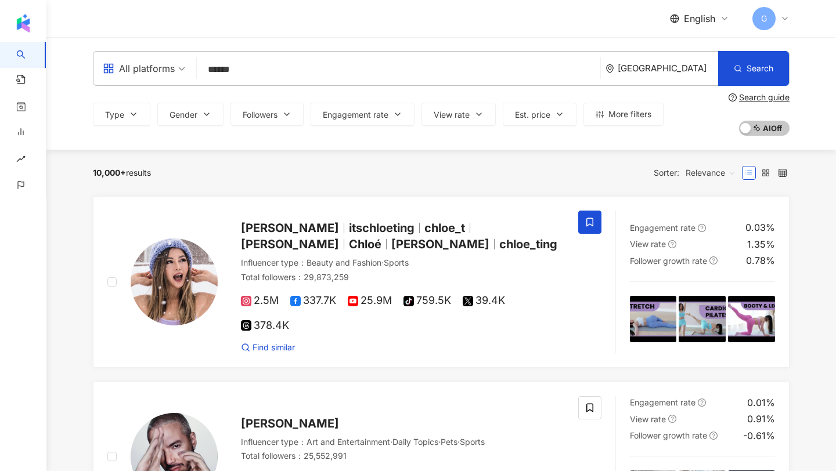
click at [224, 179] on div "10,000+ results Sorter: Relevance" at bounding box center [441, 173] width 697 height 19
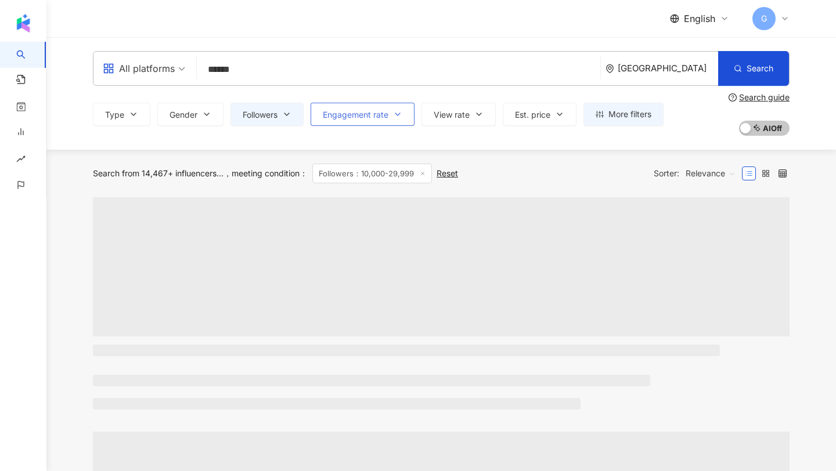
click at [358, 106] on button "Engagement rate" at bounding box center [363, 114] width 104 height 23
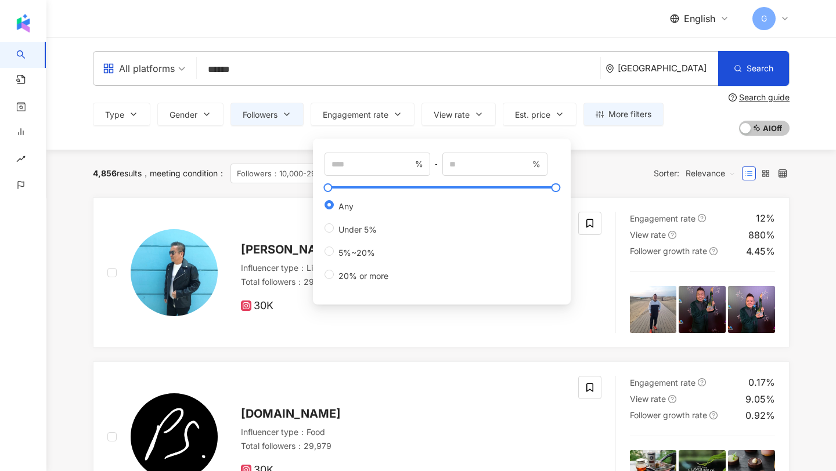
click at [323, 139] on div "% - % Any Under 5% 5%~20% 20% or more" at bounding box center [442, 222] width 258 height 166
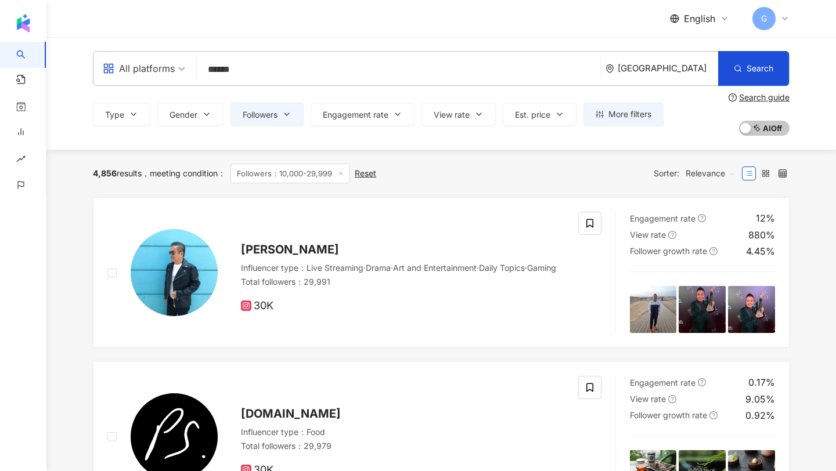
click at [334, 129] on div "Type Gender Followers Engagement rate View rate Est. price More filters Any Fem…" at bounding box center [441, 114] width 697 height 43
click at [354, 106] on button "Engagement rate" at bounding box center [363, 114] width 104 height 23
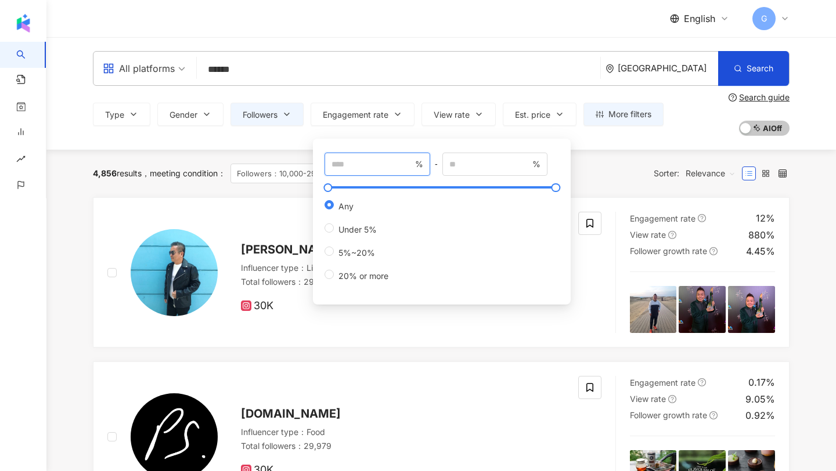
click at [352, 167] on input "number" at bounding box center [371, 164] width 81 height 13
type input "*"
click at [269, 187] on div "4,856 results meeting condition ： Followers：10,000-29,999 Reset Sorter: Relevan…" at bounding box center [441, 174] width 697 height 48
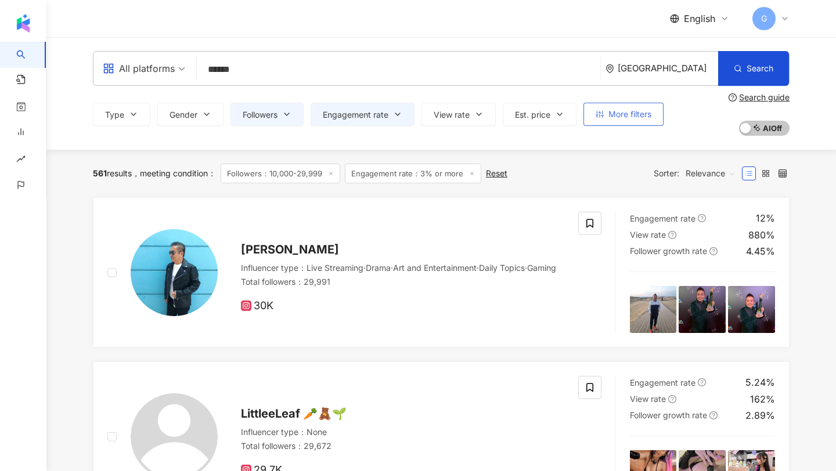
click at [632, 118] on span "More filters" at bounding box center [629, 114] width 43 height 9
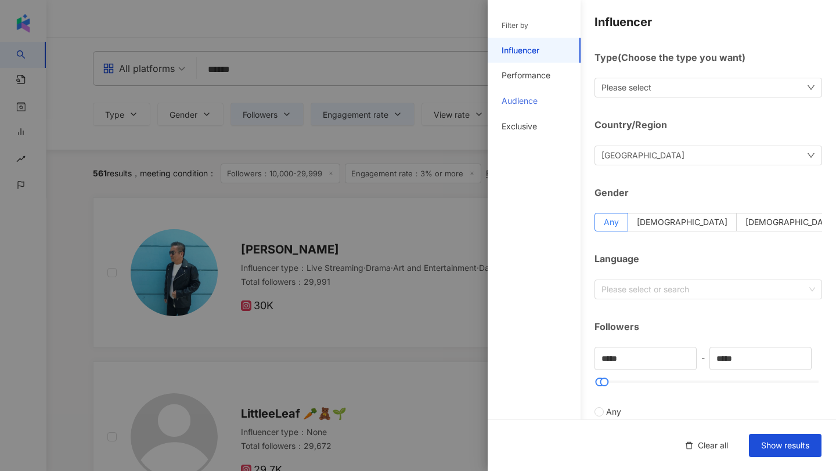
click at [528, 110] on div "Audience" at bounding box center [534, 101] width 93 height 26
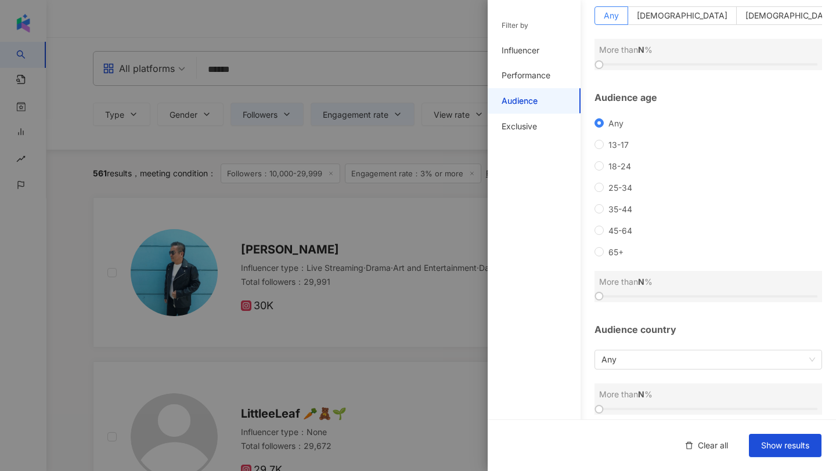
scroll to position [80, 0]
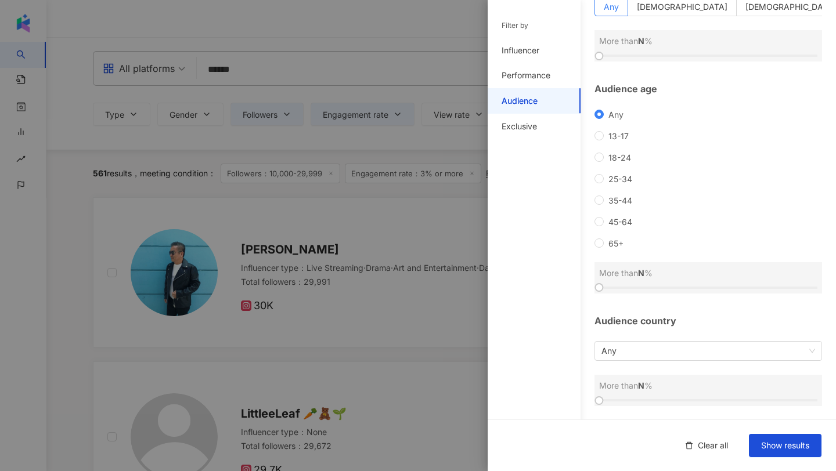
click at [633, 363] on div "Audience country Any More than N %" at bounding box center [708, 361] width 228 height 92
click at [631, 349] on span "Any" at bounding box center [708, 351] width 214 height 19
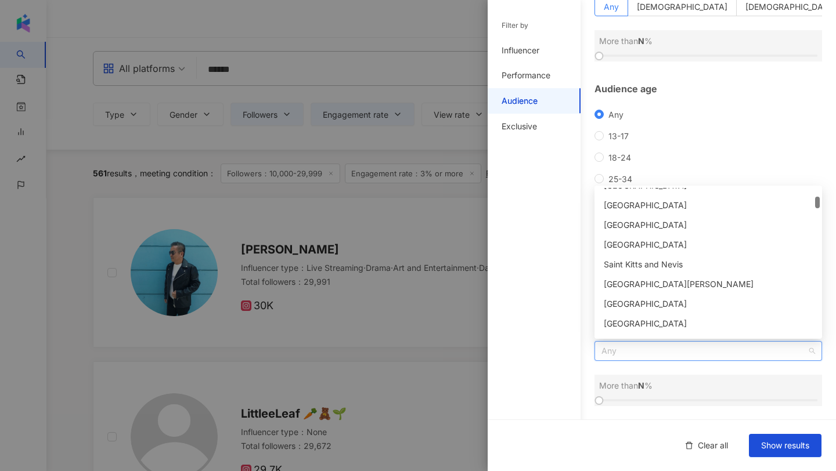
scroll to position [319, 0]
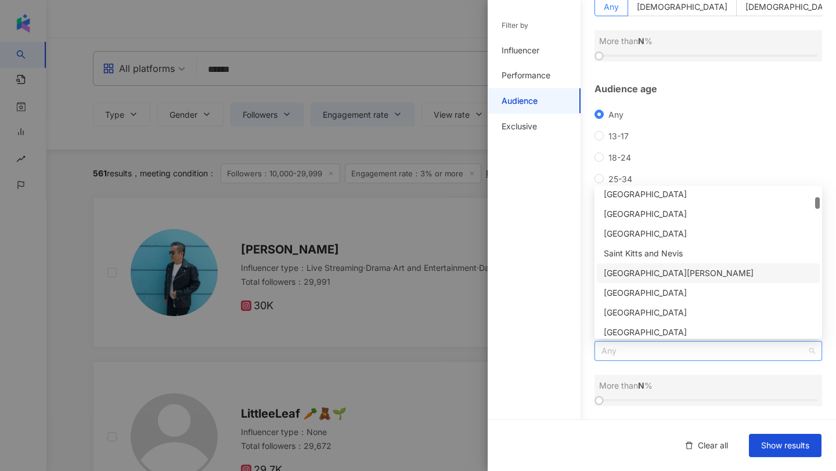
click at [543, 271] on div "Filter by Influencer Performance Audience Exclusive" at bounding box center [534, 242] width 93 height 457
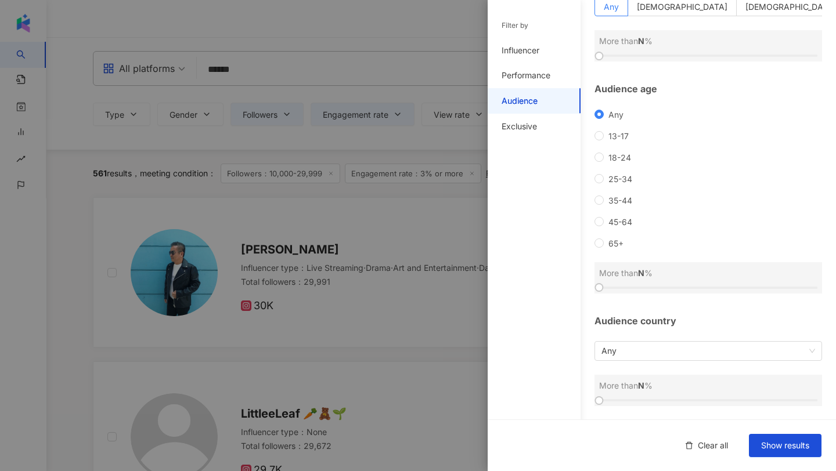
click at [532, 111] on div "Audience" at bounding box center [534, 101] width 93 height 26
click at [531, 127] on div "Exclusive" at bounding box center [519, 127] width 35 height 12
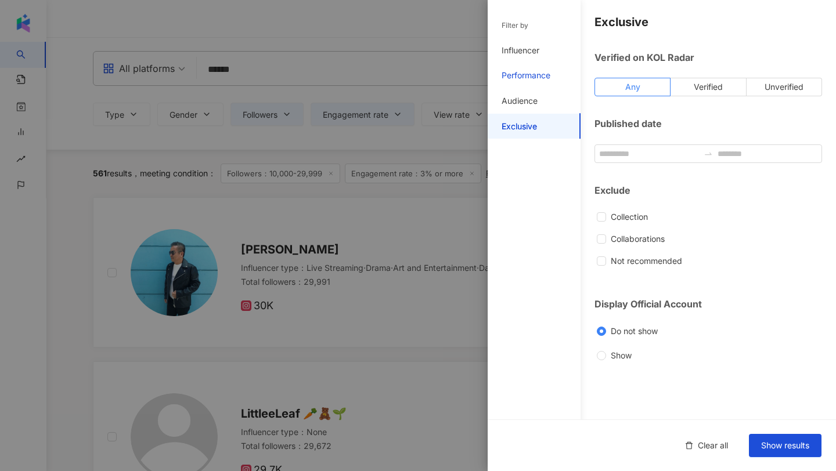
click at [532, 81] on div "Performance" at bounding box center [526, 76] width 49 height 12
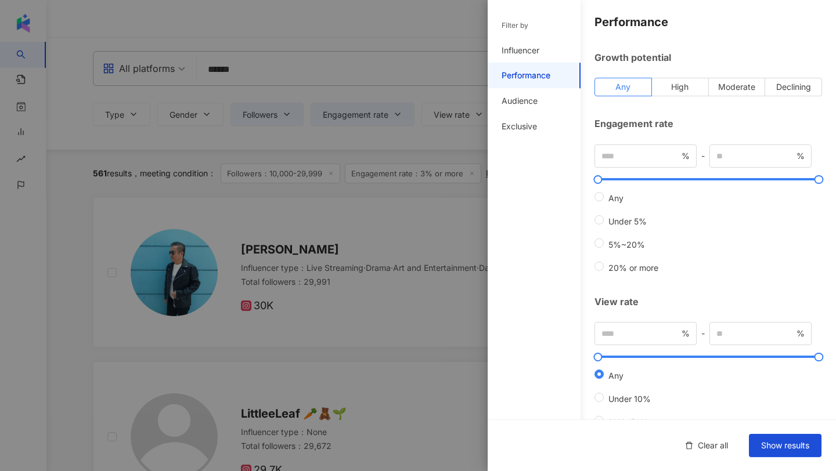
click at [413, 160] on div at bounding box center [418, 235] width 836 height 471
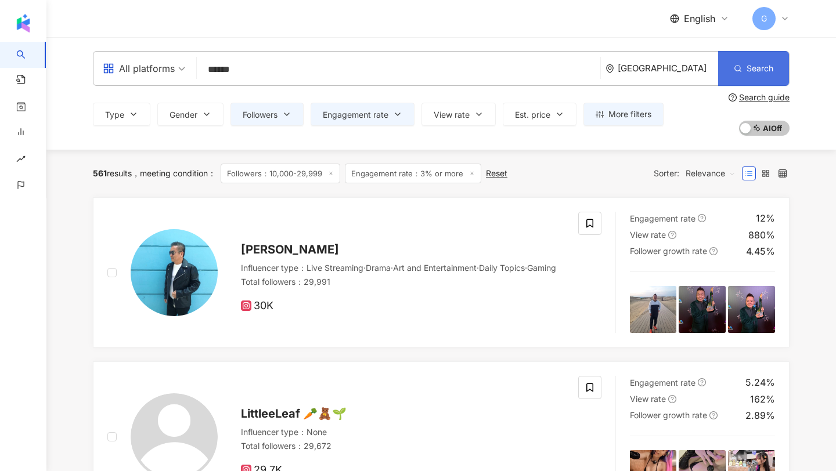
click at [754, 64] on span "Search" at bounding box center [760, 68] width 27 height 9
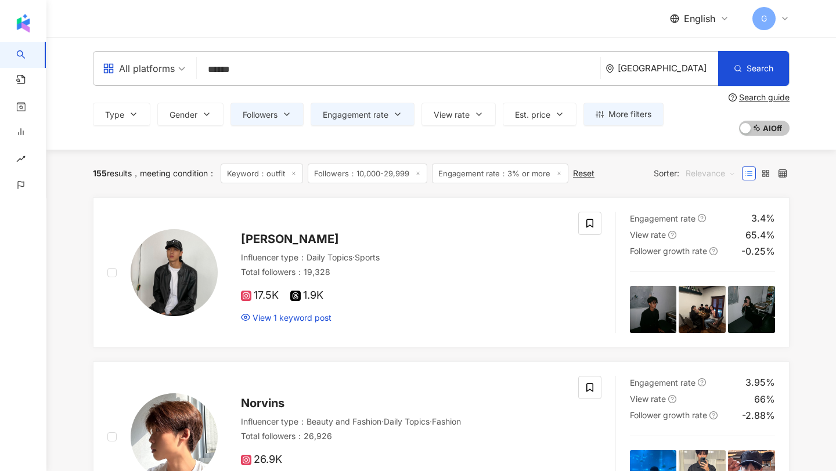
click at [698, 179] on span "Relevance" at bounding box center [711, 173] width 50 height 19
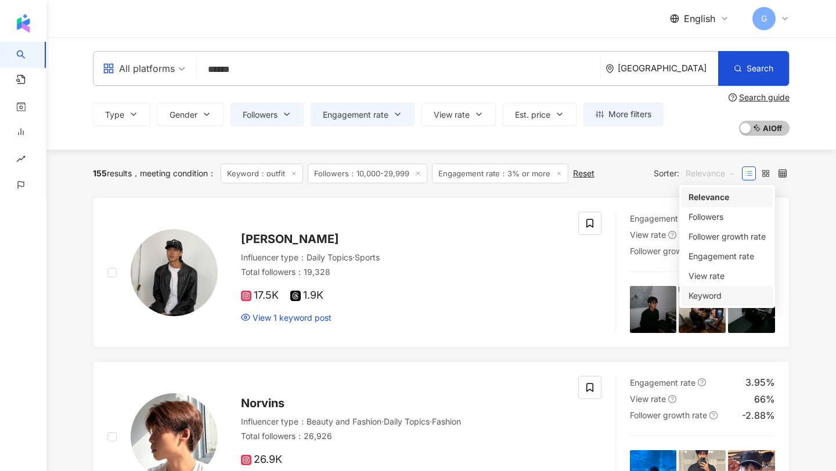
click at [708, 298] on div "Keyword" at bounding box center [726, 296] width 77 height 13
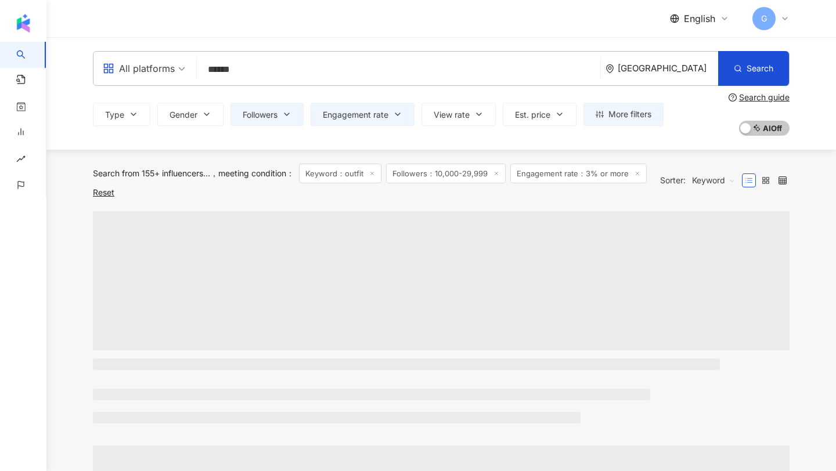
click at [705, 181] on span "Keyword" at bounding box center [714, 180] width 44 height 19
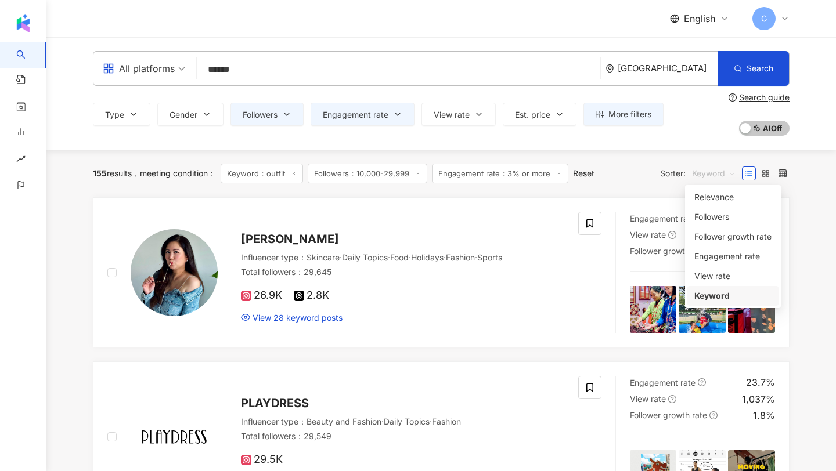
click at [405, 196] on div "155 results meeting condition ： Keyword：outfit Followers：10,000-29,999 Engageme…" at bounding box center [441, 174] width 697 height 48
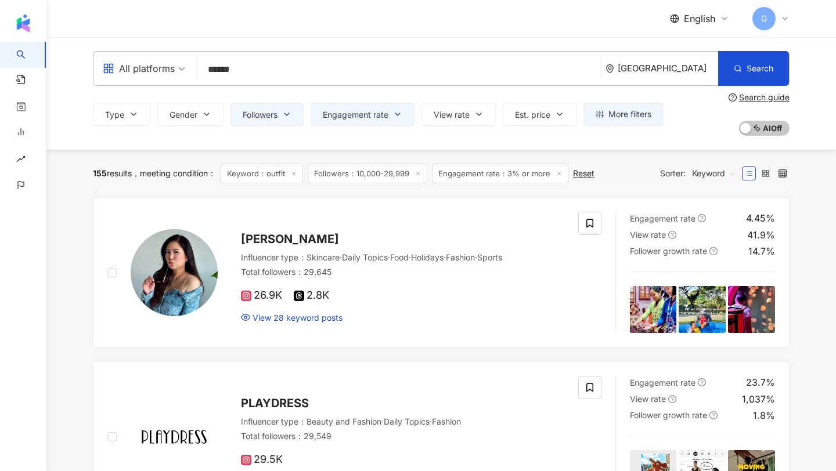
click at [271, 246] on span "Lim Ming Fei" at bounding box center [290, 239] width 98 height 14
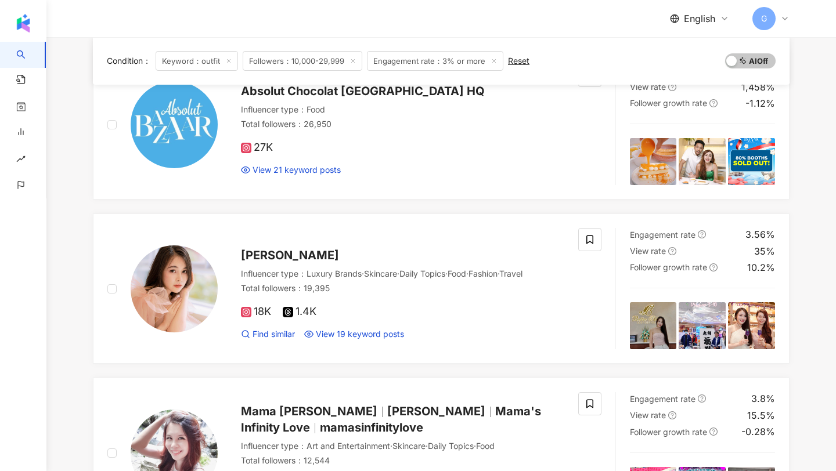
scroll to position [531, 0]
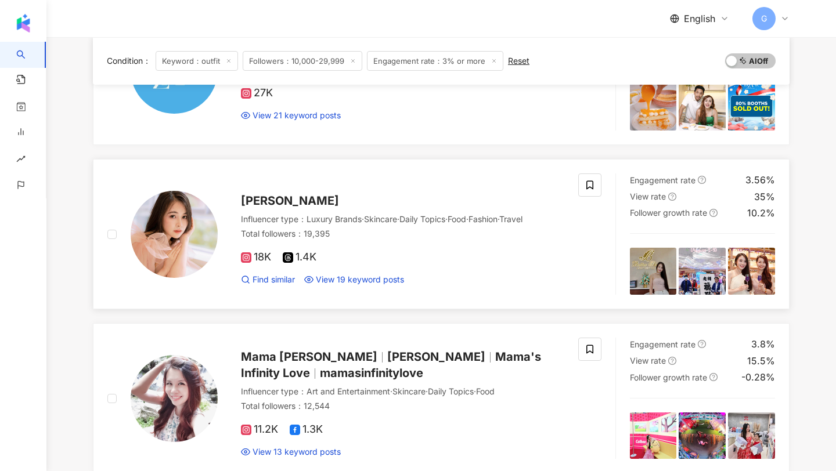
click at [268, 204] on span "Maggie Hu Ling" at bounding box center [290, 201] width 98 height 14
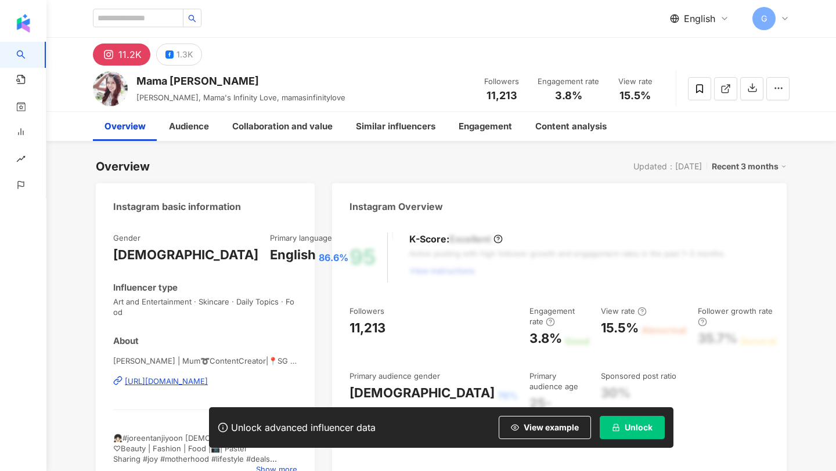
click at [640, 426] on span "Unlock" at bounding box center [639, 427] width 28 height 9
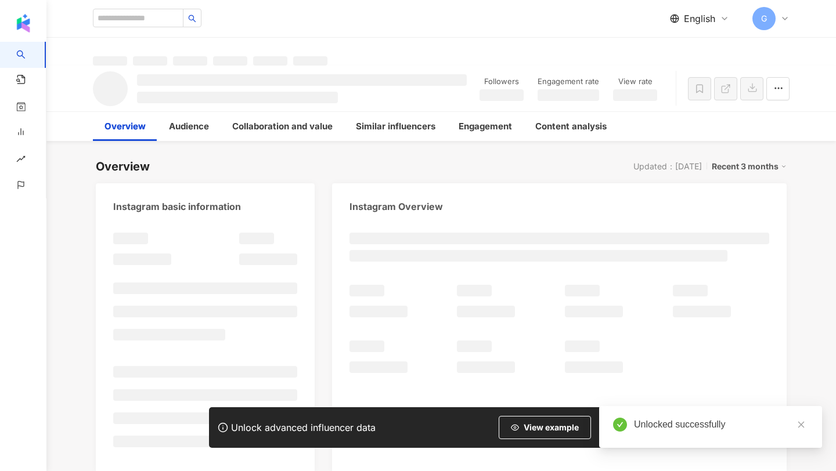
click at [399, 167] on div "Overview Updated：8/8/25 Recent 3 months" at bounding box center [441, 166] width 691 height 16
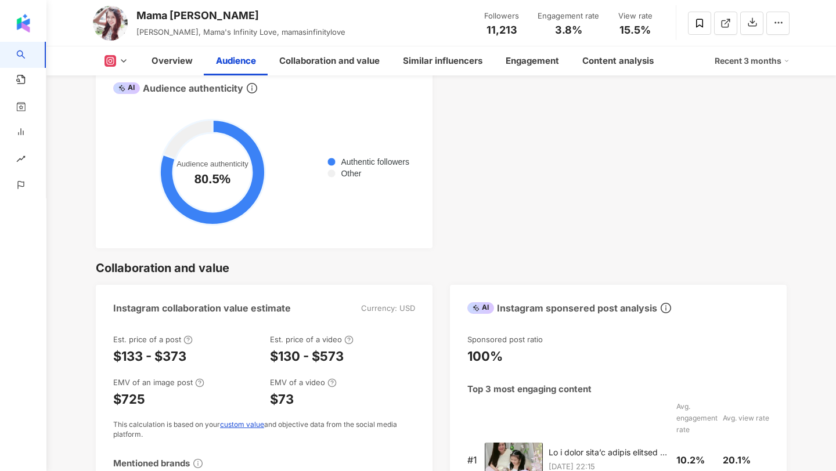
scroll to position [961, 0]
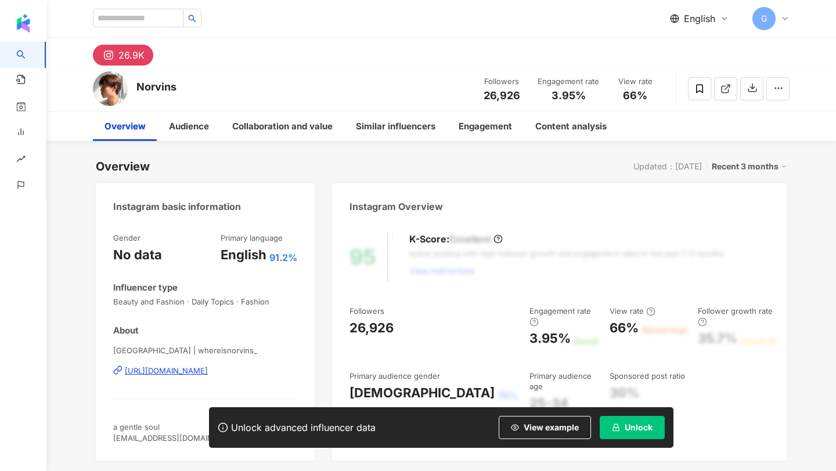
click at [635, 427] on span "Unlock" at bounding box center [639, 427] width 28 height 9
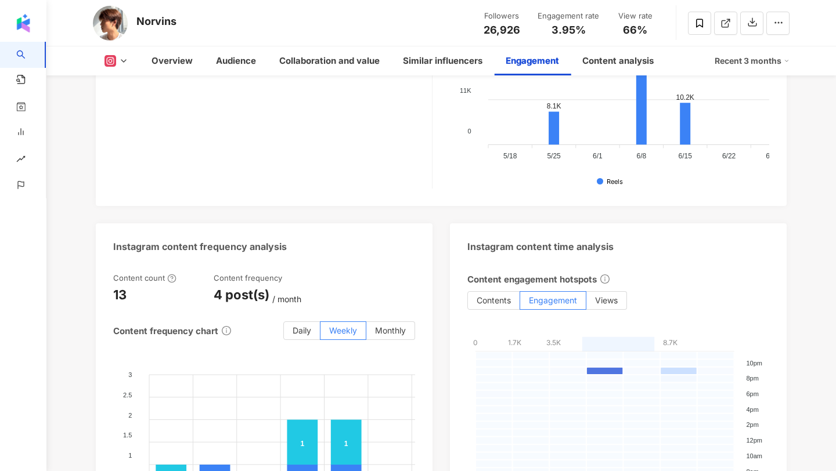
scroll to position [2962, 0]
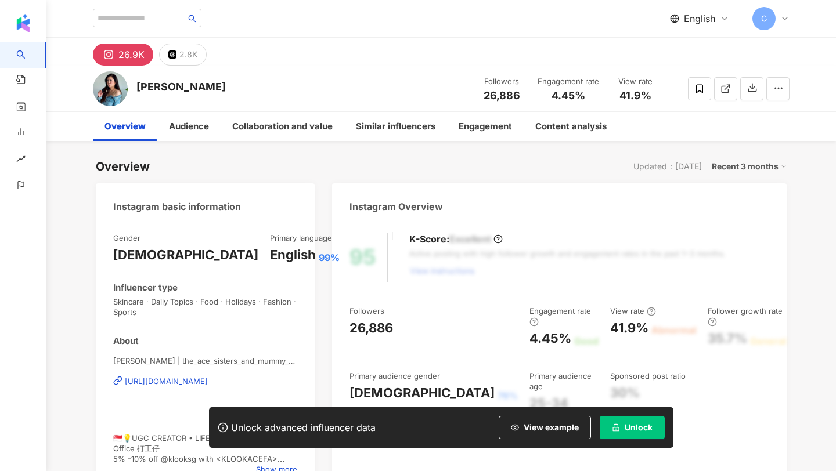
click at [634, 423] on span "Unlock" at bounding box center [639, 427] width 28 height 9
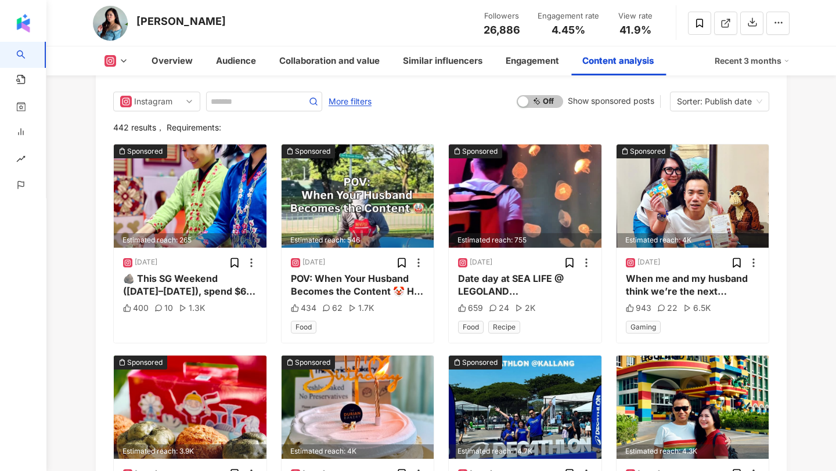
scroll to position [3517, 0]
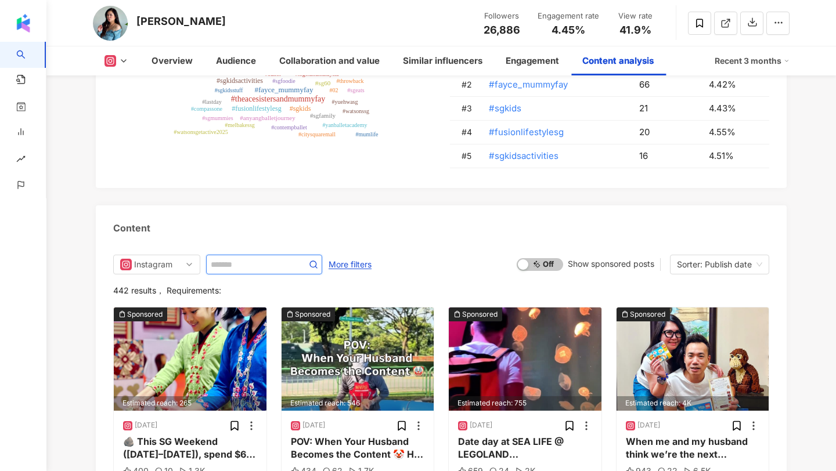
click at [234, 258] on input "text" at bounding box center [251, 265] width 81 height 14
type input "*****"
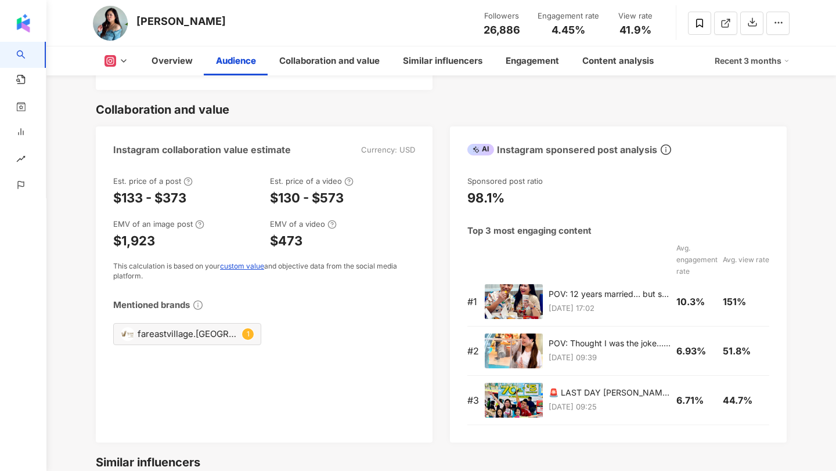
scroll to position [1287, 0]
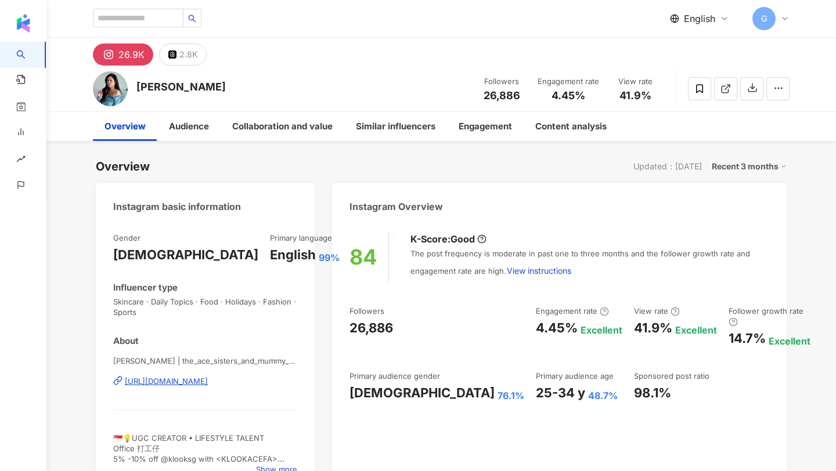
scroll to position [39, 0]
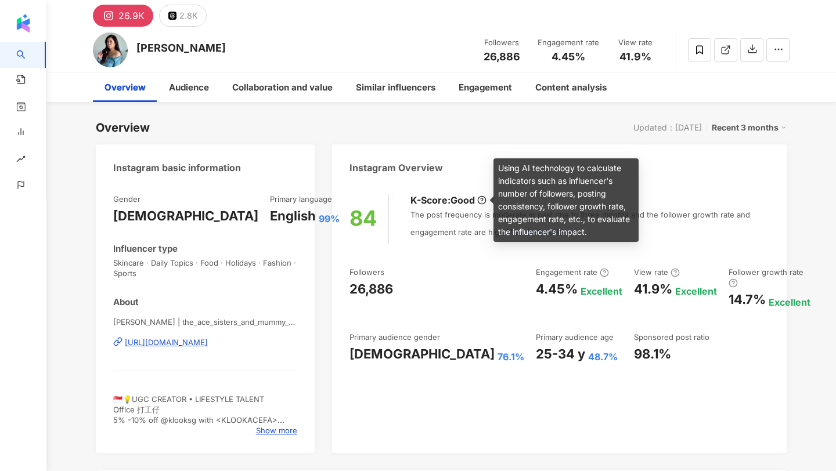
click at [481, 200] on icon at bounding box center [481, 200] width 9 height 9
click at [463, 225] on div "The post frequency is moderate in past one to three months and the follower gro…" at bounding box center [589, 227] width 359 height 34
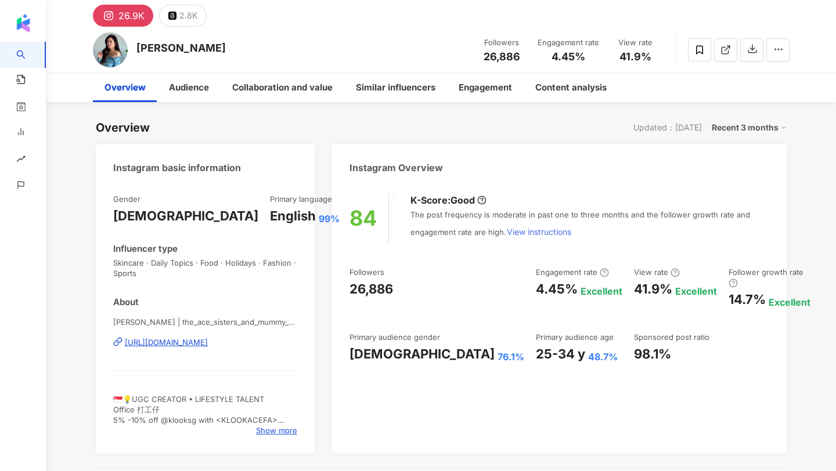
click at [506, 230] on button "View instructions" at bounding box center [539, 232] width 66 height 23
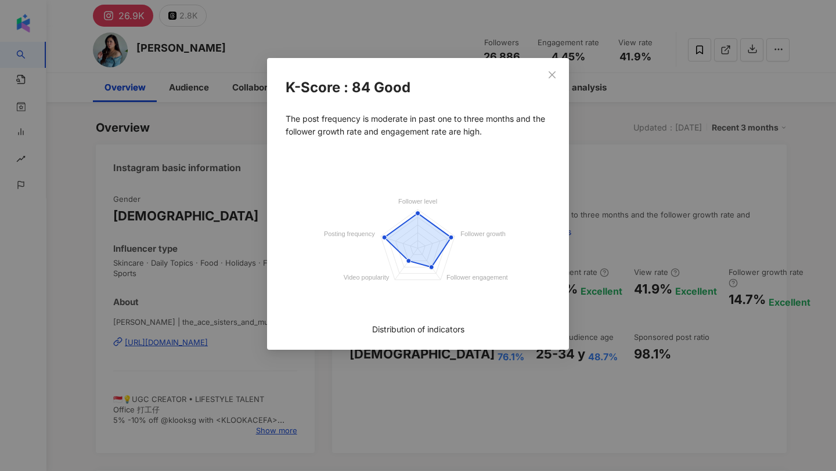
drag, startPoint x: 504, startPoint y: 230, endPoint x: 514, endPoint y: 230, distance: 10.4
click at [514, 230] on foreignobject at bounding box center [418, 240] width 290 height 181
click at [645, 191] on div "K-Score : 84 Good The post frequency is moderate in past one to three months an…" at bounding box center [418, 235] width 836 height 471
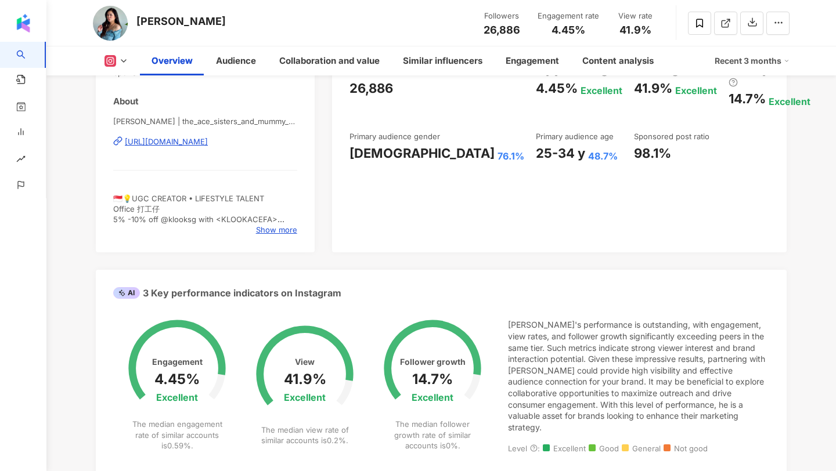
scroll to position [0, 0]
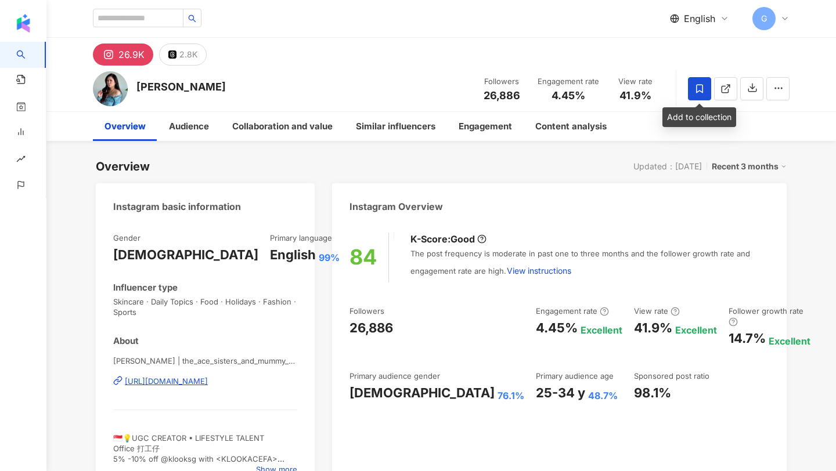
click at [704, 97] on span at bounding box center [699, 88] width 23 height 23
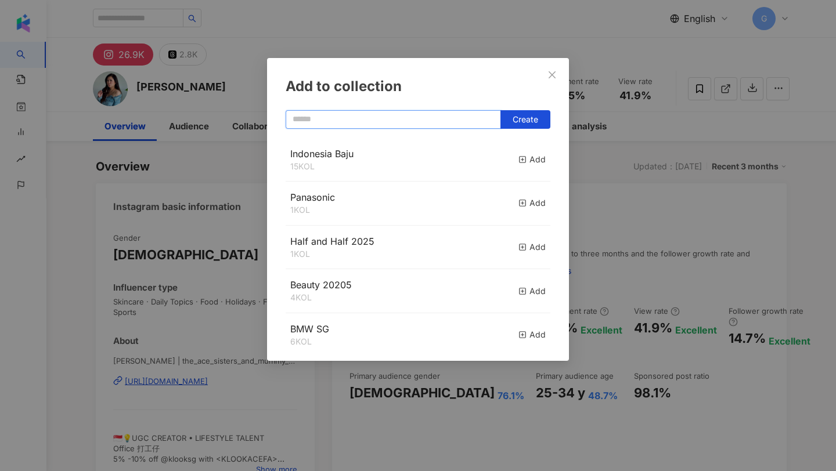
click at [336, 126] on input "text" at bounding box center [393, 119] width 215 height 19
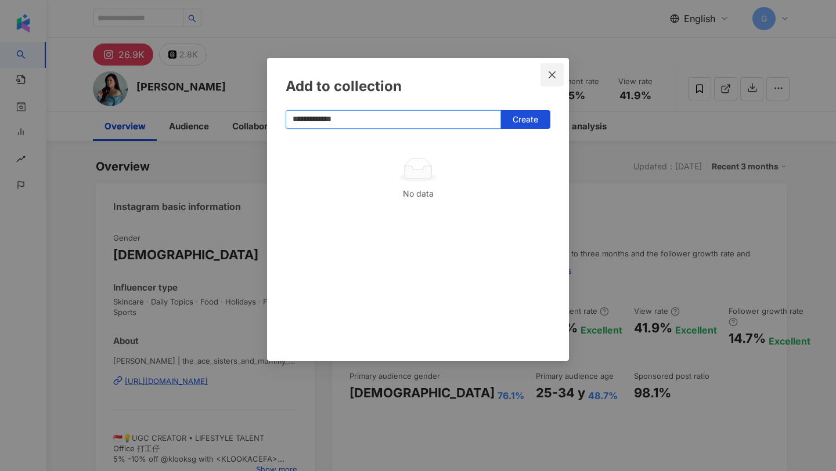
type input "**********"
click at [561, 66] on button "Close" at bounding box center [551, 74] width 23 height 23
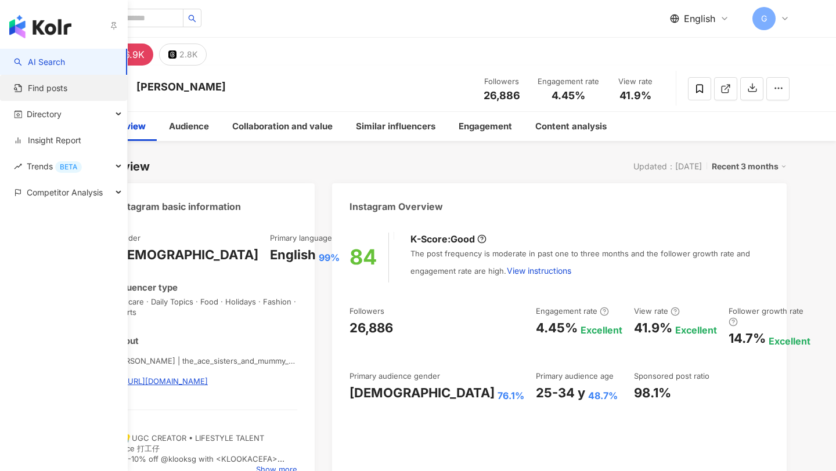
click at [38, 90] on link "Find posts" at bounding box center [40, 88] width 53 height 12
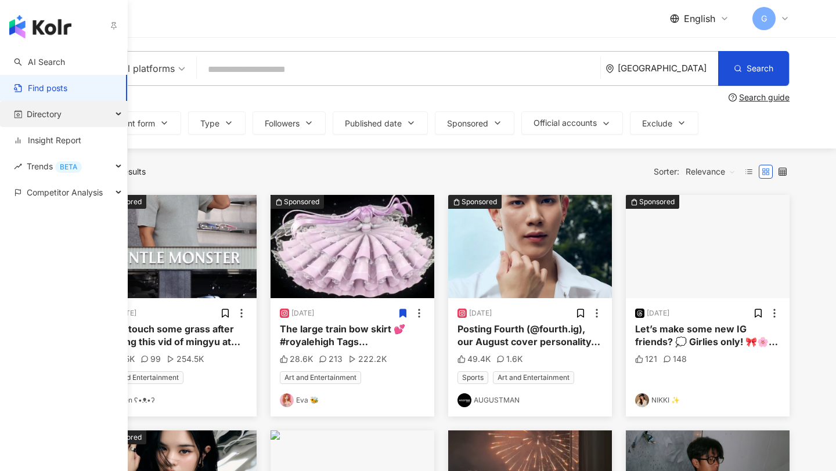
click at [53, 113] on span "Directory" at bounding box center [44, 114] width 35 height 26
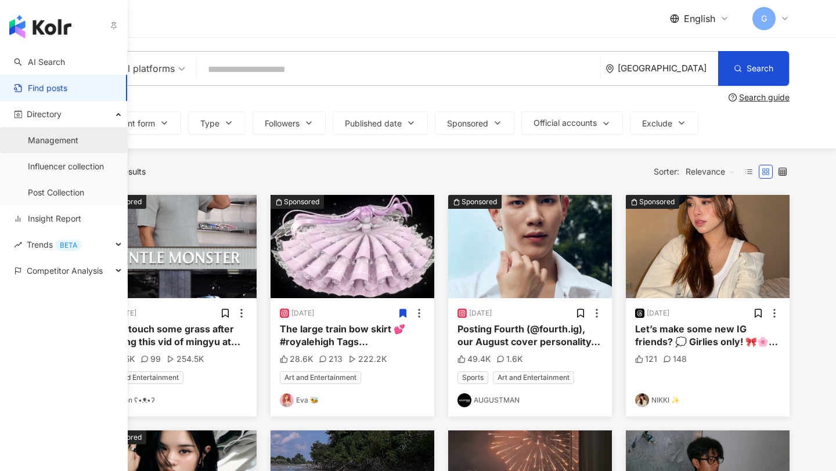
click at [59, 146] on link "Management" at bounding box center [53, 141] width 51 height 12
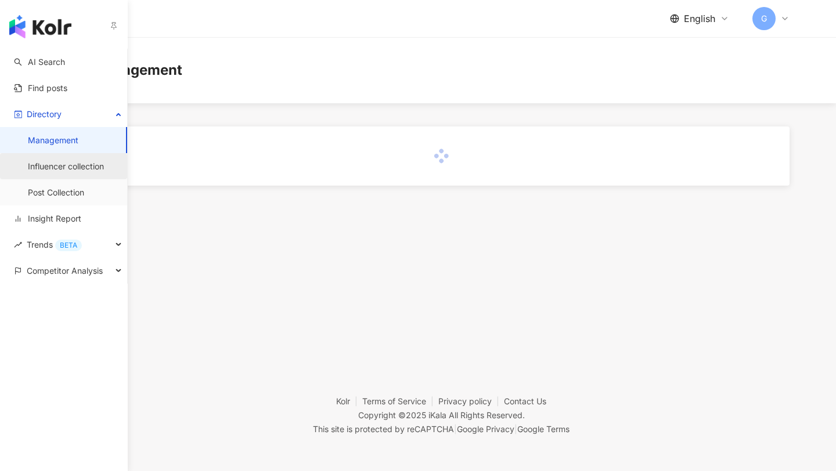
click at [59, 165] on link "Influencer collection" at bounding box center [66, 167] width 76 height 12
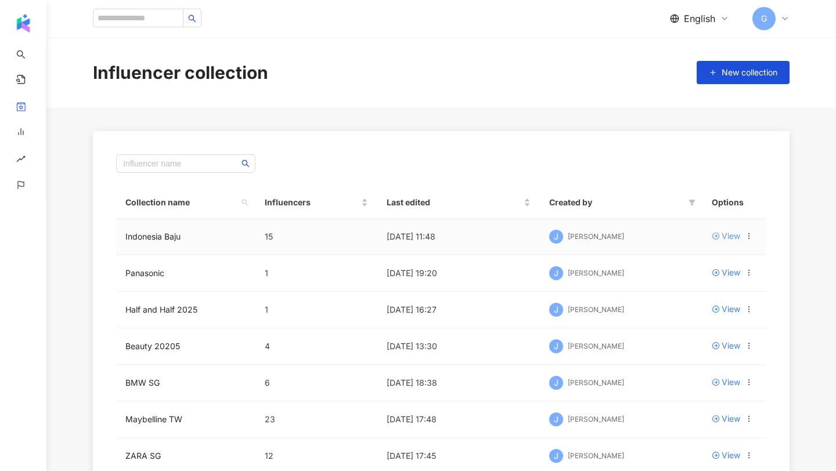
click at [730, 239] on div "View" at bounding box center [731, 236] width 19 height 13
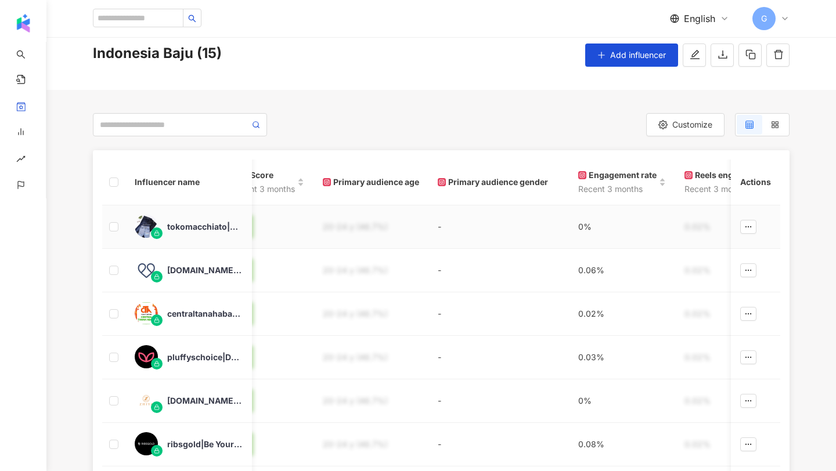
scroll to position [0, 3]
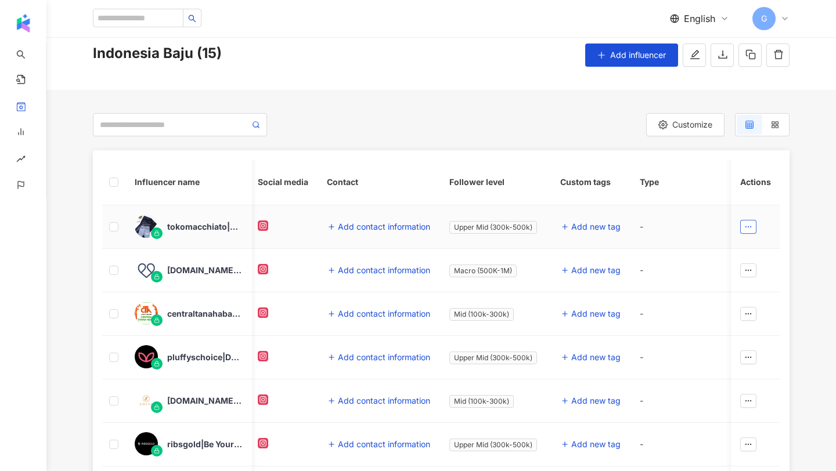
click at [751, 222] on span "button" at bounding box center [748, 227] width 8 height 10
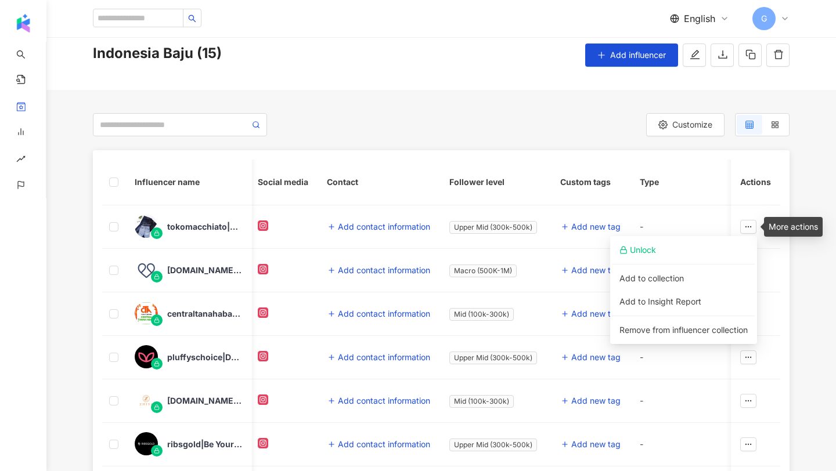
click at [534, 200] on th "Follower level" at bounding box center [495, 183] width 111 height 46
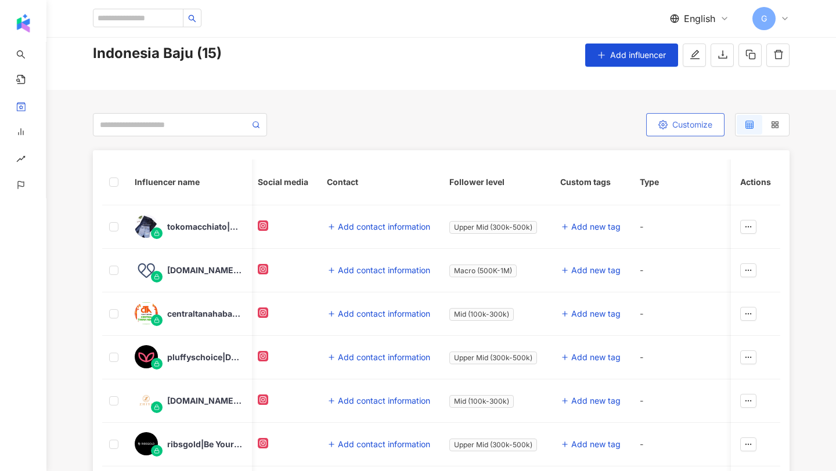
click at [681, 122] on span "Customize" at bounding box center [692, 124] width 40 height 9
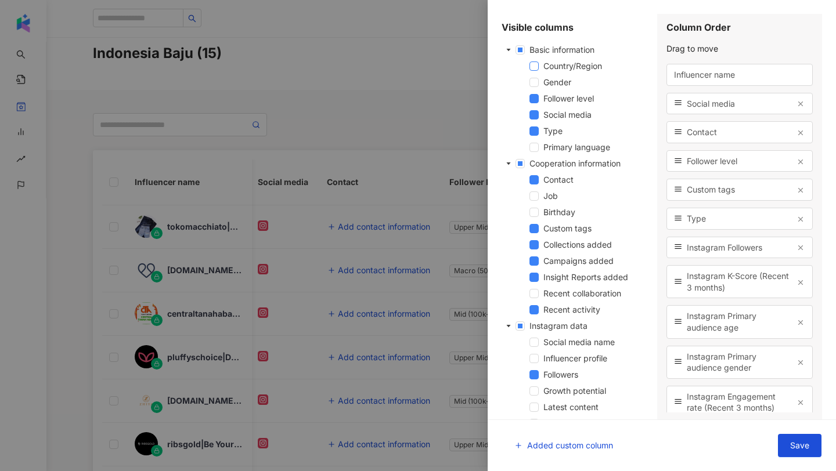
click at [538, 64] on span at bounding box center [533, 66] width 9 height 9
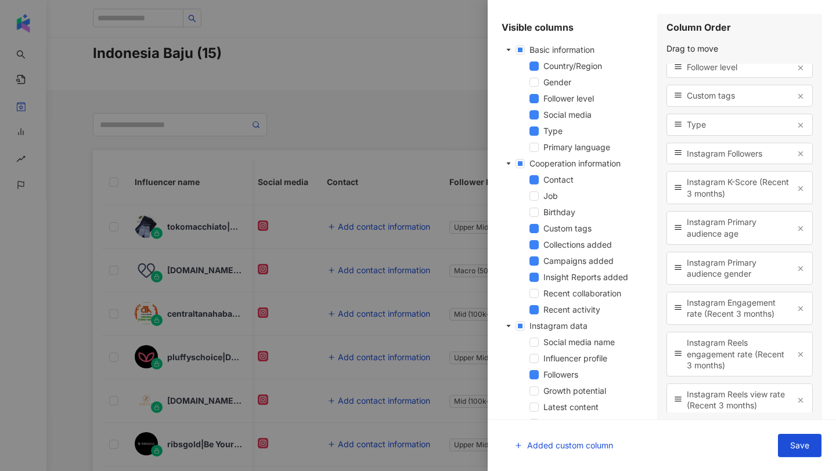
scroll to position [0, 0]
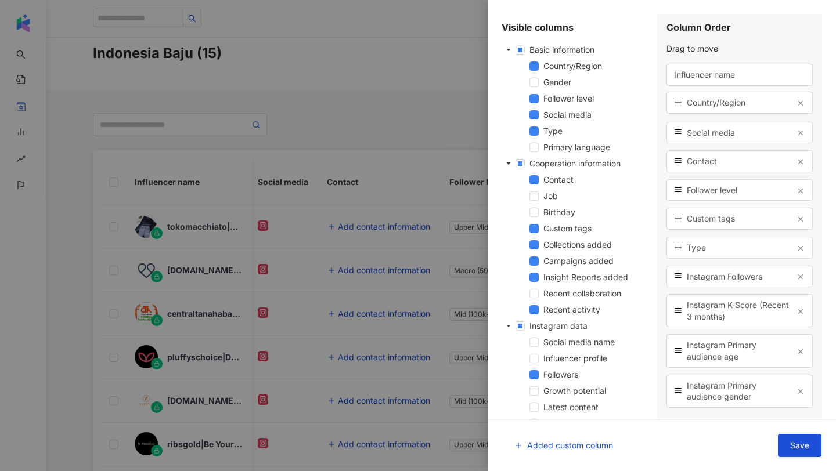
drag, startPoint x: 677, startPoint y: 402, endPoint x: 684, endPoint y: 103, distance: 299.1
click at [684, 103] on div "Country/Region" at bounding box center [739, 103] width 147 height 22
drag, startPoint x: 676, startPoint y: 191, endPoint x: 676, endPoint y: 93, distance: 98.1
click at [676, 93] on line at bounding box center [678, 93] width 6 height 0
click at [786, 454] on button "Save" at bounding box center [800, 445] width 44 height 23
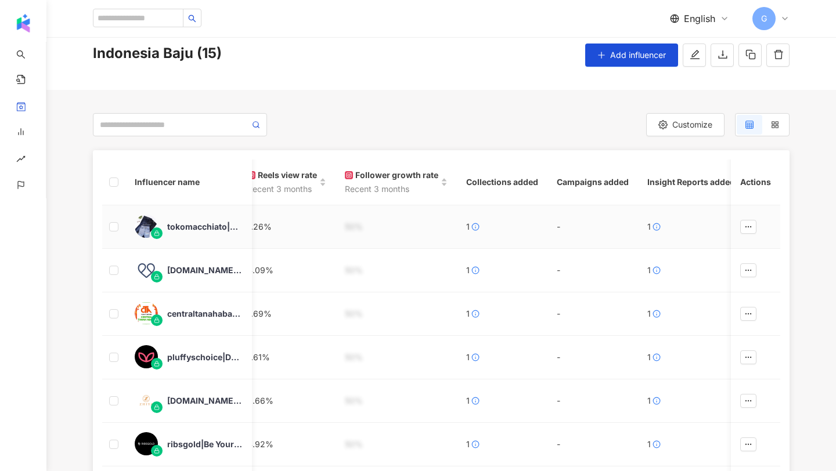
scroll to position [0, 1505]
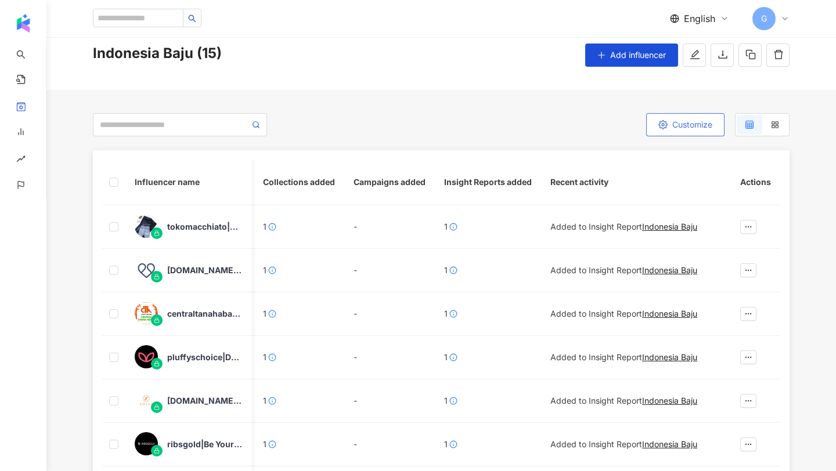
click at [697, 121] on span "Customize" at bounding box center [692, 124] width 40 height 9
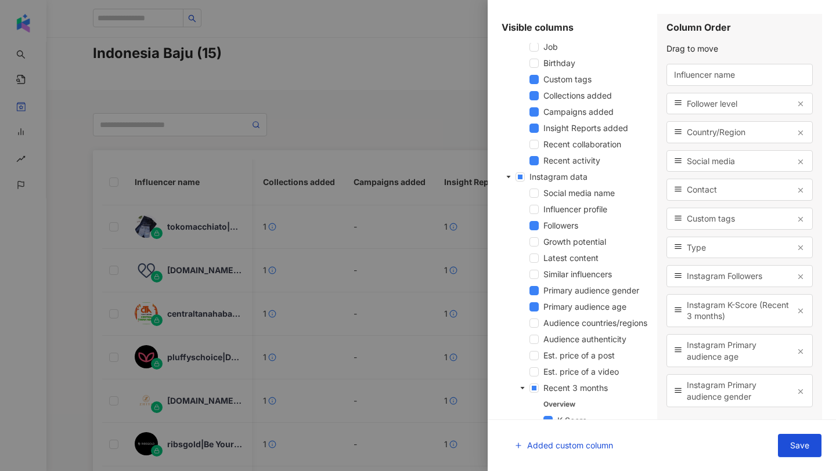
scroll to position [291, 0]
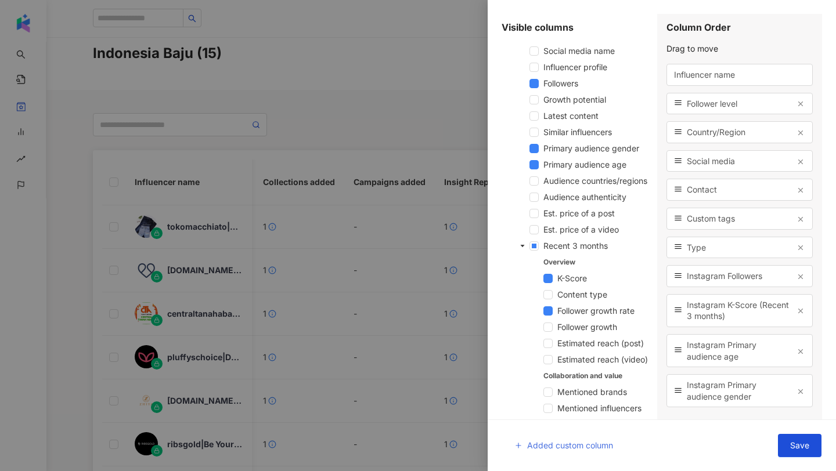
click at [554, 435] on button "Added custom column" at bounding box center [563, 445] width 123 height 23
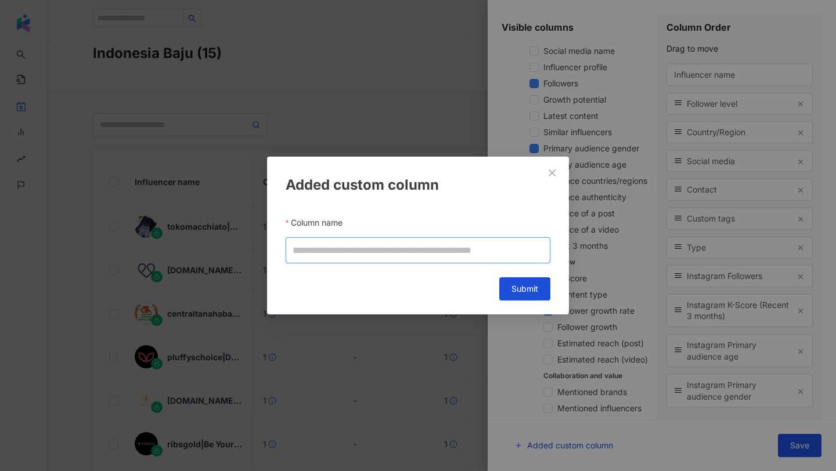
click at [437, 251] on input "Column name" at bounding box center [418, 250] width 265 height 26
type input "******"
click at [550, 167] on button "Close" at bounding box center [551, 172] width 23 height 23
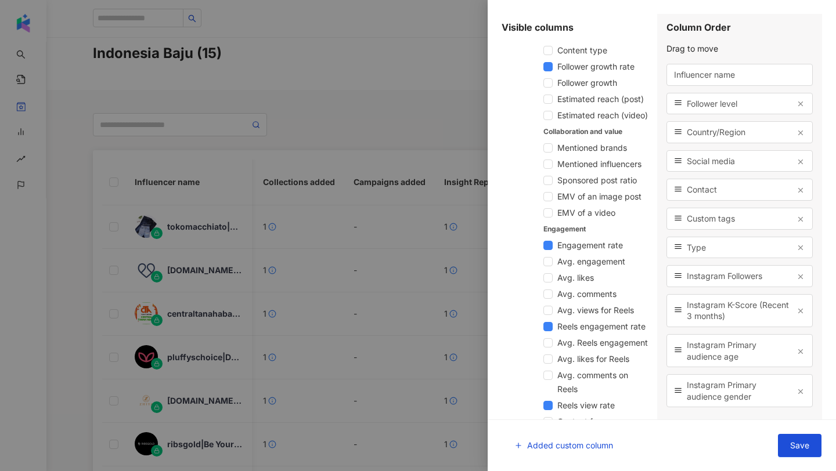
scroll to position [689, 0]
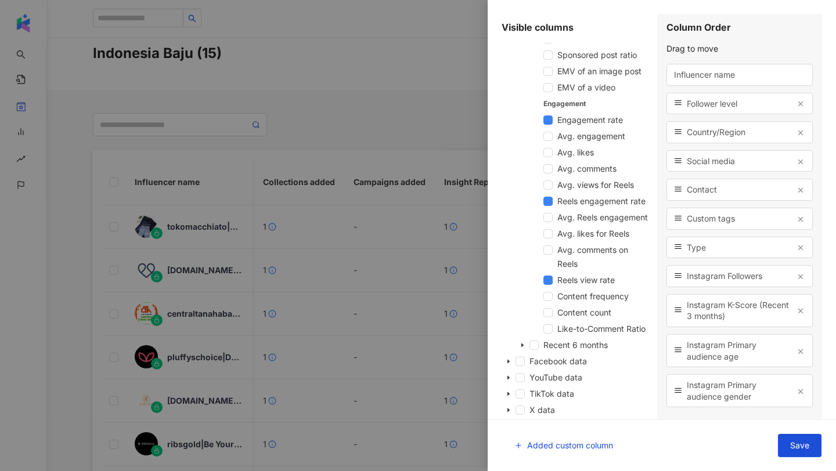
click at [419, 76] on div at bounding box center [418, 235] width 836 height 471
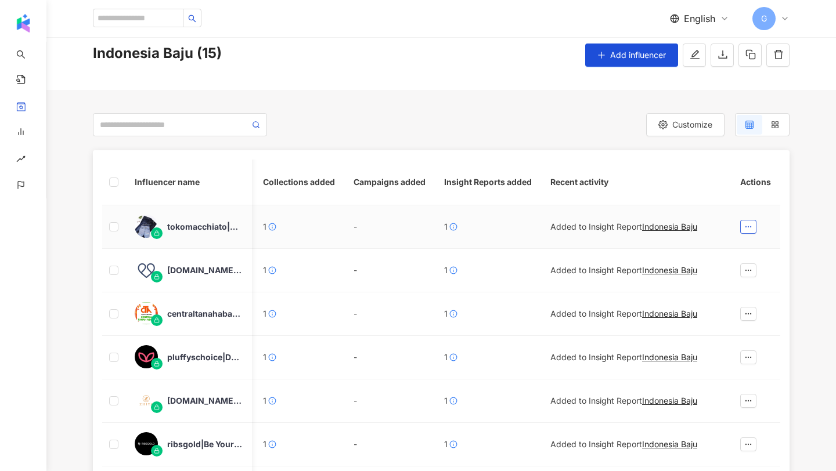
click at [742, 229] on button "button" at bounding box center [748, 227] width 16 height 14
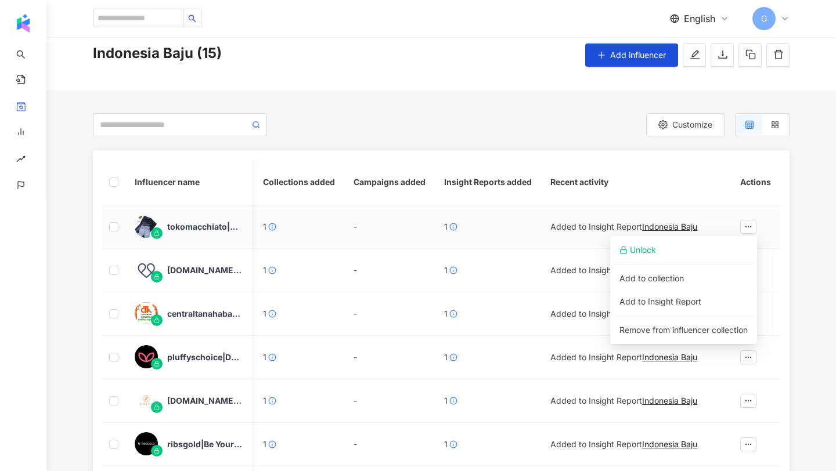
click at [188, 223] on div "tokomacchiato|TOKOMACCHIATO" at bounding box center [204, 227] width 75 height 12
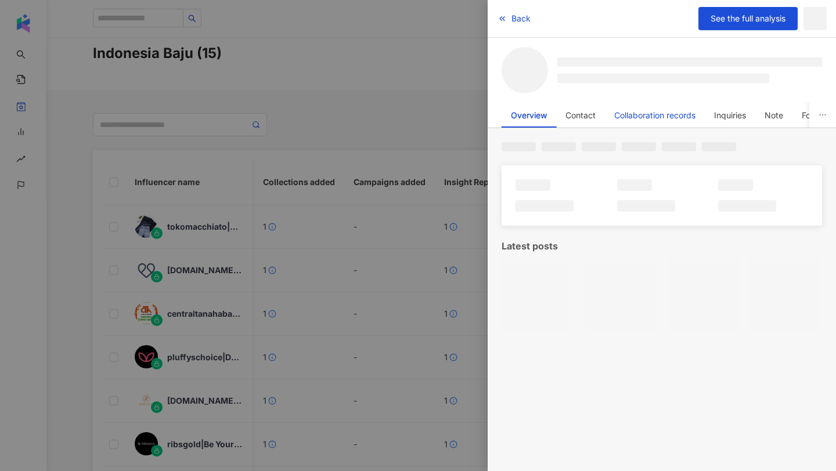
click at [657, 117] on div "Collaboration records" at bounding box center [654, 115] width 81 height 23
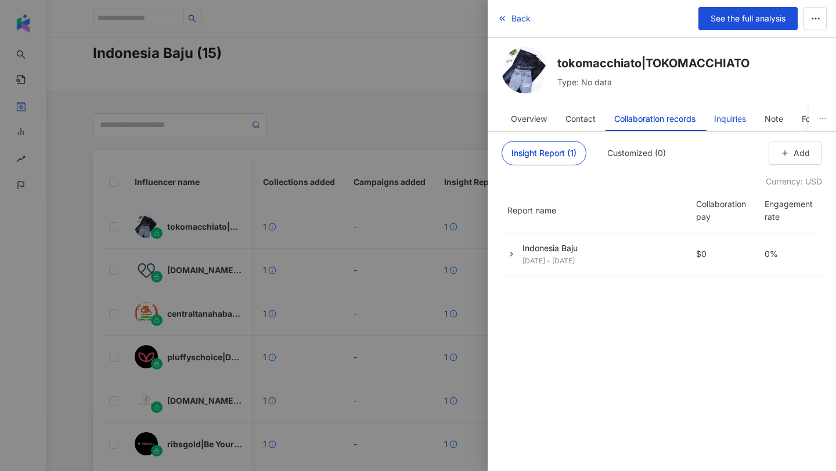
click at [729, 116] on div "Inquiries" at bounding box center [730, 118] width 32 height 23
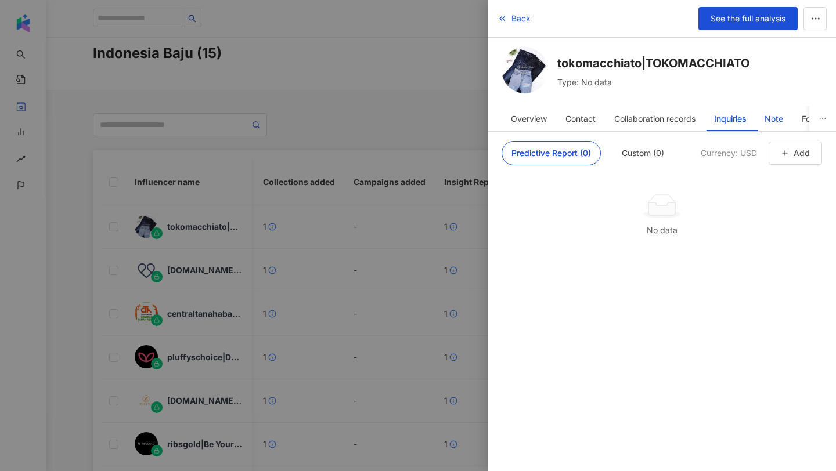
click at [773, 122] on div "Note" at bounding box center [774, 118] width 19 height 23
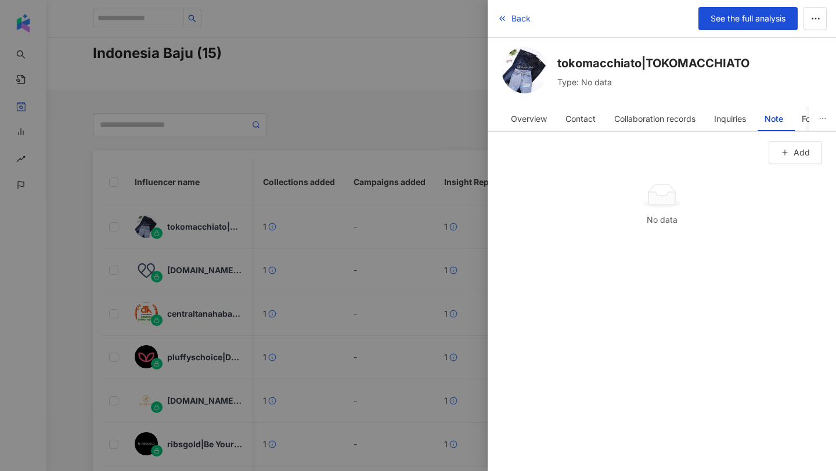
click at [250, 186] on div at bounding box center [418, 235] width 836 height 471
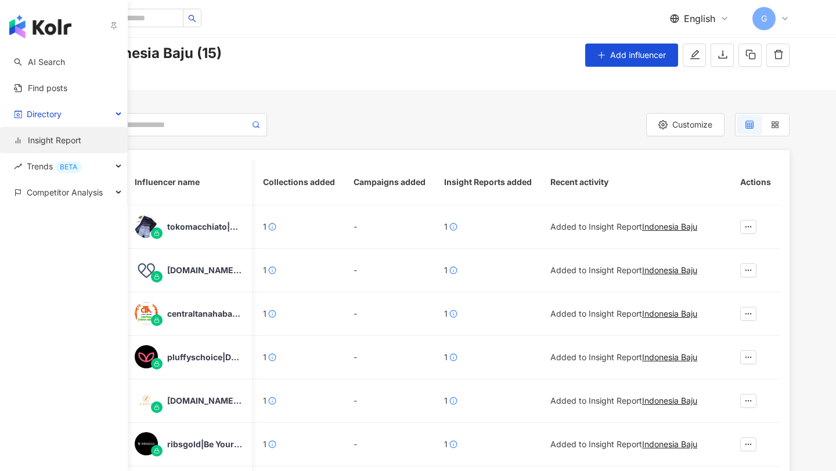
click at [54, 135] on link "Insight Report" at bounding box center [47, 141] width 67 height 12
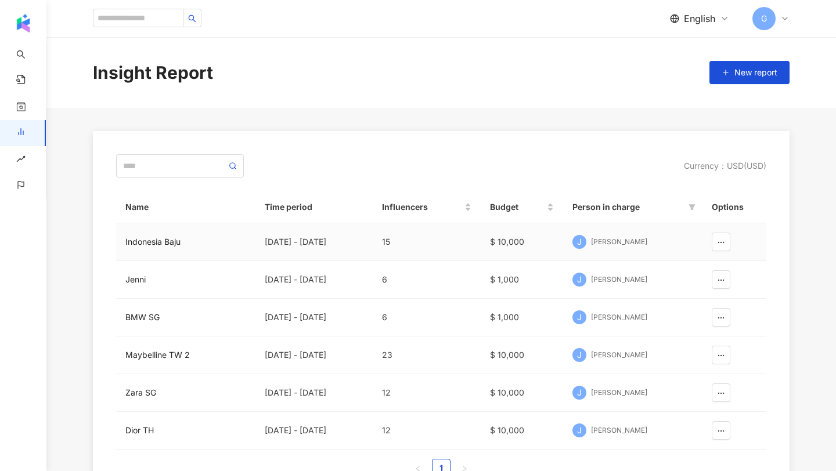
click at [163, 246] on div "Indonesia Baju" at bounding box center [185, 242] width 121 height 13
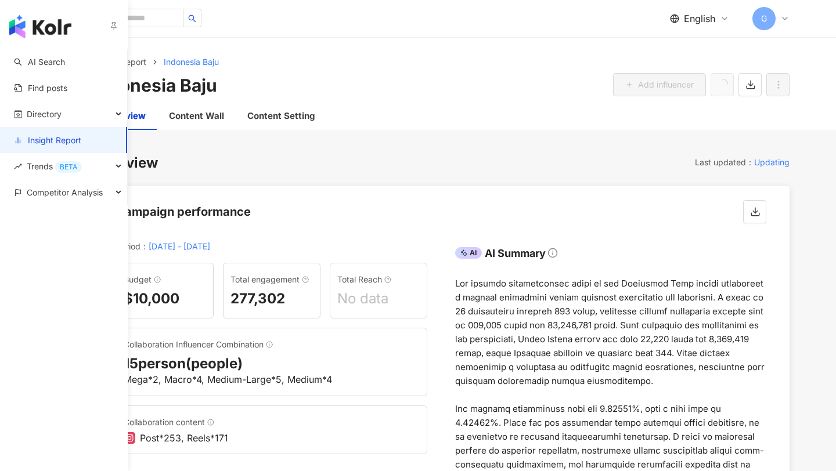
click at [27, 135] on link "Insight Report" at bounding box center [47, 141] width 67 height 12
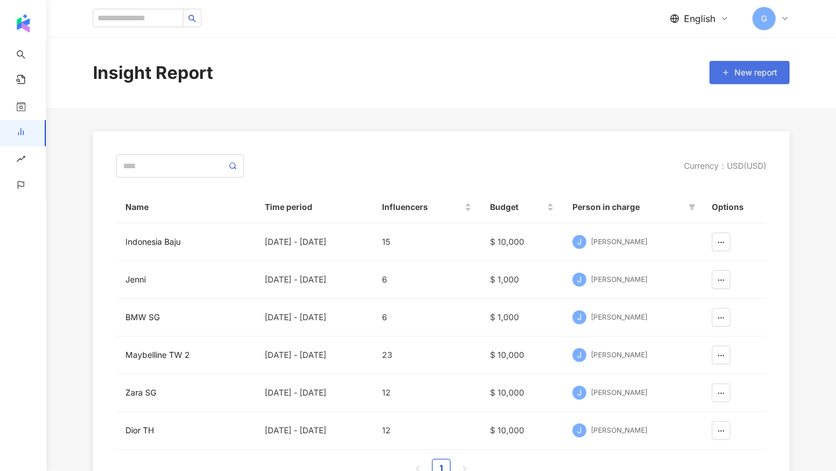
click at [742, 81] on button "New report" at bounding box center [749, 72] width 80 height 23
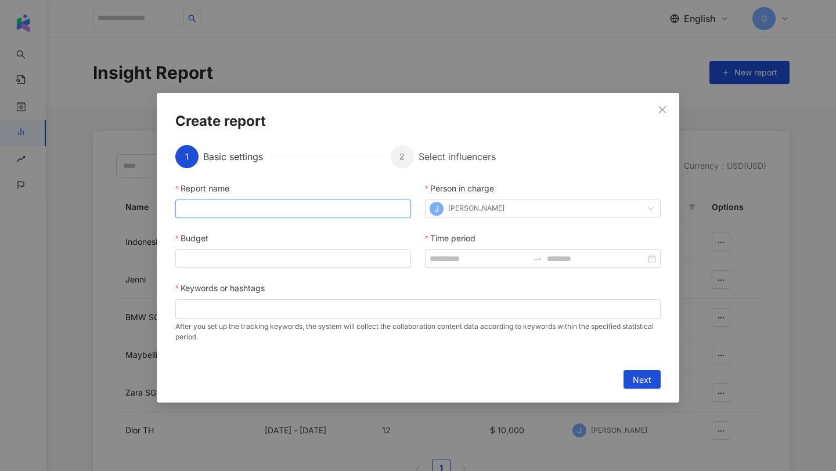
click at [293, 202] on input "Report name" at bounding box center [293, 209] width 236 height 19
click at [210, 257] on input "Budget" at bounding box center [293, 258] width 235 height 17
click at [214, 316] on div at bounding box center [417, 310] width 485 height 20
click at [110, 293] on div "Create report 1 Basic settings 2 Select influencers Report name Person in charg…" at bounding box center [418, 235] width 836 height 471
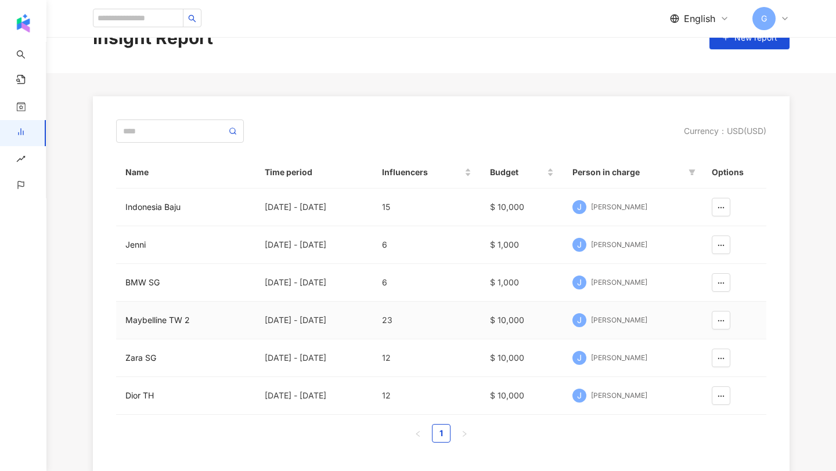
scroll to position [48, 0]
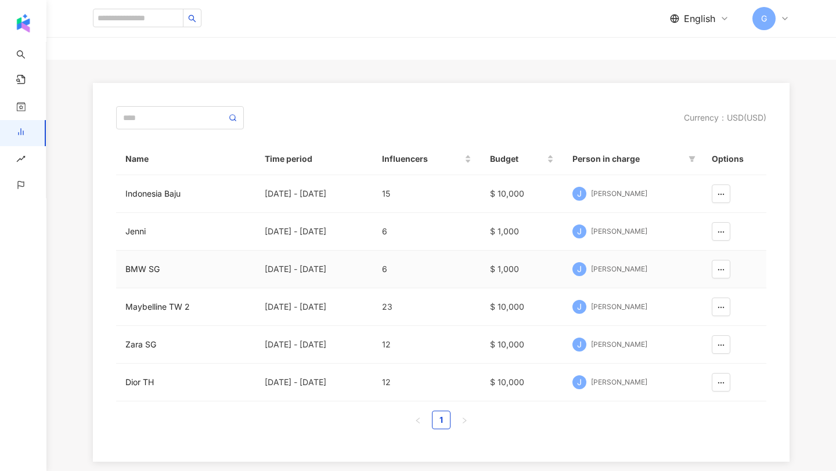
click at [150, 269] on div "BMW SG" at bounding box center [185, 269] width 121 height 13
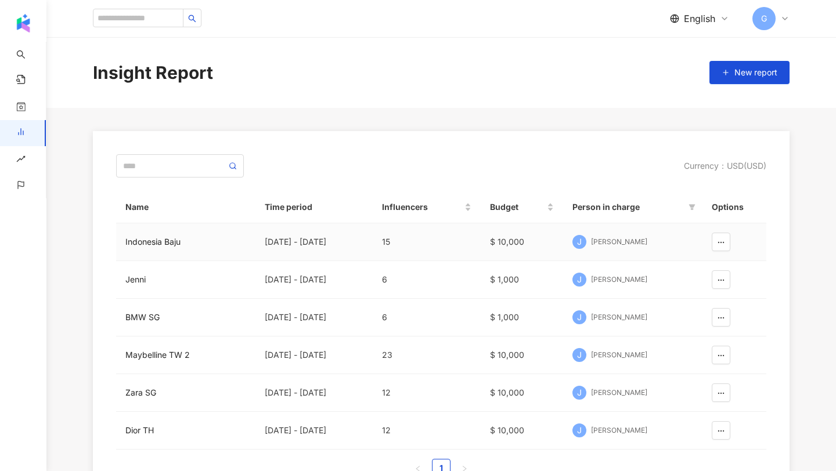
scroll to position [168, 0]
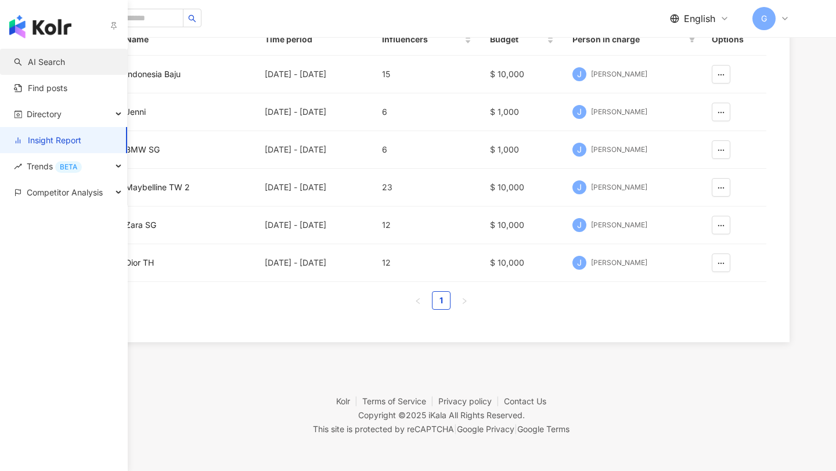
click at [33, 56] on link "AI Search" at bounding box center [39, 62] width 51 height 12
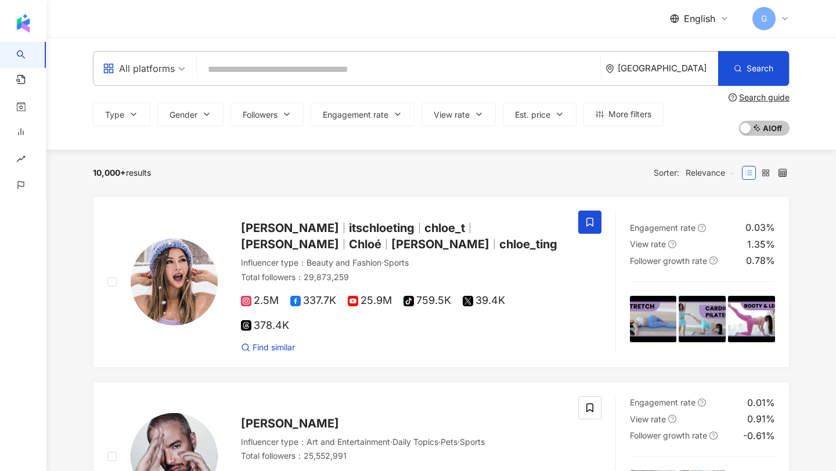
click at [495, 66] on input "search" at bounding box center [398, 70] width 394 height 22
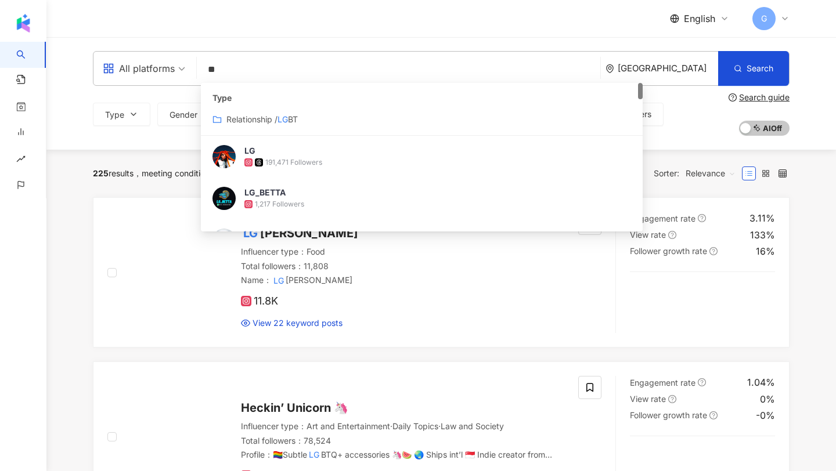
click at [135, 141] on div "All platforms ** Singapore Search customizedTag Type Relationship / LG BT LG 19…" at bounding box center [441, 93] width 790 height 113
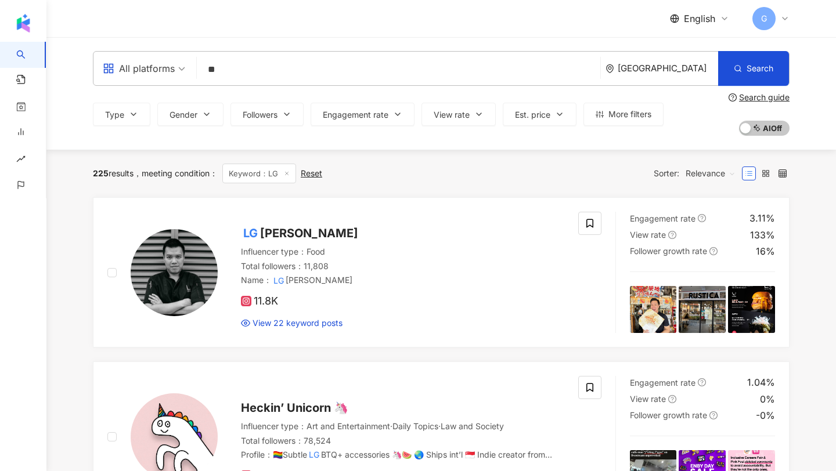
click at [711, 181] on span "Relevance" at bounding box center [711, 173] width 50 height 19
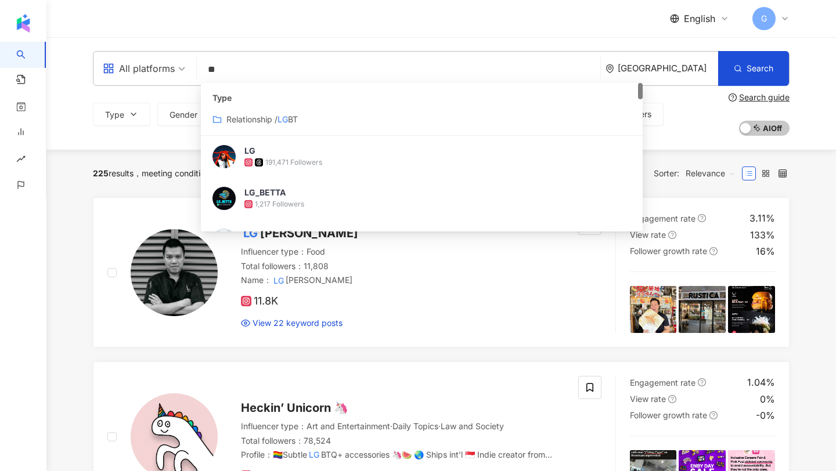
drag, startPoint x: 303, startPoint y: 71, endPoint x: 179, endPoint y: 67, distance: 124.3
click at [179, 67] on div "All platforms ** Singapore Search customizedTag Type Relationship / LG BT LG 19…" at bounding box center [441, 68] width 697 height 35
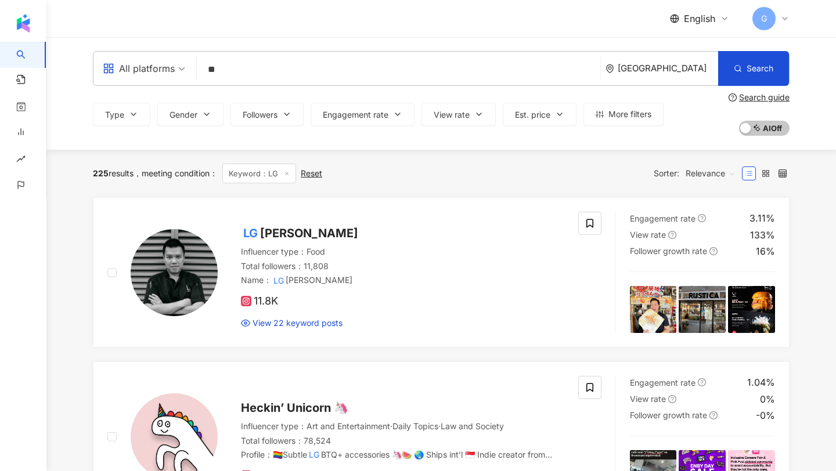
click at [113, 147] on div "All platforms ** Singapore Search customizedTag Type Relationship / LG BT LG 19…" at bounding box center [441, 93] width 790 height 113
click at [676, 171] on div "Sorter: Relevance" at bounding box center [698, 173] width 88 height 19
click at [702, 174] on span "Relevance" at bounding box center [711, 173] width 50 height 19
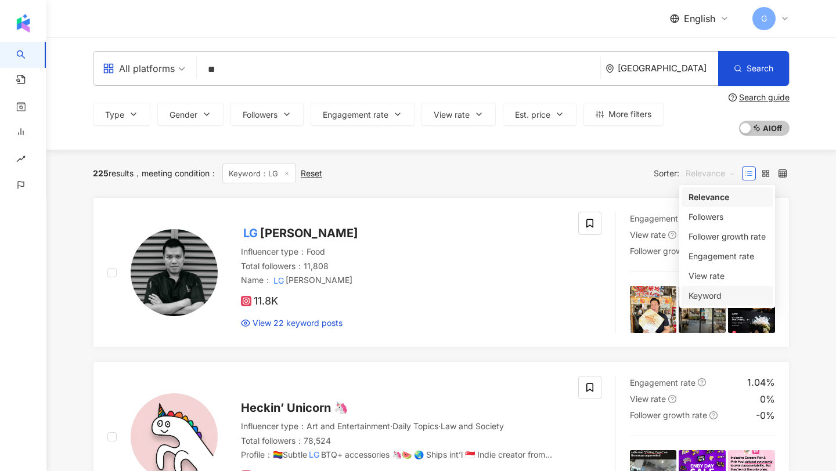
click at [715, 297] on div "Keyword" at bounding box center [726, 296] width 77 height 13
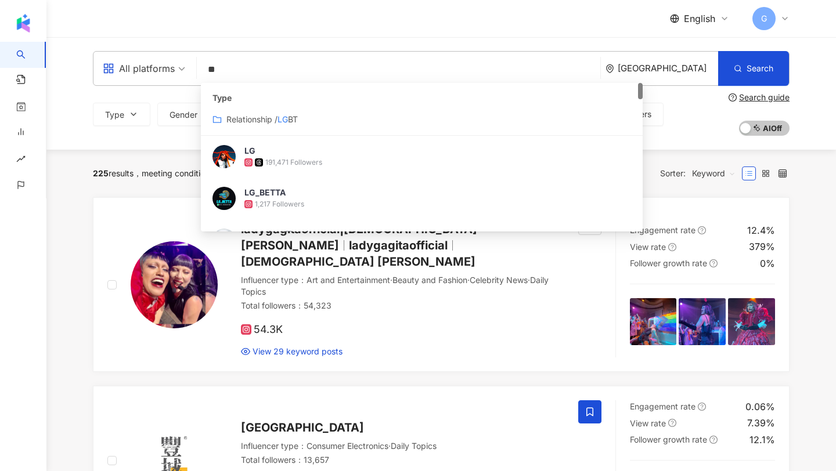
click at [273, 75] on input "**" at bounding box center [398, 70] width 394 height 22
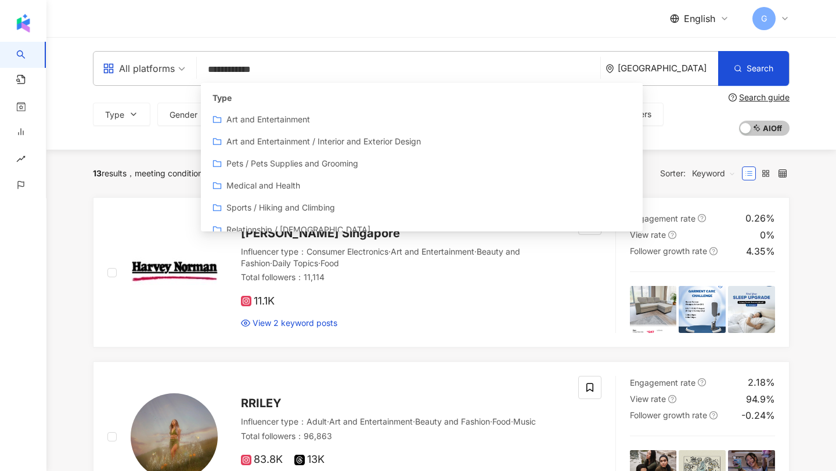
type input "**********"
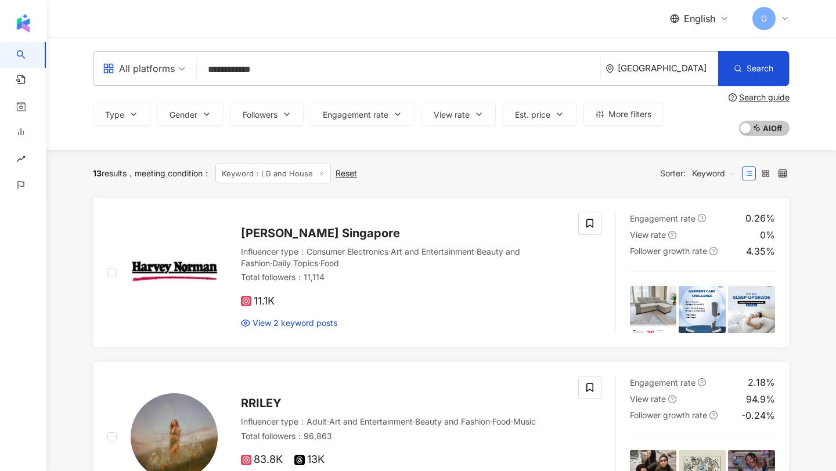
click at [150, 182] on div "13 results meeting condition ： Keyword：LG and House Reset" at bounding box center [225, 174] width 264 height 20
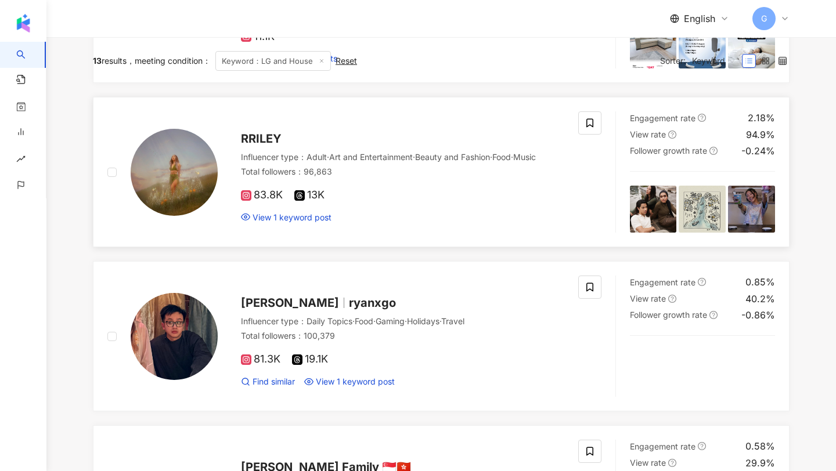
scroll to position [21, 0]
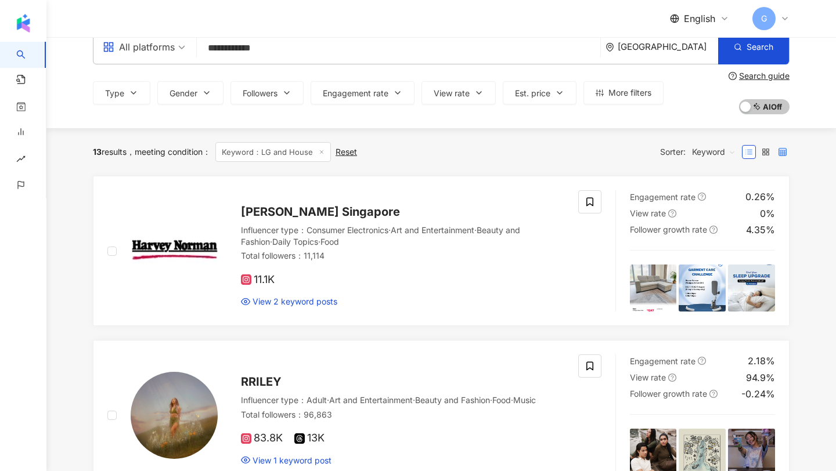
click at [779, 153] on icon at bounding box center [782, 152] width 8 height 8
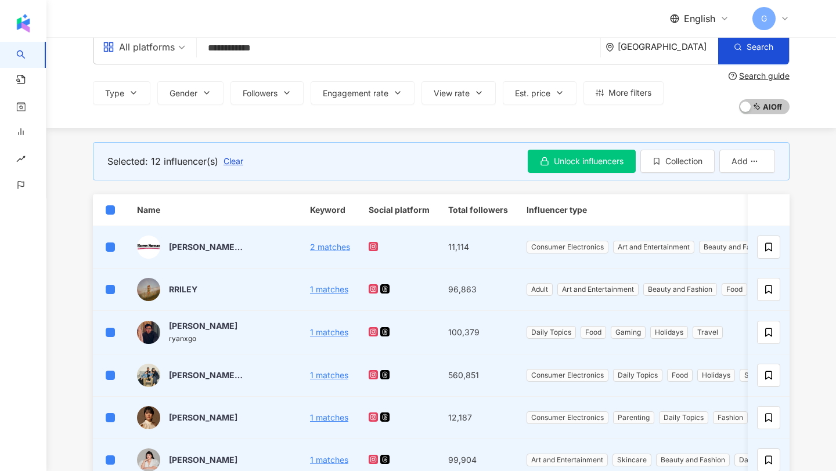
scroll to position [22, 0]
click at [735, 162] on span "Add" at bounding box center [739, 160] width 16 height 9
click at [670, 158] on span "Collection" at bounding box center [683, 160] width 37 height 9
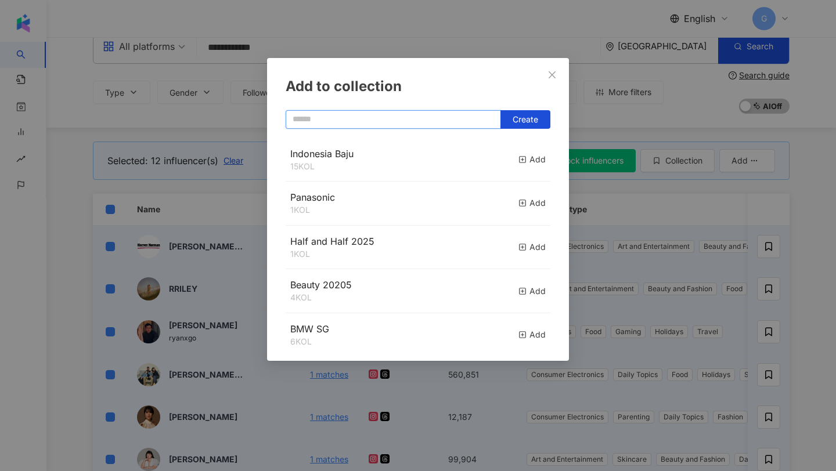
click at [378, 122] on input "text" at bounding box center [393, 119] width 215 height 19
type input "*"
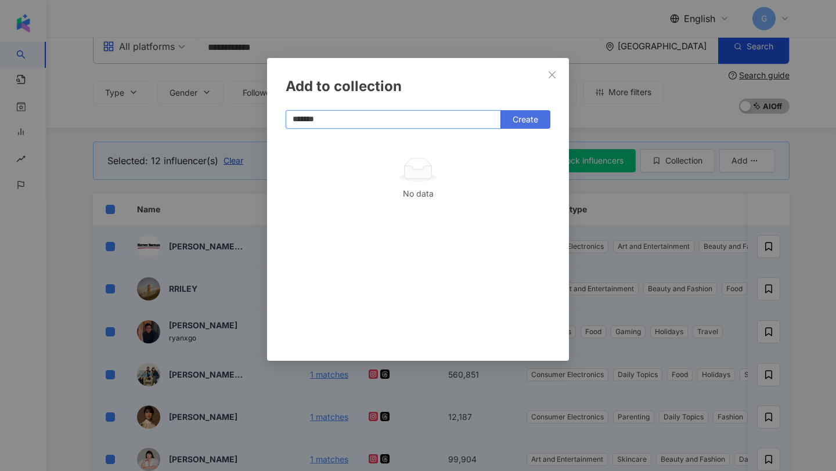
click at [524, 120] on span "Create" at bounding box center [526, 119] width 26 height 9
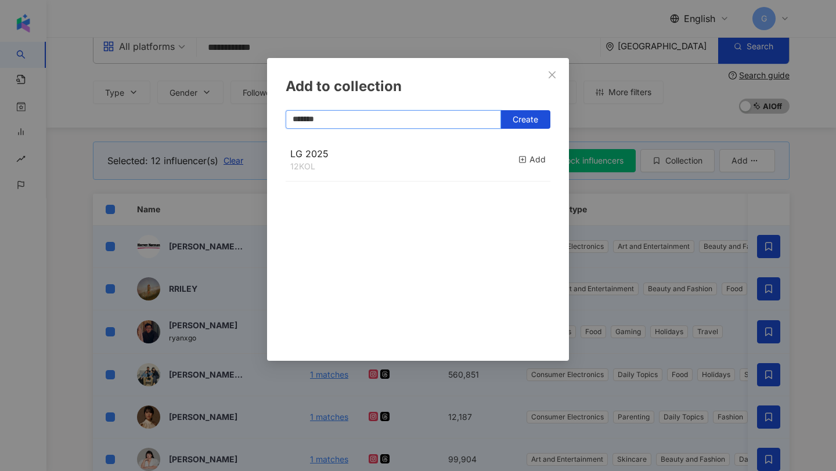
type input "*******"
click at [259, 88] on div "Add to collection ******* Create LG 2025 12 KOL Add" at bounding box center [418, 235] width 836 height 471
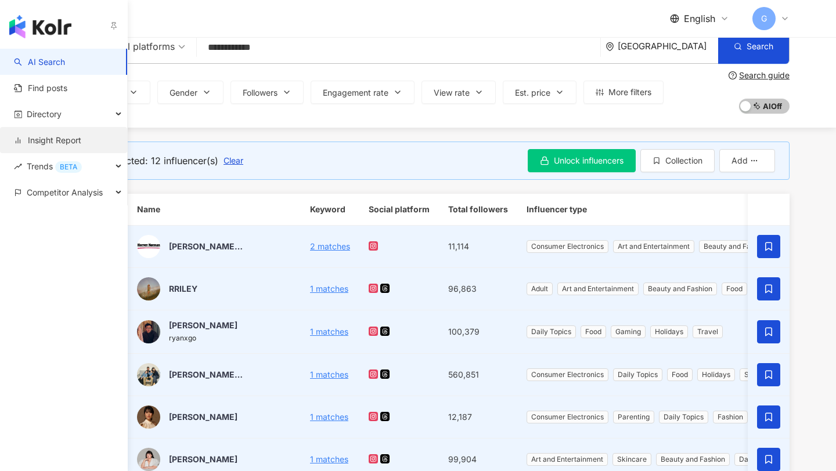
click at [44, 146] on link "Insight Report" at bounding box center [47, 141] width 67 height 12
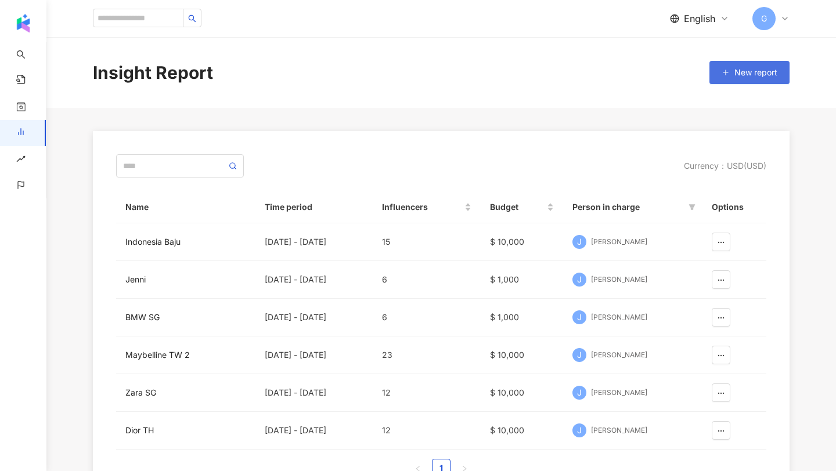
click at [733, 82] on button "New report" at bounding box center [749, 72] width 80 height 23
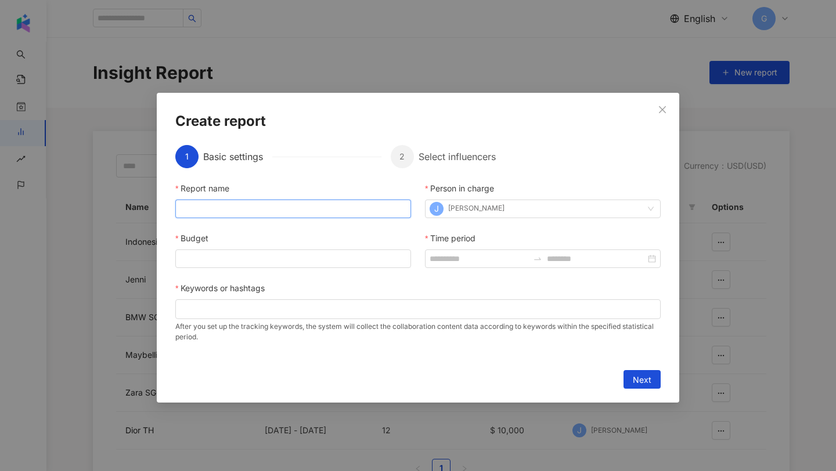
click at [370, 201] on input "Report name" at bounding box center [293, 209] width 236 height 19
type input "*******"
click at [329, 256] on input "Budget" at bounding box center [293, 258] width 235 height 17
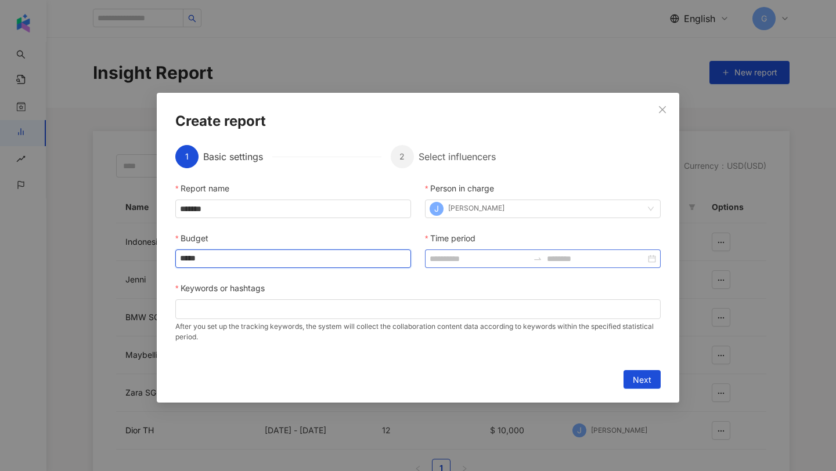
click at [484, 250] on div at bounding box center [543, 259] width 236 height 19
type input "*****"
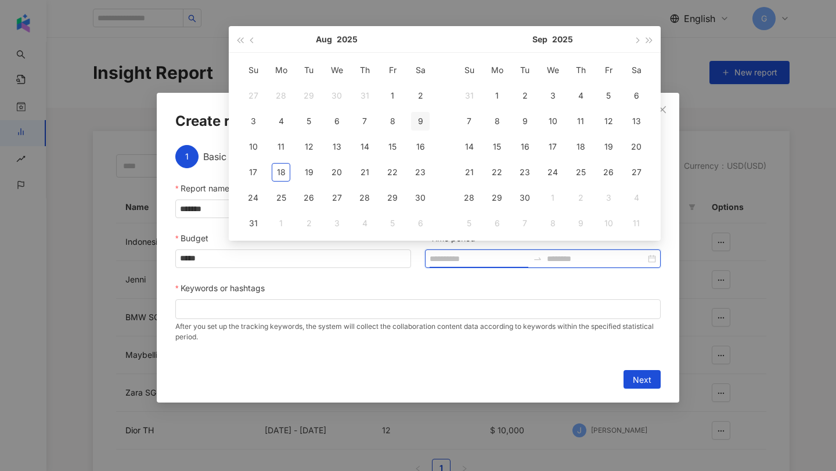
type input "**********"
click at [398, 102] on div "1" at bounding box center [392, 95] width 19 height 19
type input "**********"
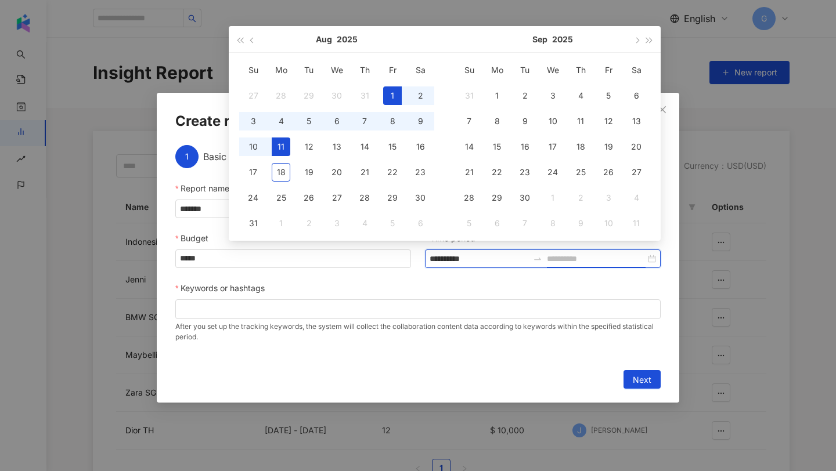
type input "**********"
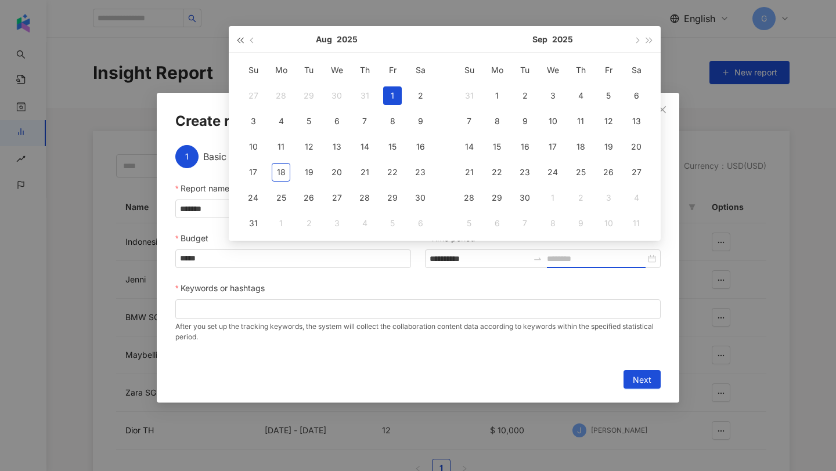
click at [241, 38] on span "button" at bounding box center [240, 40] width 6 height 6
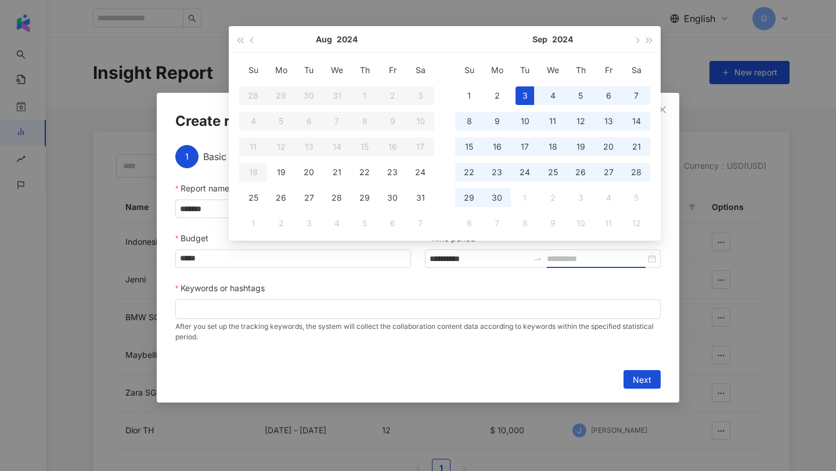
type input "**********"
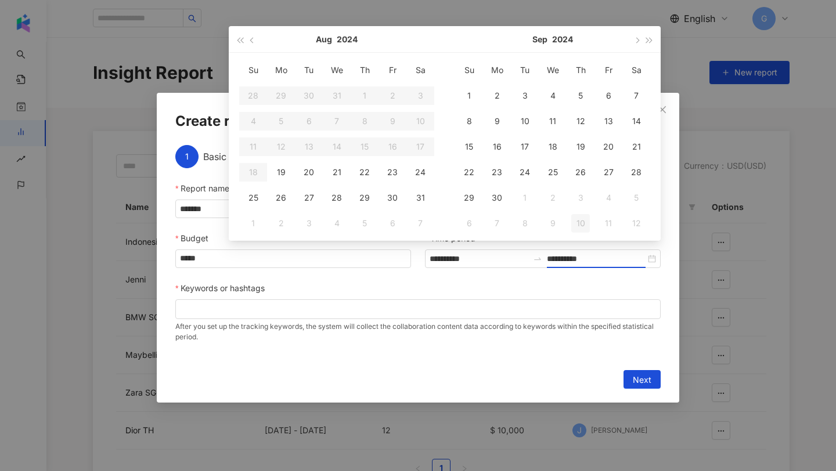
type input "**********"
click at [517, 331] on div "After you set up the tracking keywords, the system will collect the collaborati…" at bounding box center [417, 330] width 485 height 23
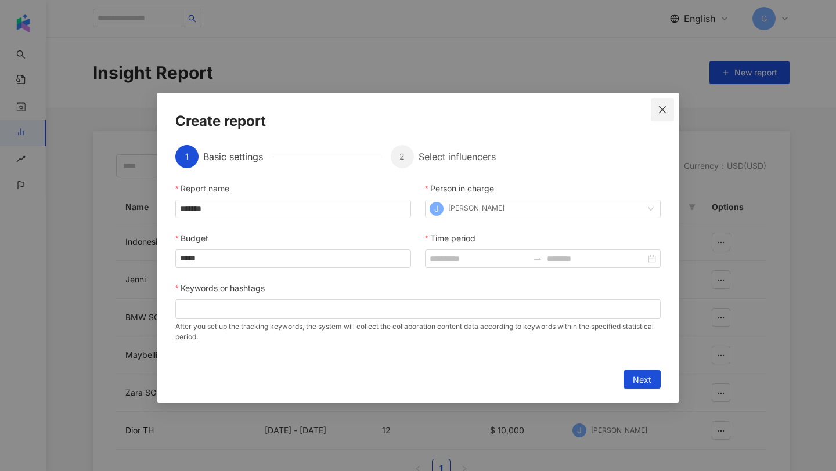
click at [664, 105] on icon "close" at bounding box center [662, 109] width 9 height 9
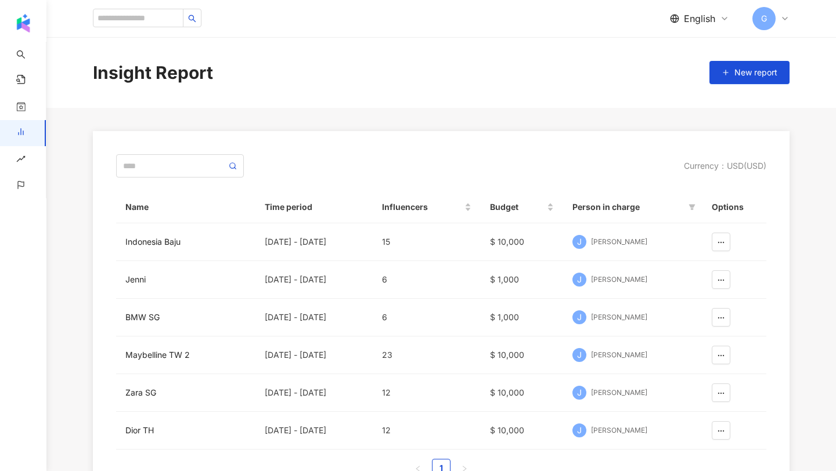
click at [511, 89] on div "Insight Report New report" at bounding box center [441, 72] width 790 height 71
